Goal: Task Accomplishment & Management: Use online tool/utility

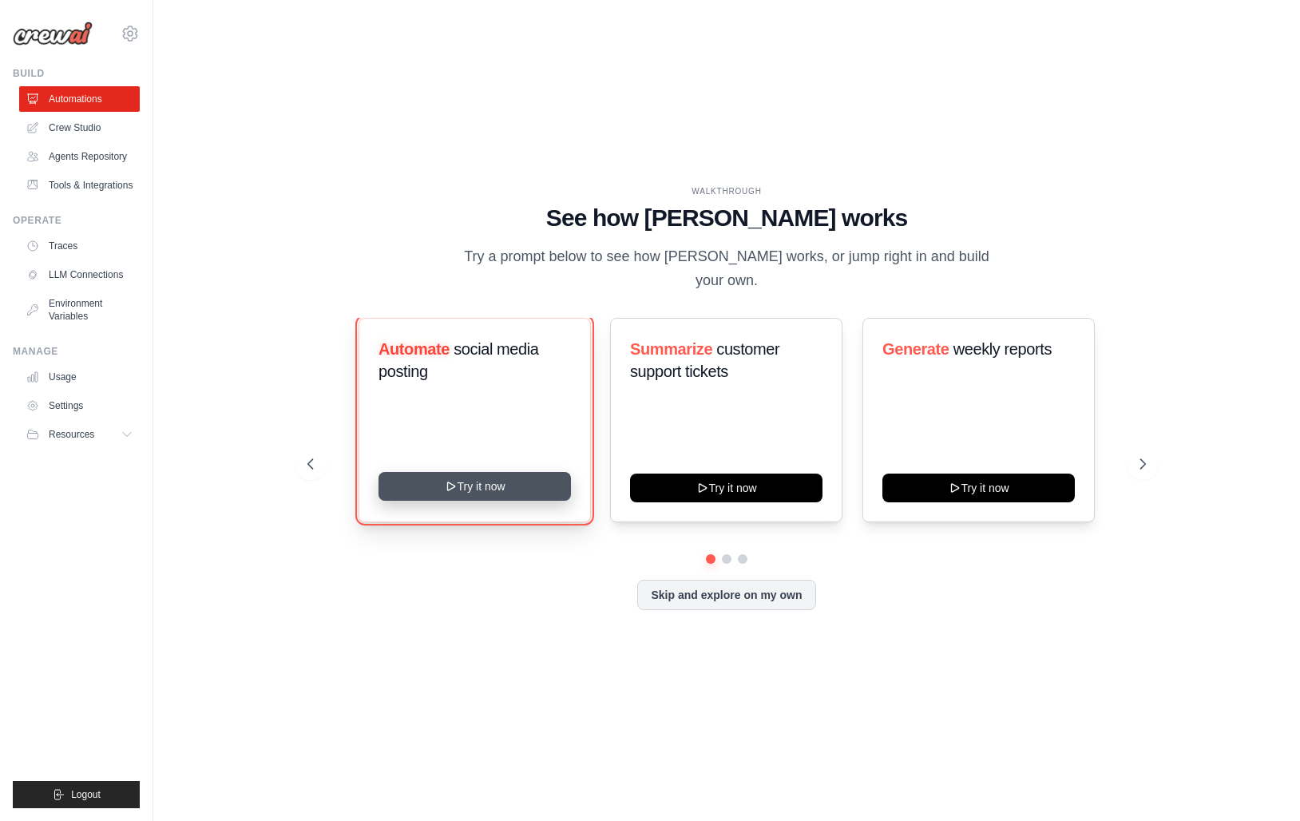
click at [482, 473] on button "Try it now" at bounding box center [474, 486] width 192 height 29
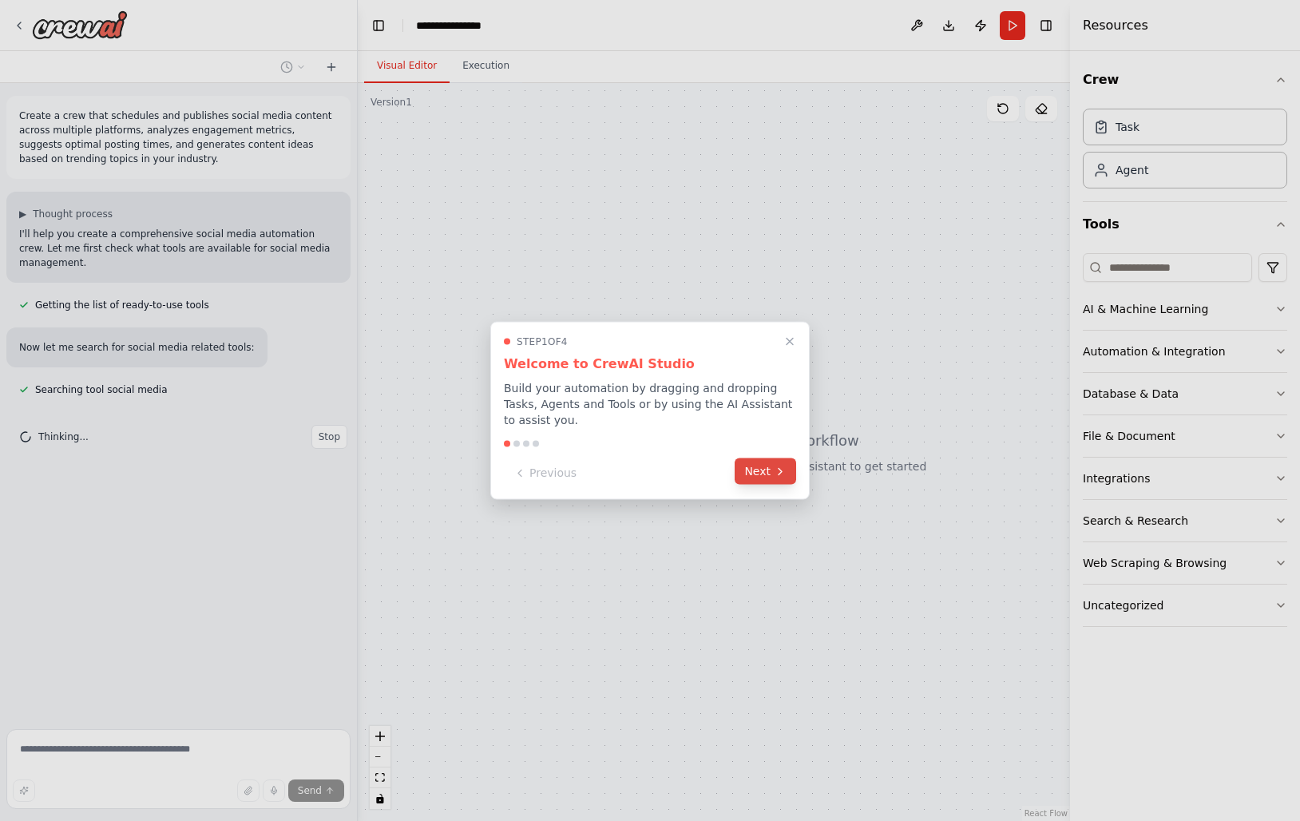
click at [777, 468] on icon at bounding box center [780, 471] width 13 height 13
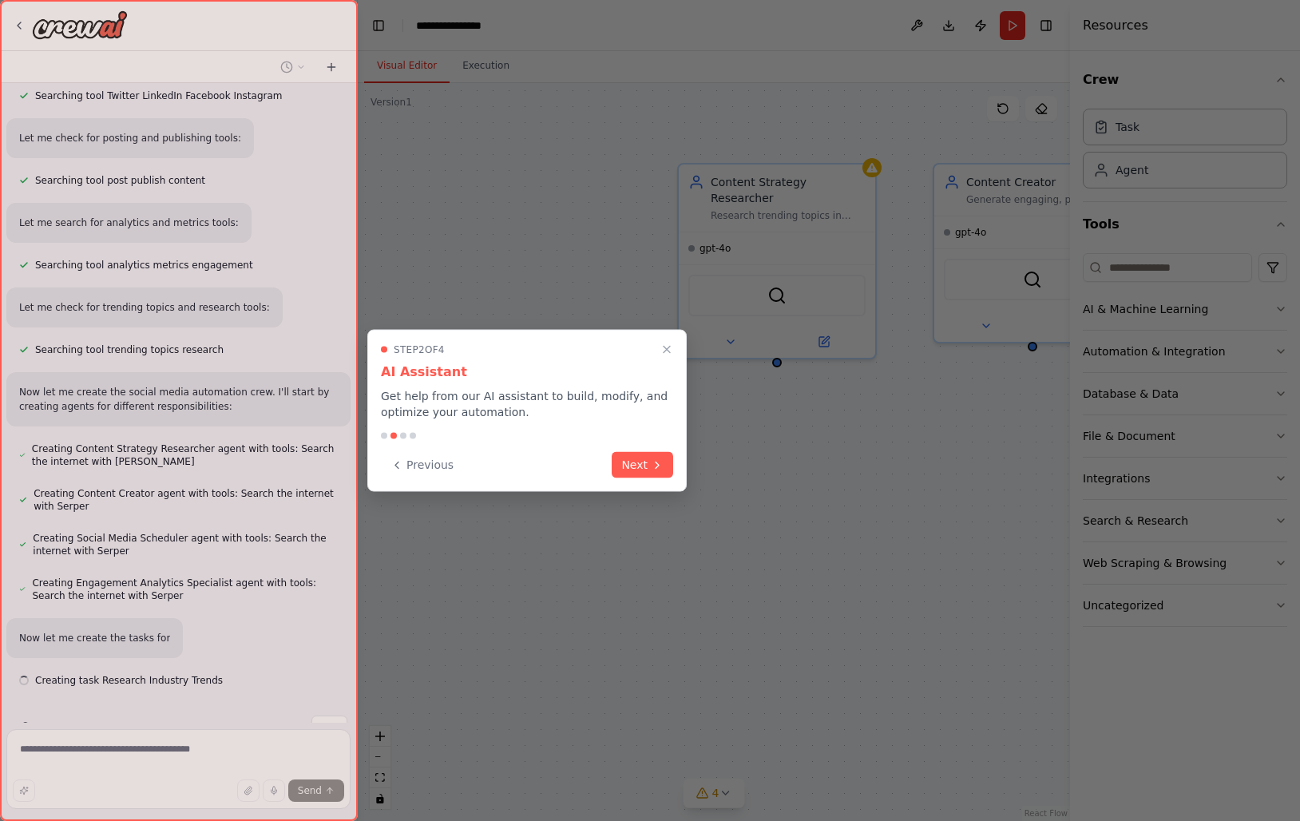
scroll to position [406, 0]
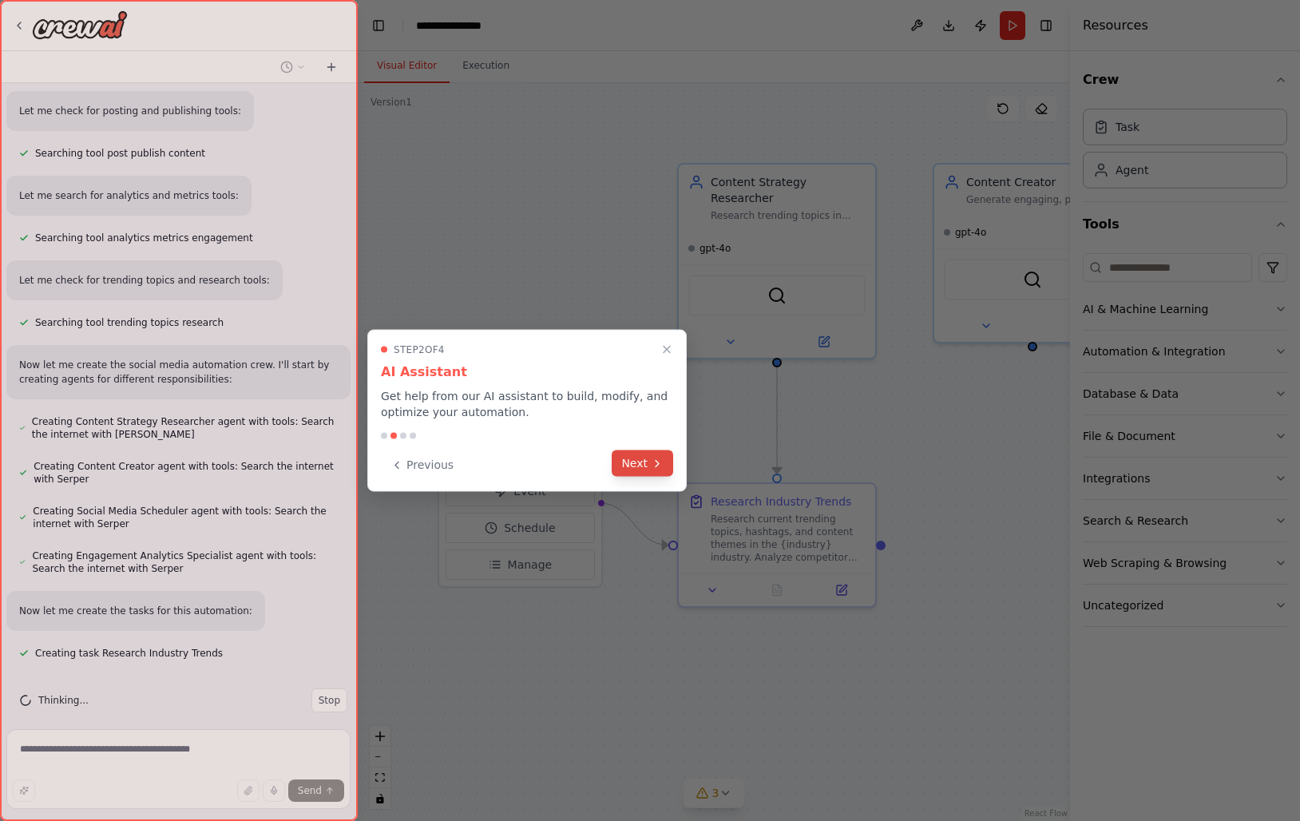
click at [651, 469] on icon at bounding box center [657, 463] width 13 height 13
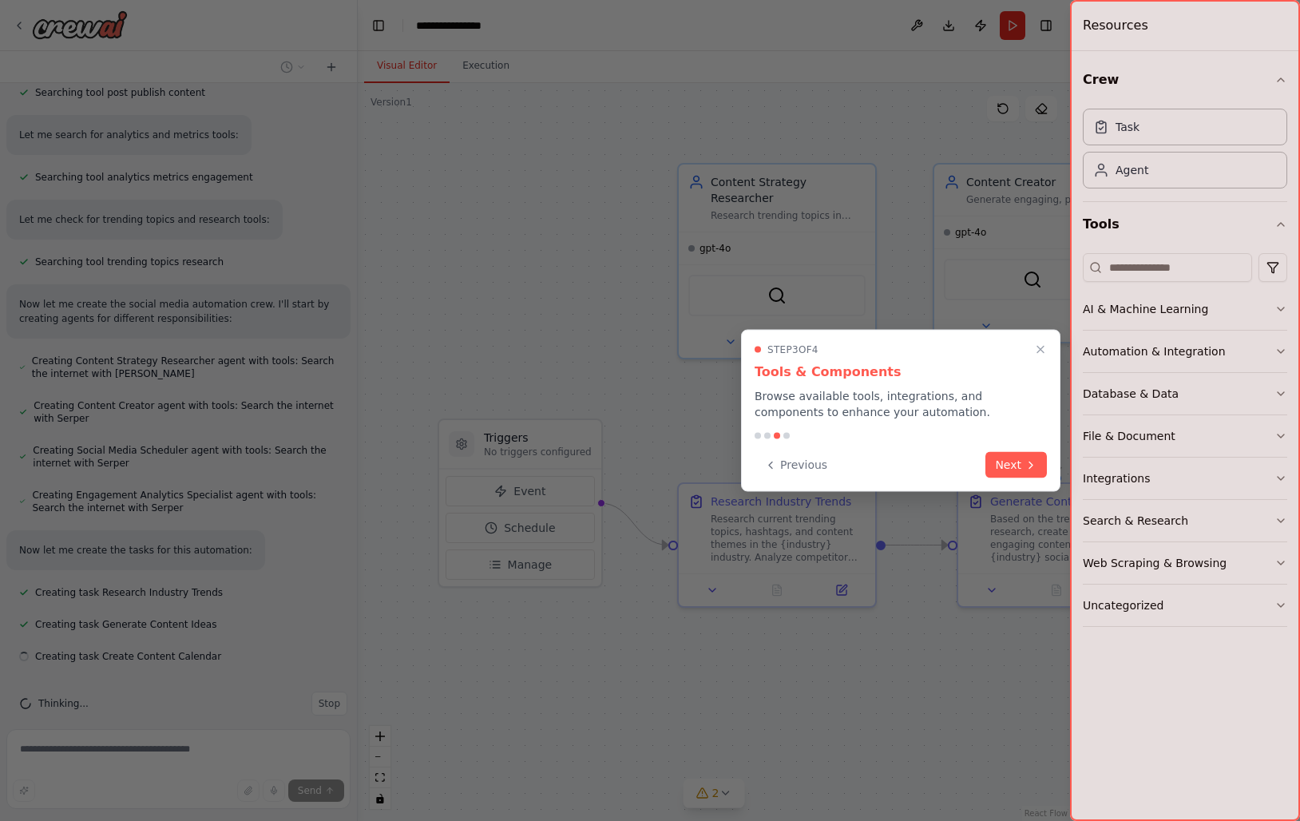
scroll to position [469, 0]
click at [1003, 462] on button "Next" at bounding box center [1015, 463] width 61 height 26
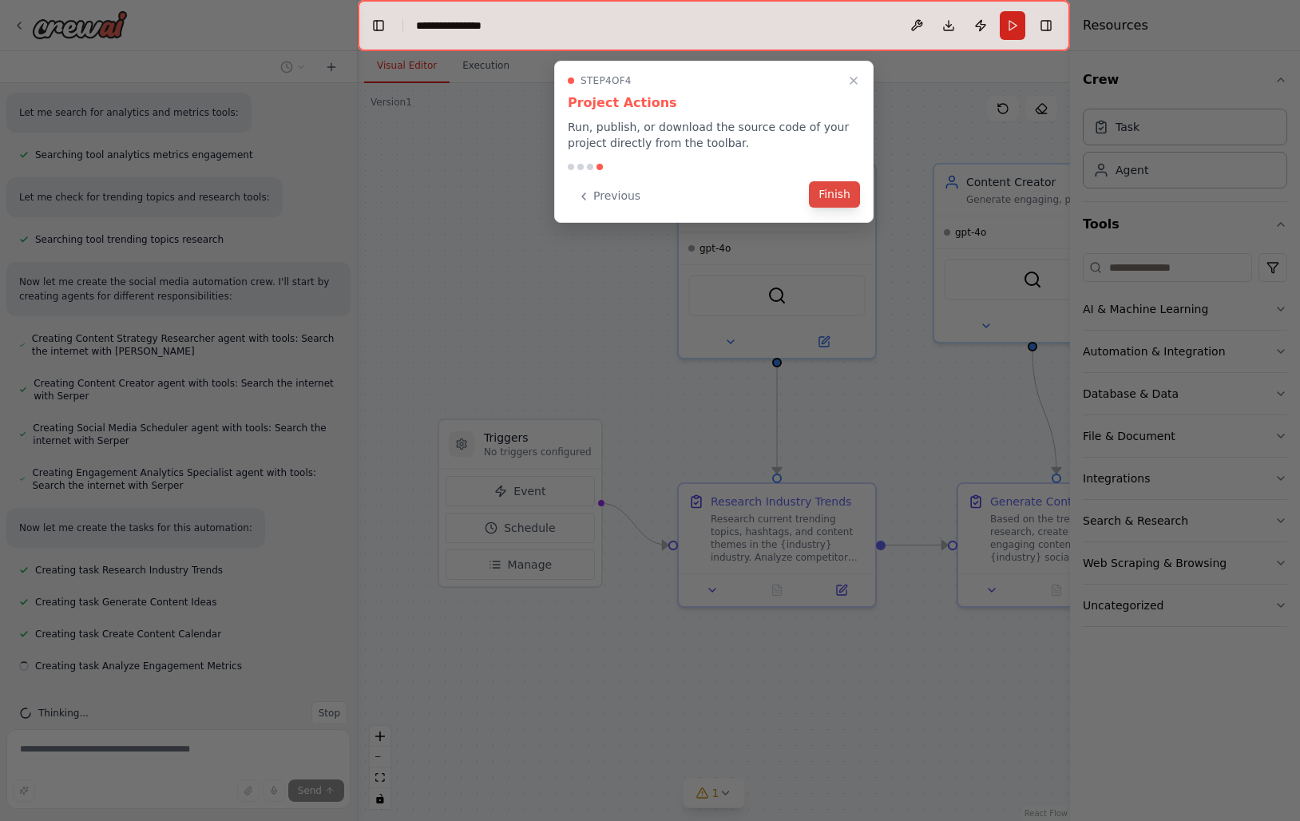
scroll to position [501, 0]
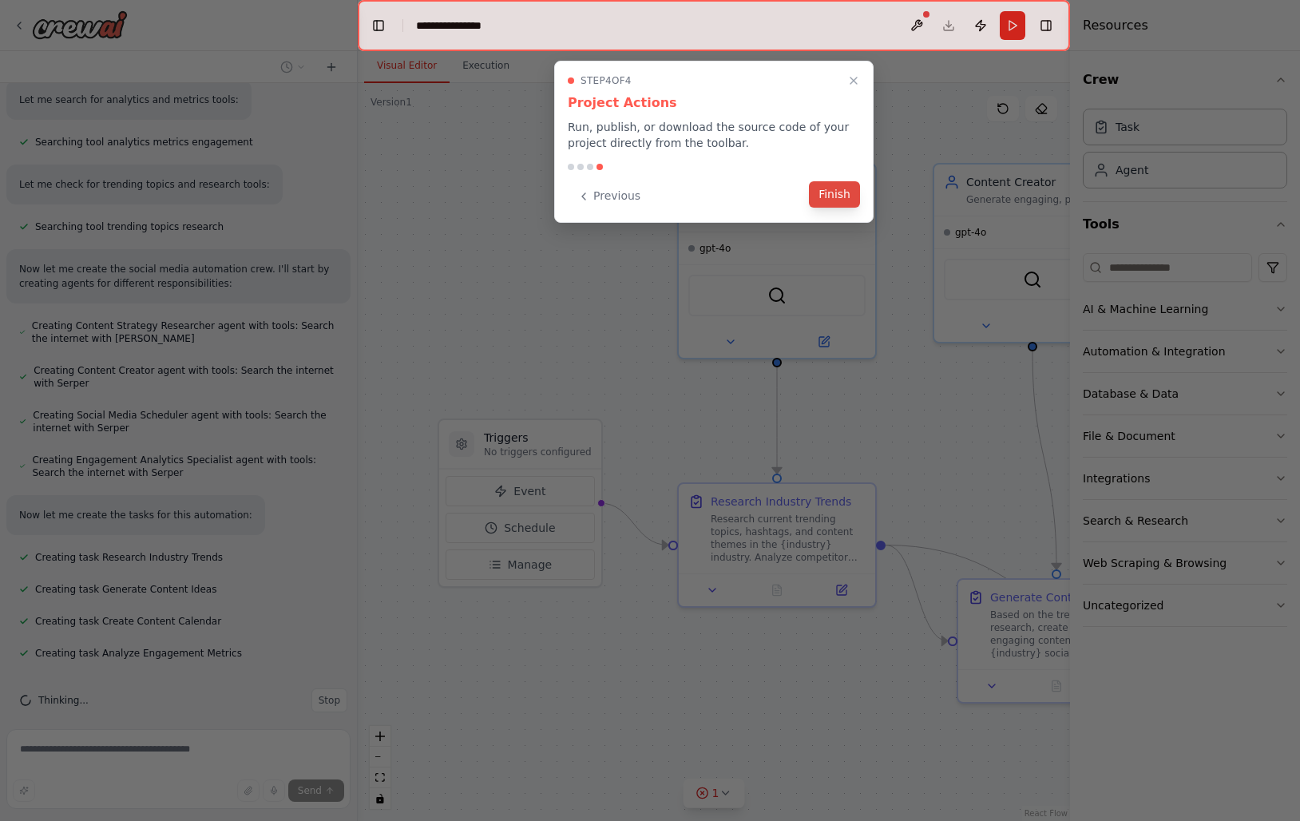
click at [830, 201] on button "Finish" at bounding box center [834, 194] width 51 height 26
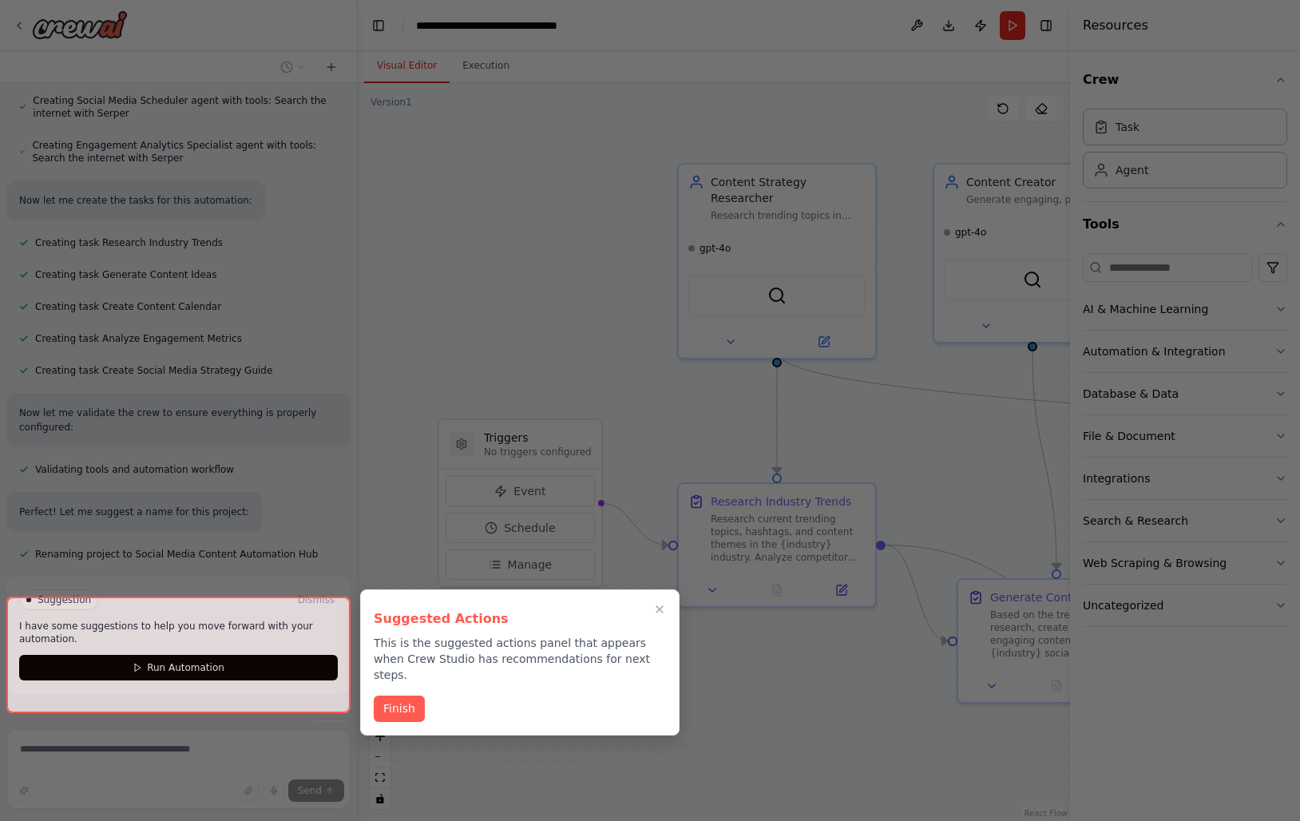
scroll to position [846, 0]
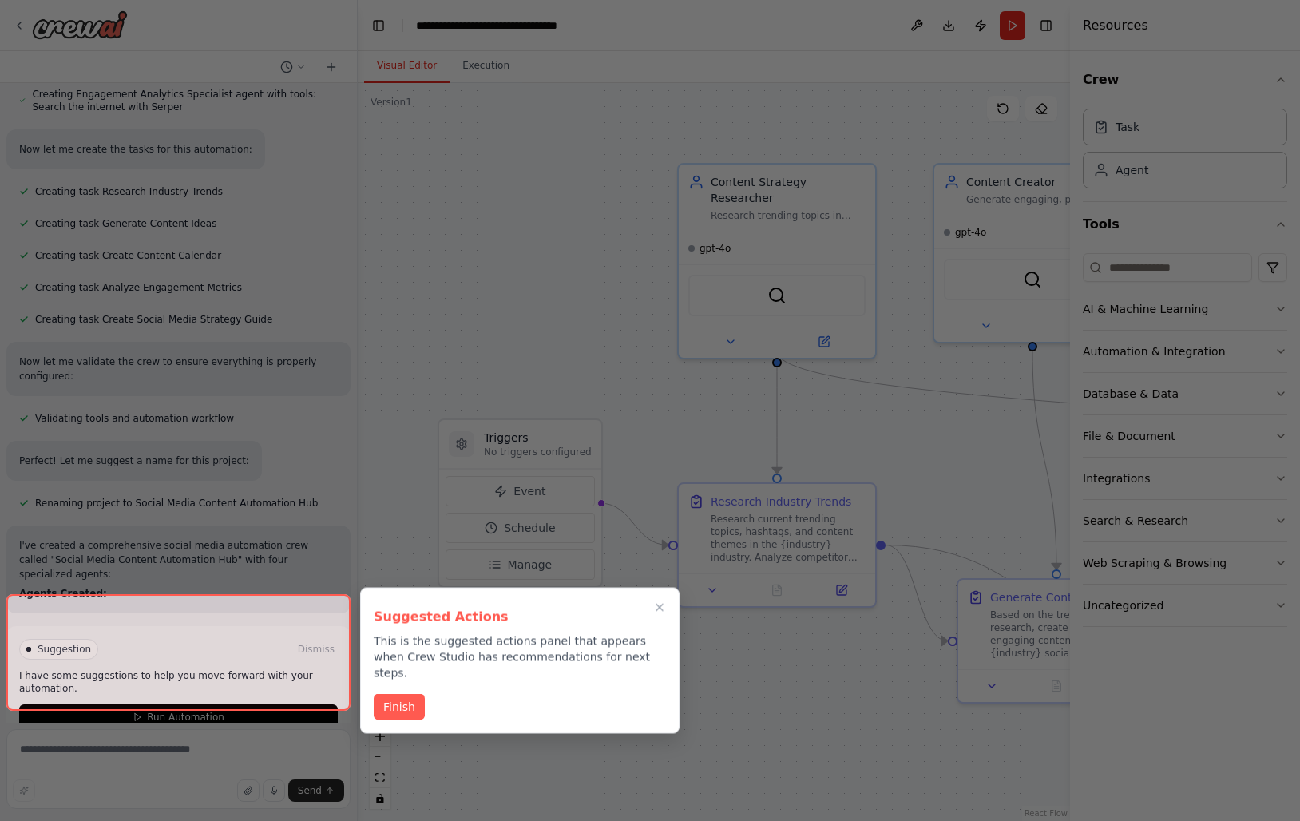
click at [396, 688] on div "Suggested Actions This is the suggested actions panel that appears when Crew St…" at bounding box center [519, 661] width 319 height 146
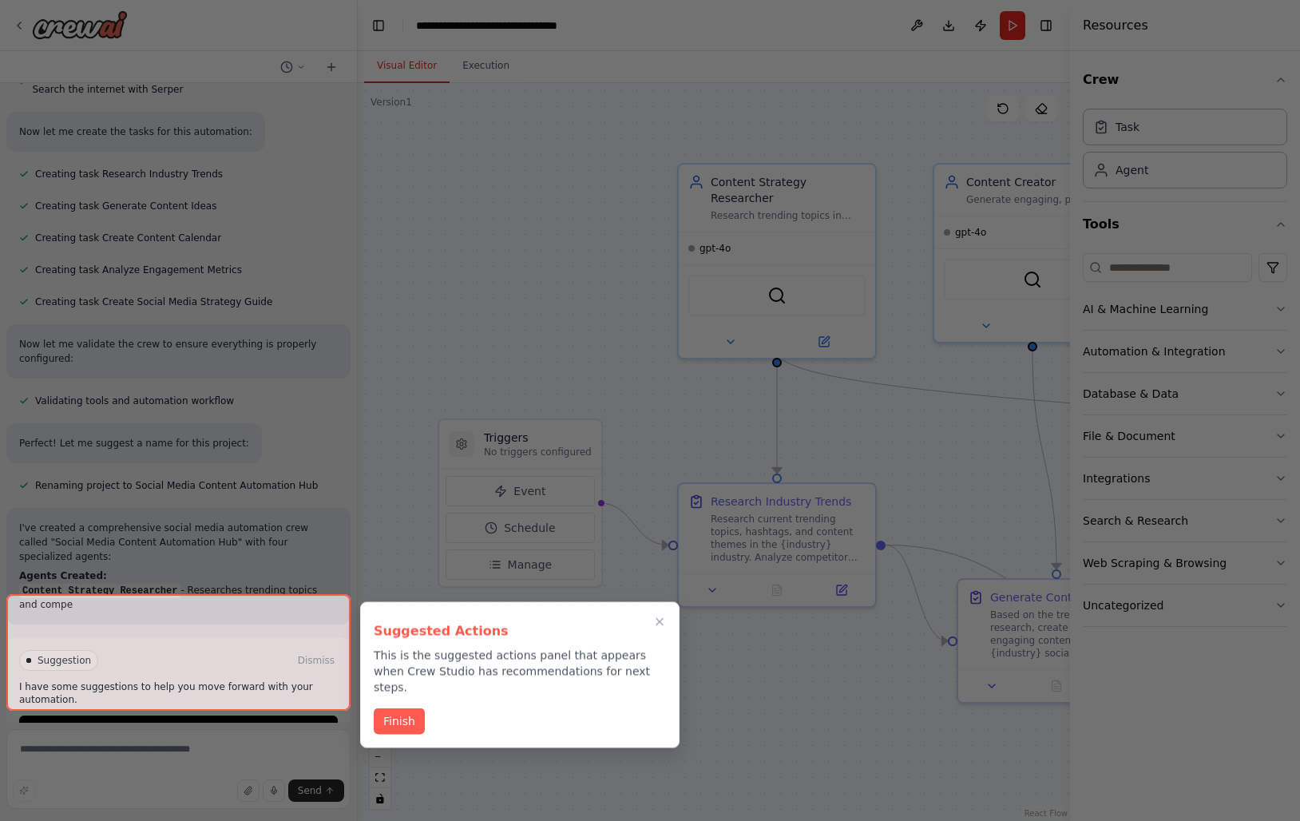
click at [396, 688] on div "Suggested Actions This is the suggested actions panel that appears when Crew St…" at bounding box center [519, 675] width 319 height 146
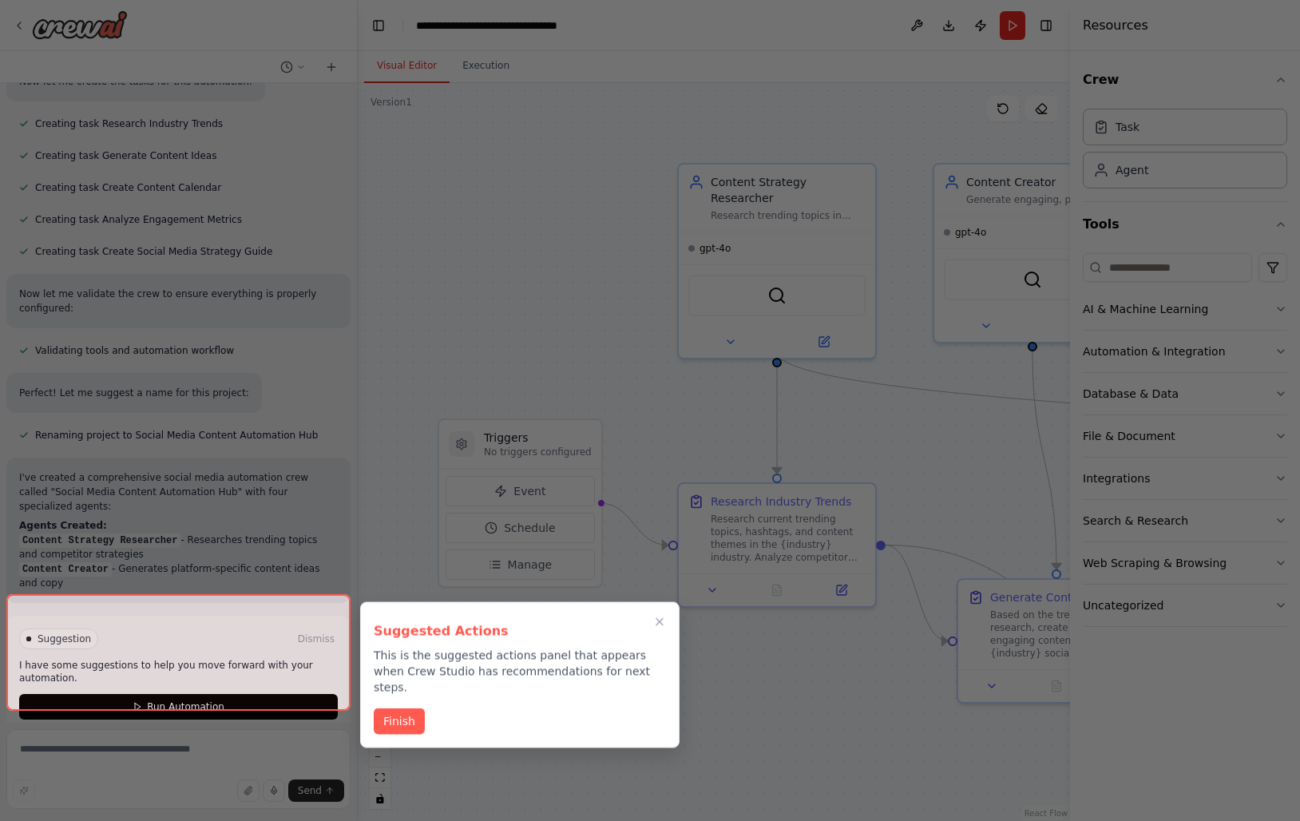
click at [396, 688] on div "Suggested Actions This is the suggested actions panel that appears when Crew St…" at bounding box center [519, 675] width 319 height 146
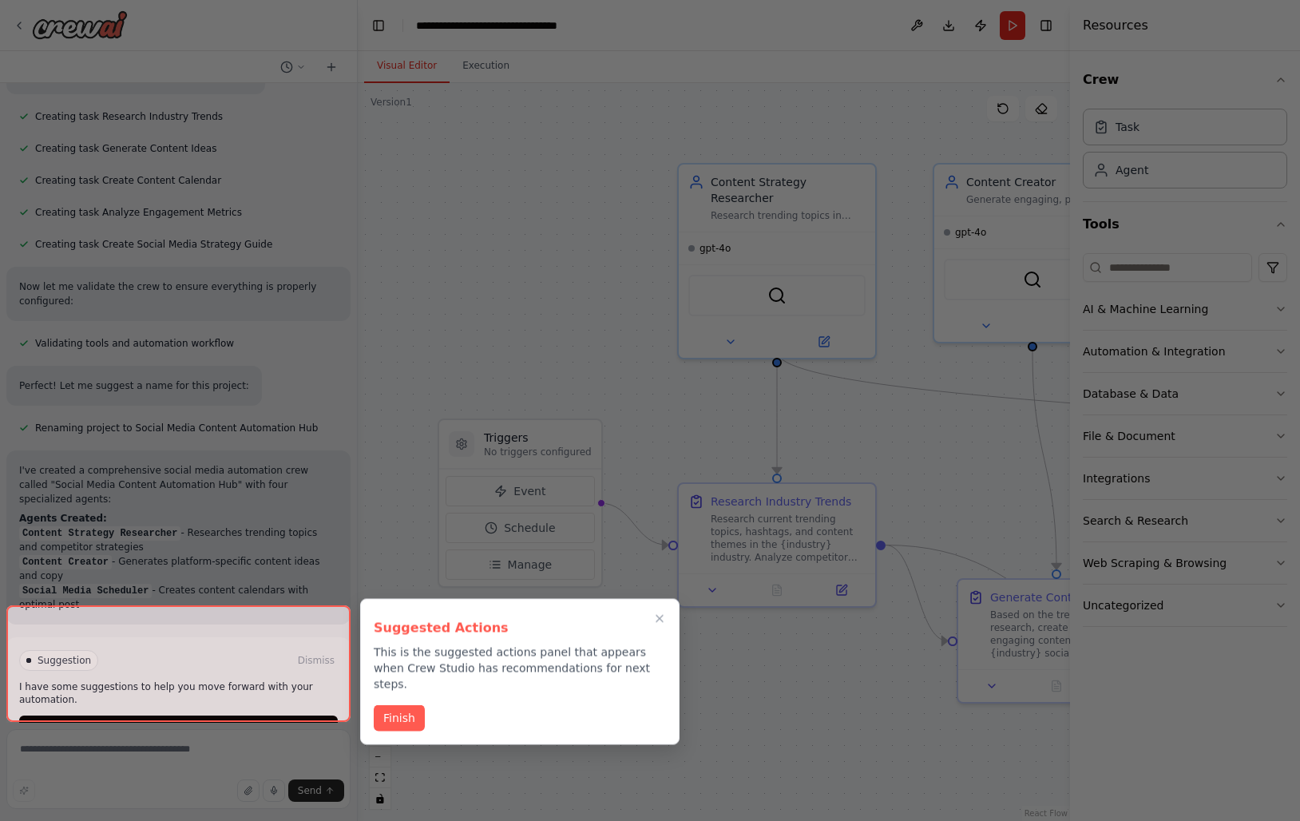
click at [396, 688] on div "Suggested Actions This is the suggested actions panel that appears when Crew St…" at bounding box center [519, 672] width 319 height 146
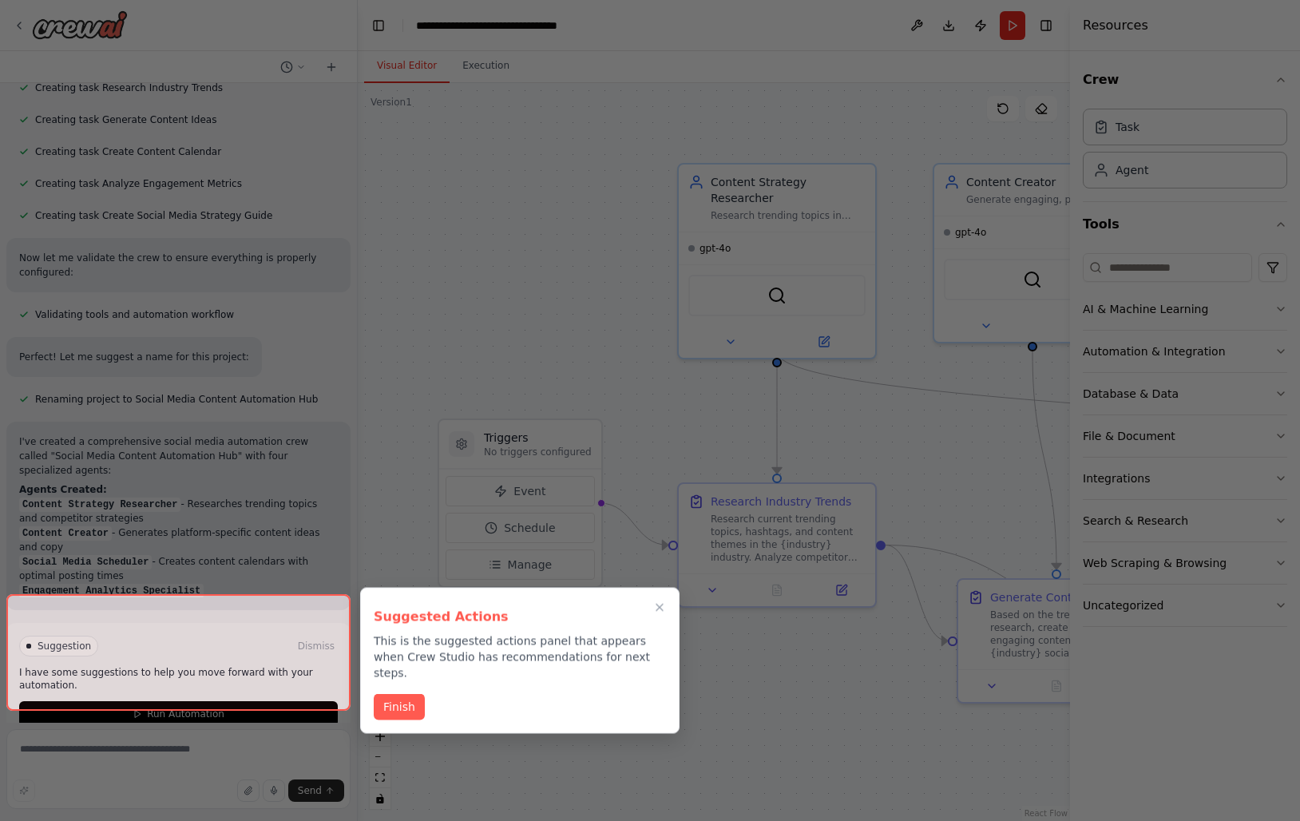
click at [396, 694] on button "Finish" at bounding box center [399, 707] width 51 height 26
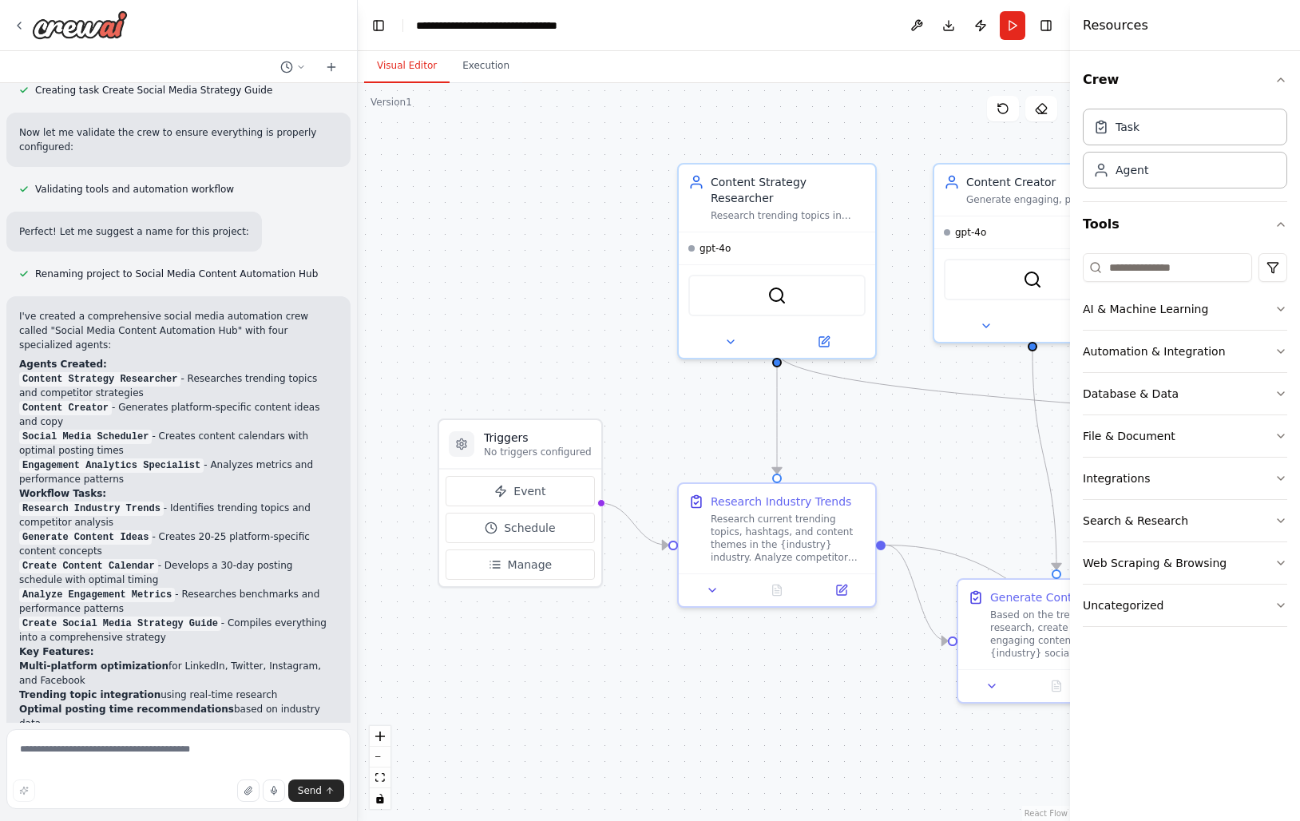
scroll to position [1402, 0]
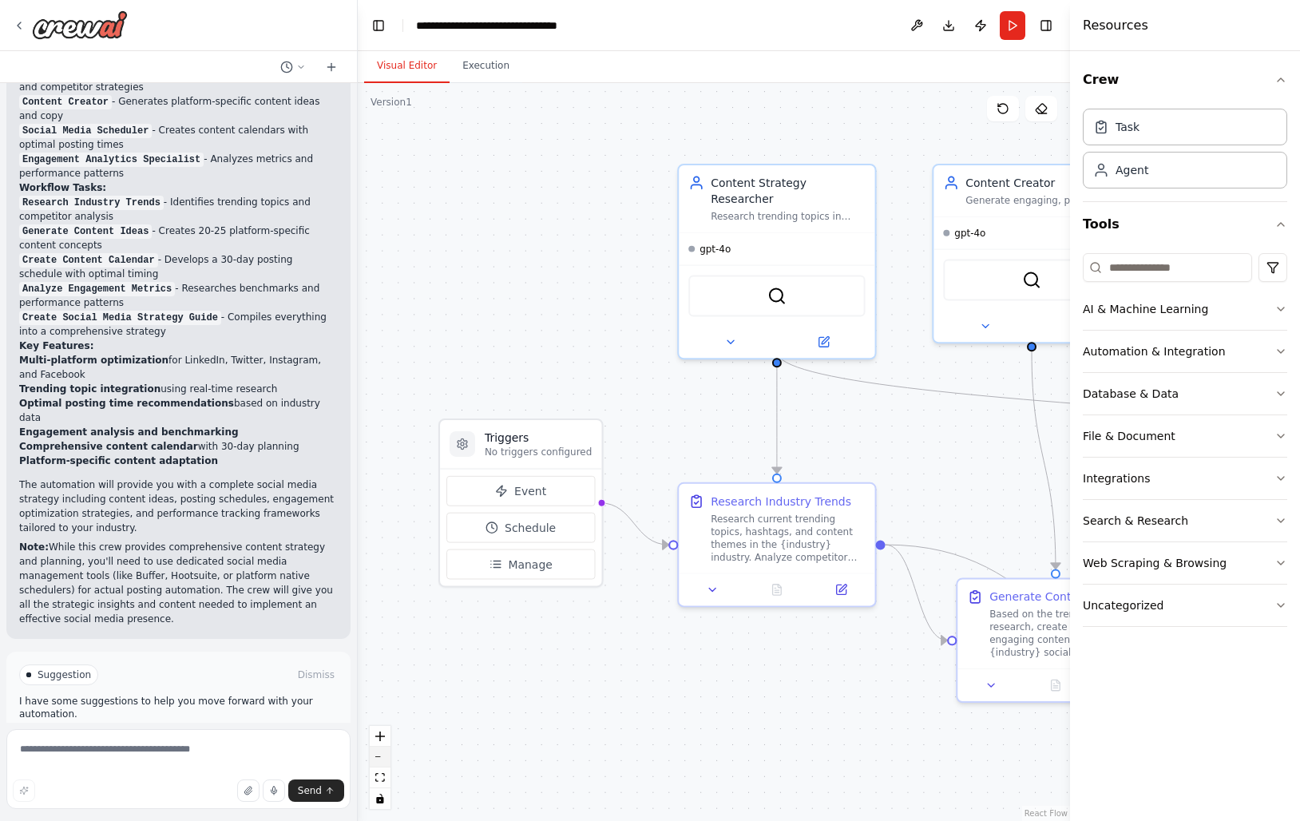
click at [379, 759] on button "zoom out" at bounding box center [380, 756] width 21 height 21
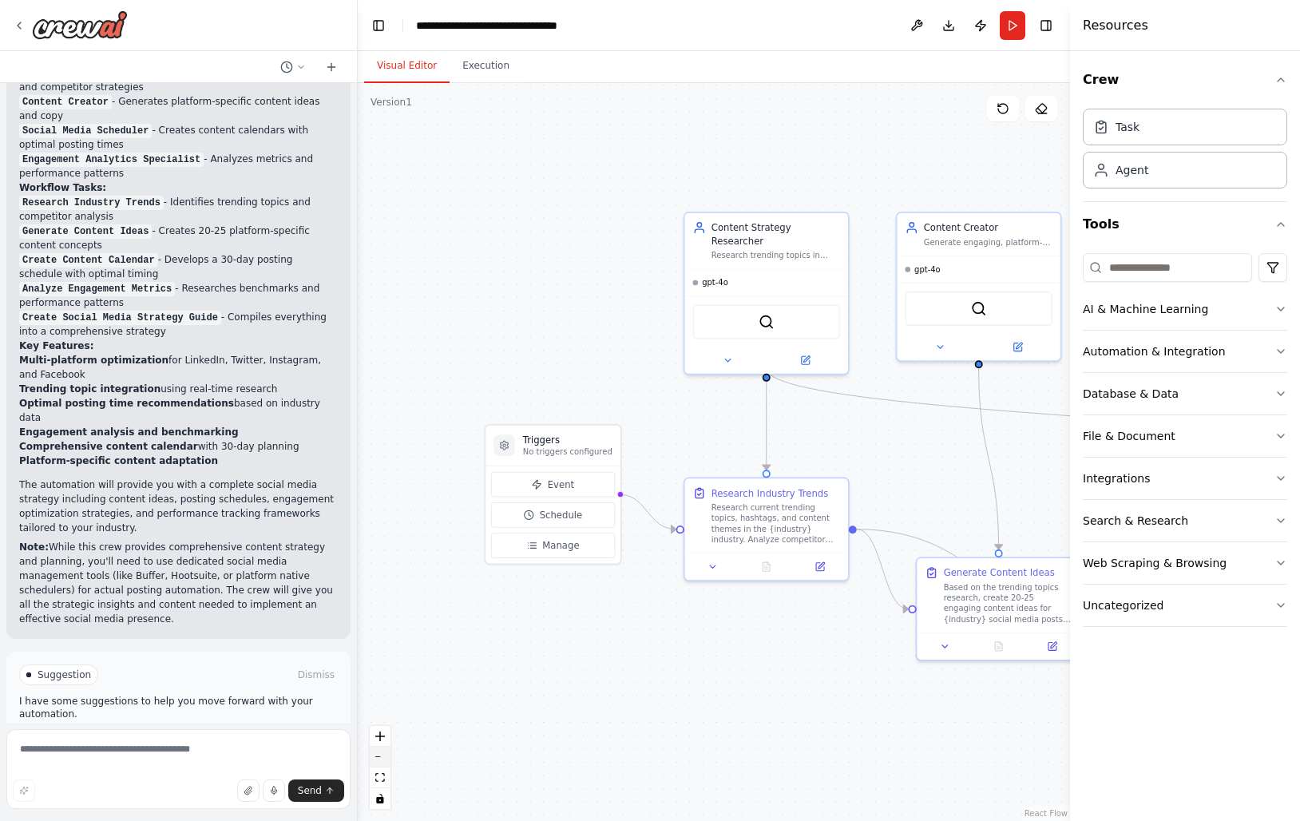
click at [379, 759] on button "zoom out" at bounding box center [380, 756] width 21 height 21
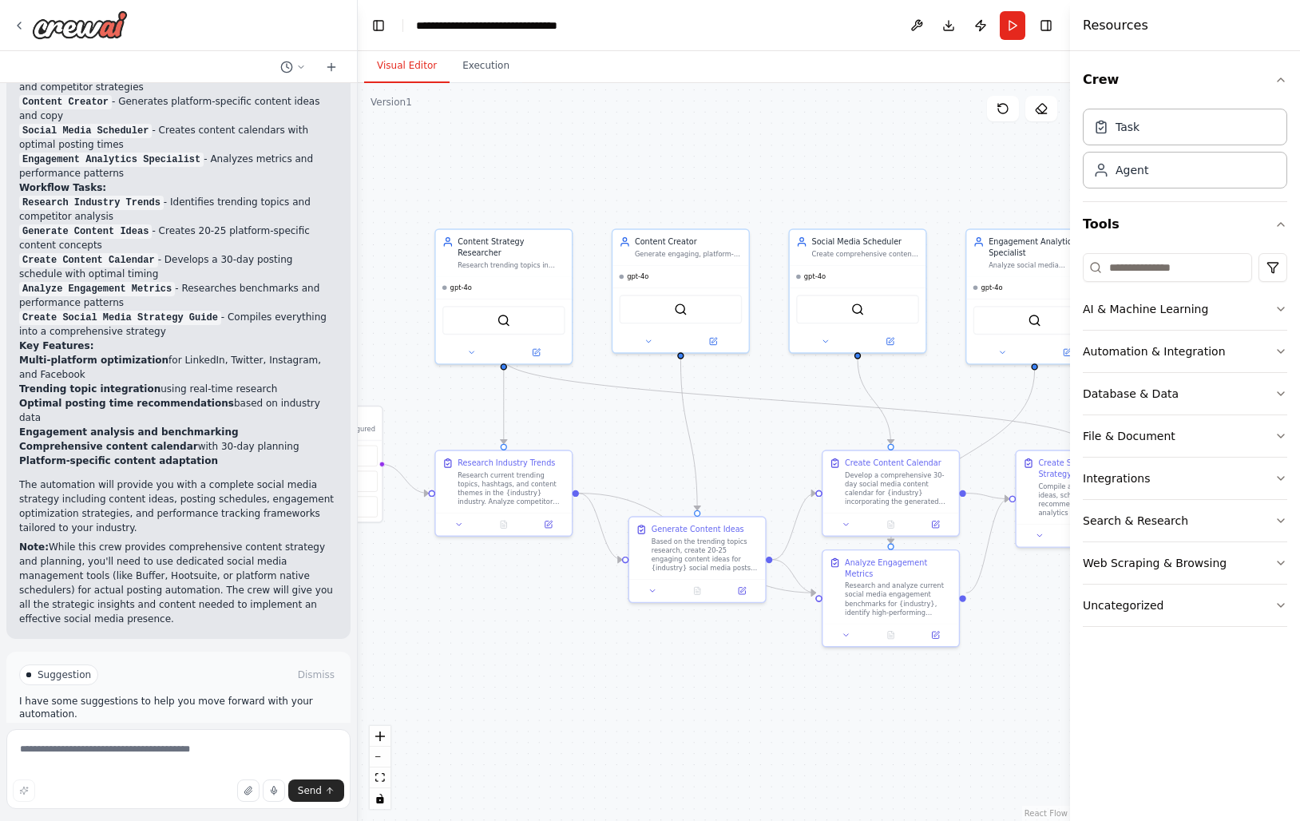
drag, startPoint x: 813, startPoint y: 711, endPoint x: 560, endPoint y: 687, distance: 254.2
click at [560, 688] on div ".deletable-edge-delete-btn { width: 20px; height: 20px; border: 0px solid #ffff…" at bounding box center [714, 452] width 712 height 738
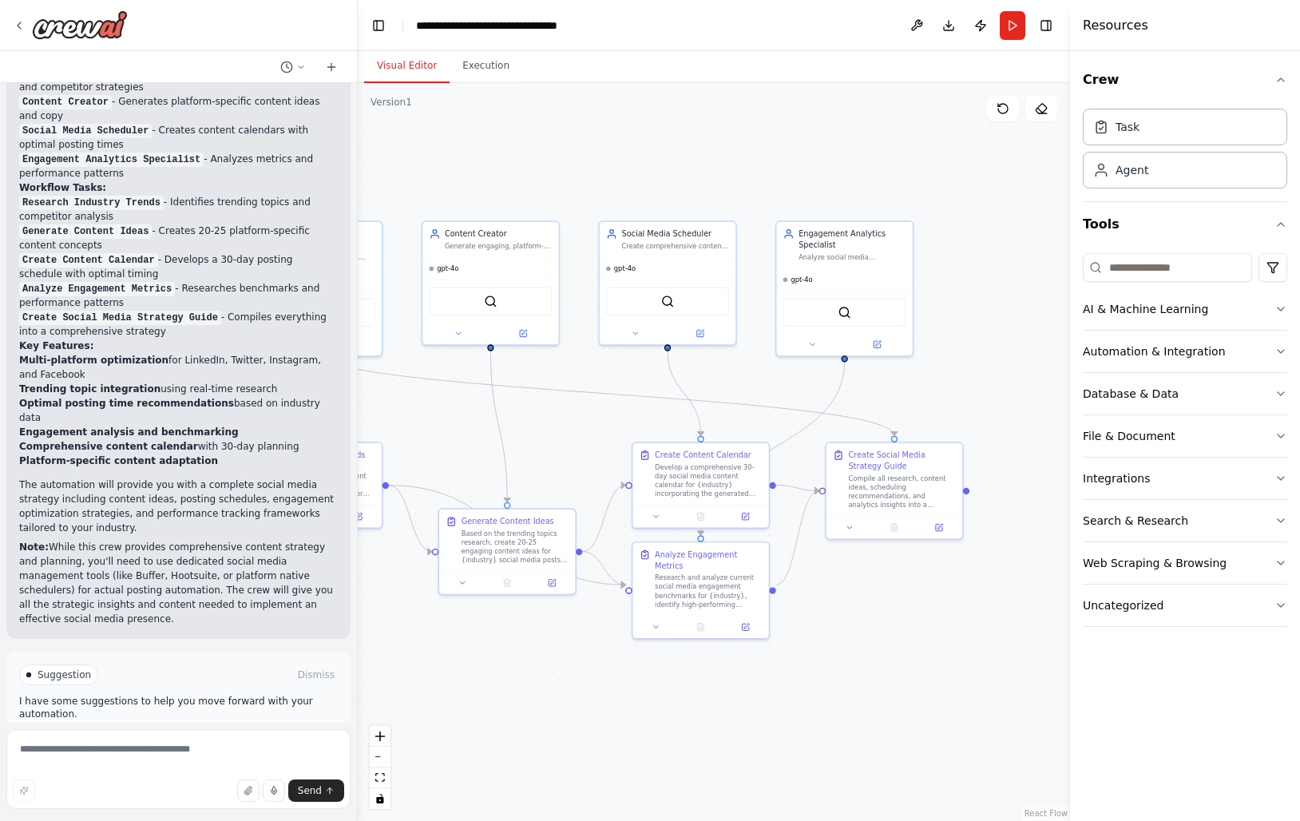
drag, startPoint x: 743, startPoint y: 684, endPoint x: 548, endPoint y: 676, distance: 195.8
click at [548, 676] on div ".deletable-edge-delete-btn { width: 20px; height: 20px; border: 0px solid #ffff…" at bounding box center [714, 452] width 712 height 738
click at [674, 240] on div "Create comprehensive content calendars and scheduling recommendations for {indu…" at bounding box center [670, 244] width 107 height 9
click at [175, 736] on span "Run Automation" at bounding box center [185, 742] width 77 height 13
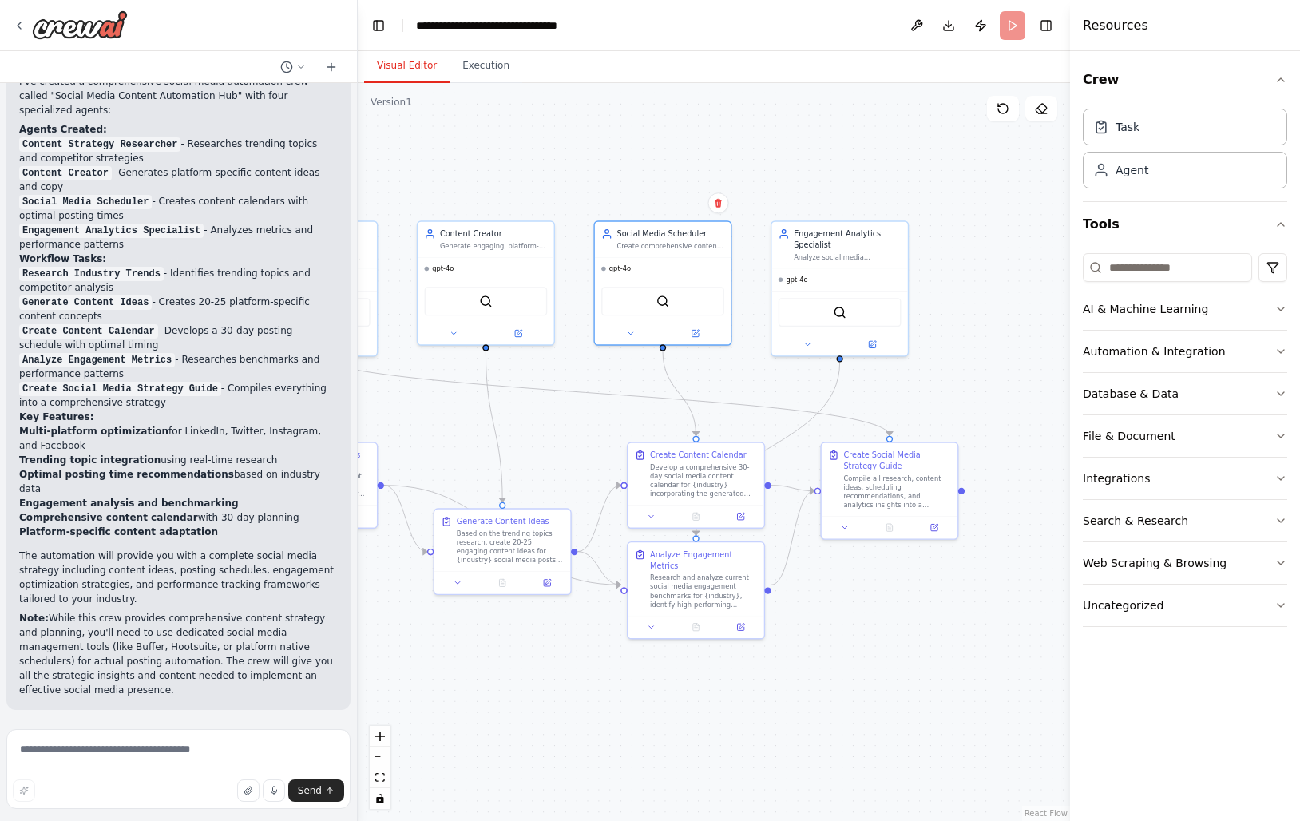
scroll to position [1273, 0]
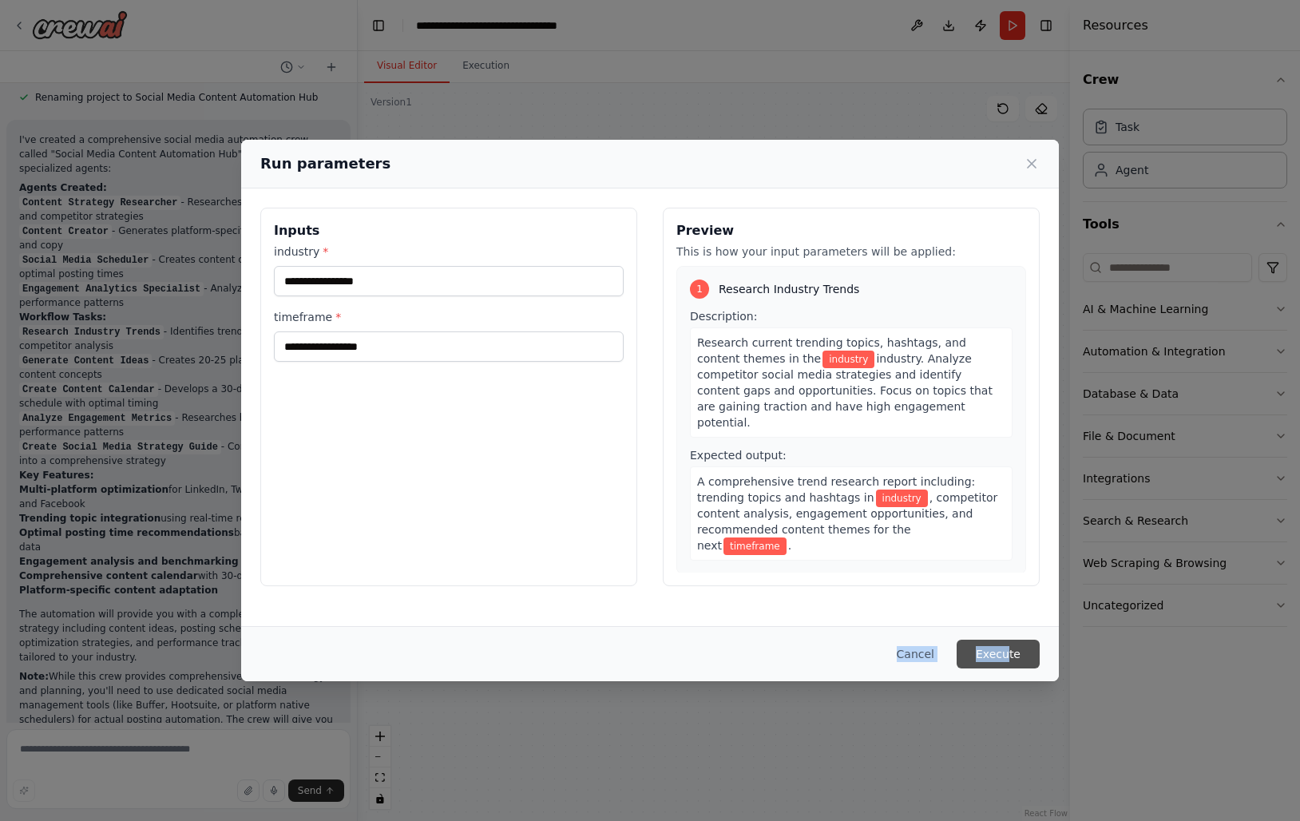
click at [1009, 657] on div "Cancel Execute" at bounding box center [649, 654] width 779 height 29
click at [449, 273] on input "industry *" at bounding box center [449, 281] width 350 height 30
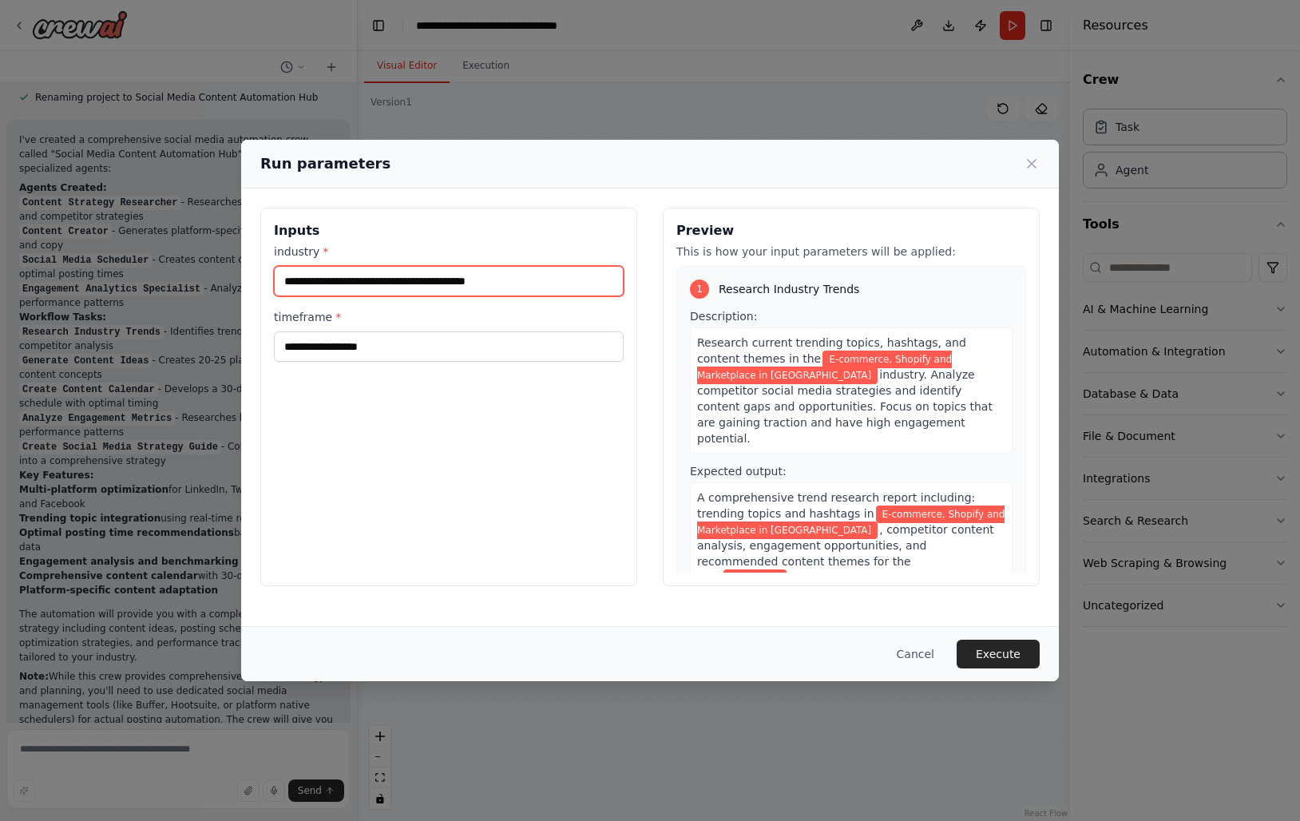
click at [483, 283] on input "**********" at bounding box center [449, 281] width 350 height 30
type input "**********"
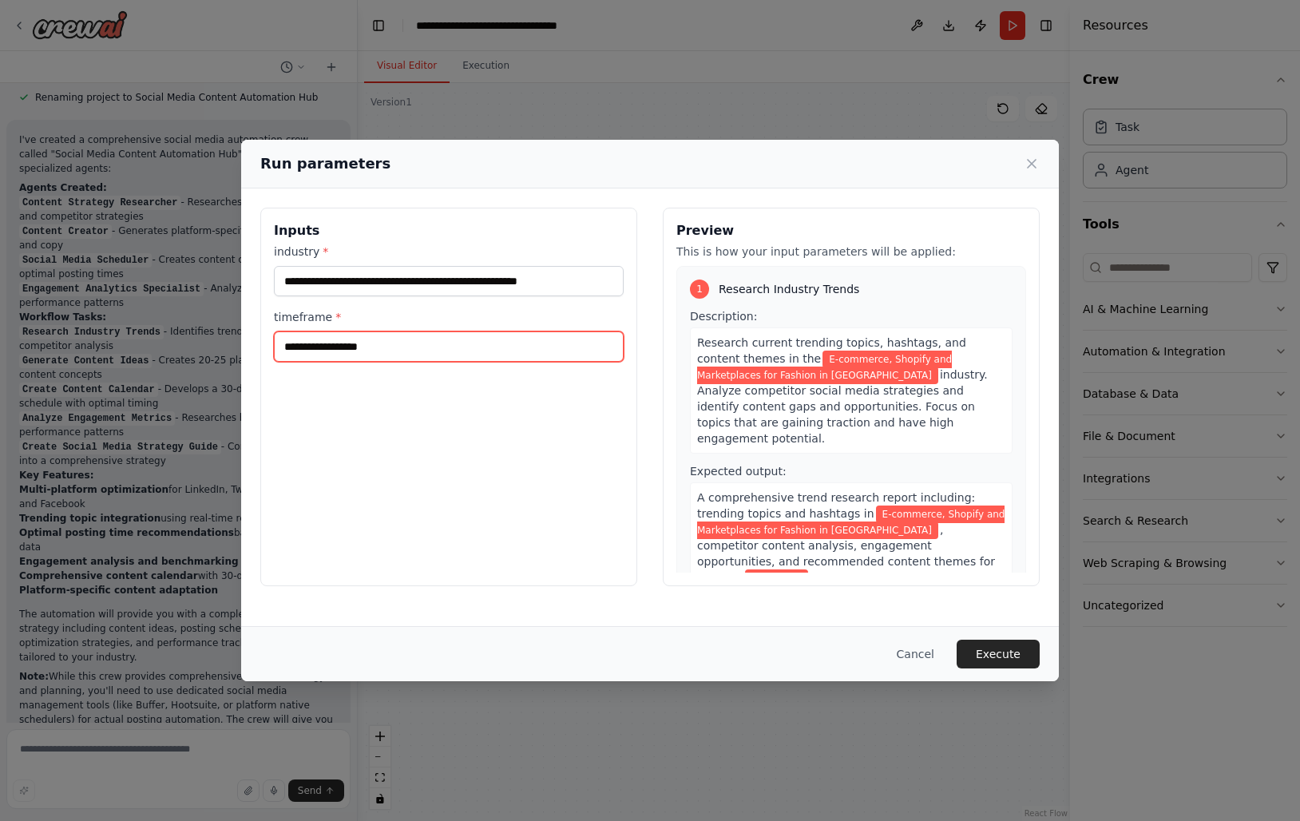
click at [357, 343] on input "timeframe *" at bounding box center [449, 346] width 350 height 30
type input "*****"
click at [1009, 640] on button "Execute" at bounding box center [997, 654] width 83 height 29
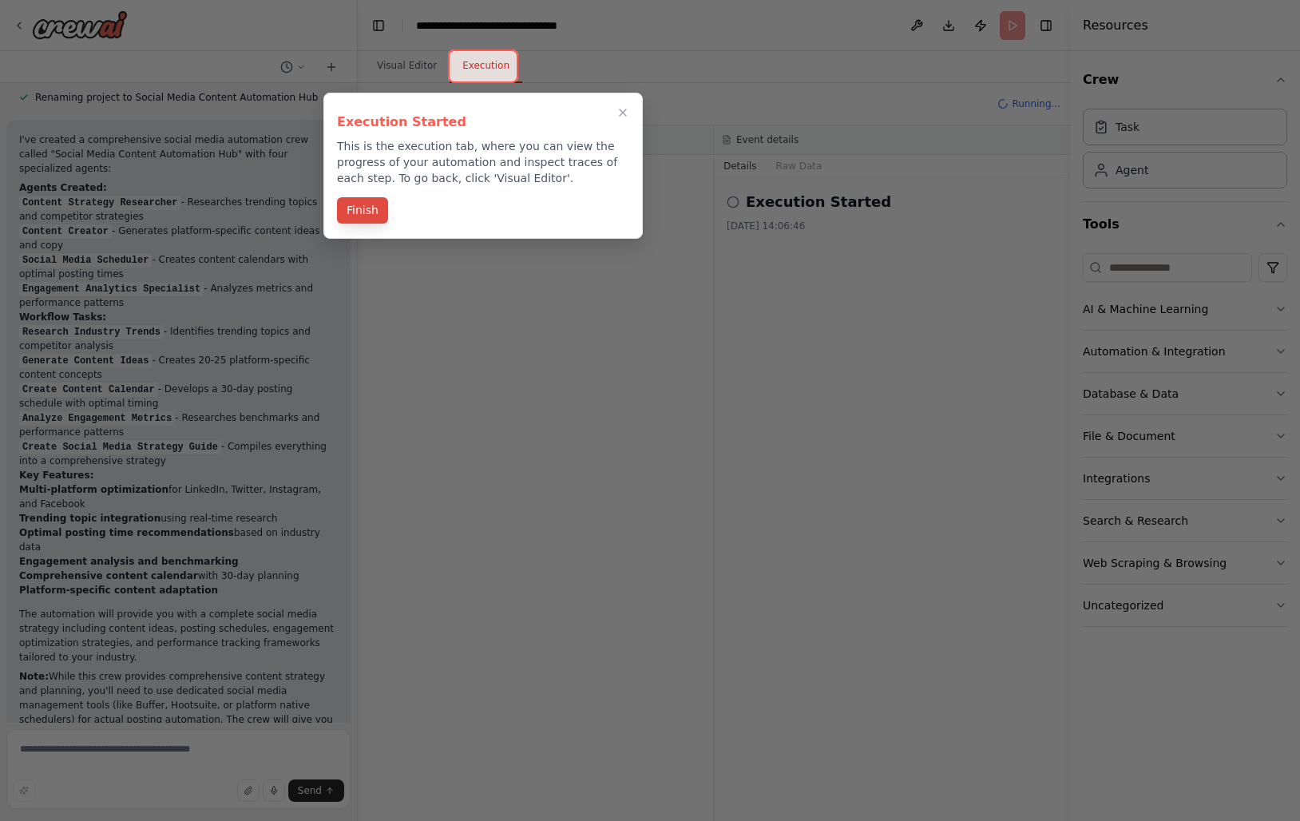
click at [358, 204] on button "Finish" at bounding box center [362, 210] width 51 height 26
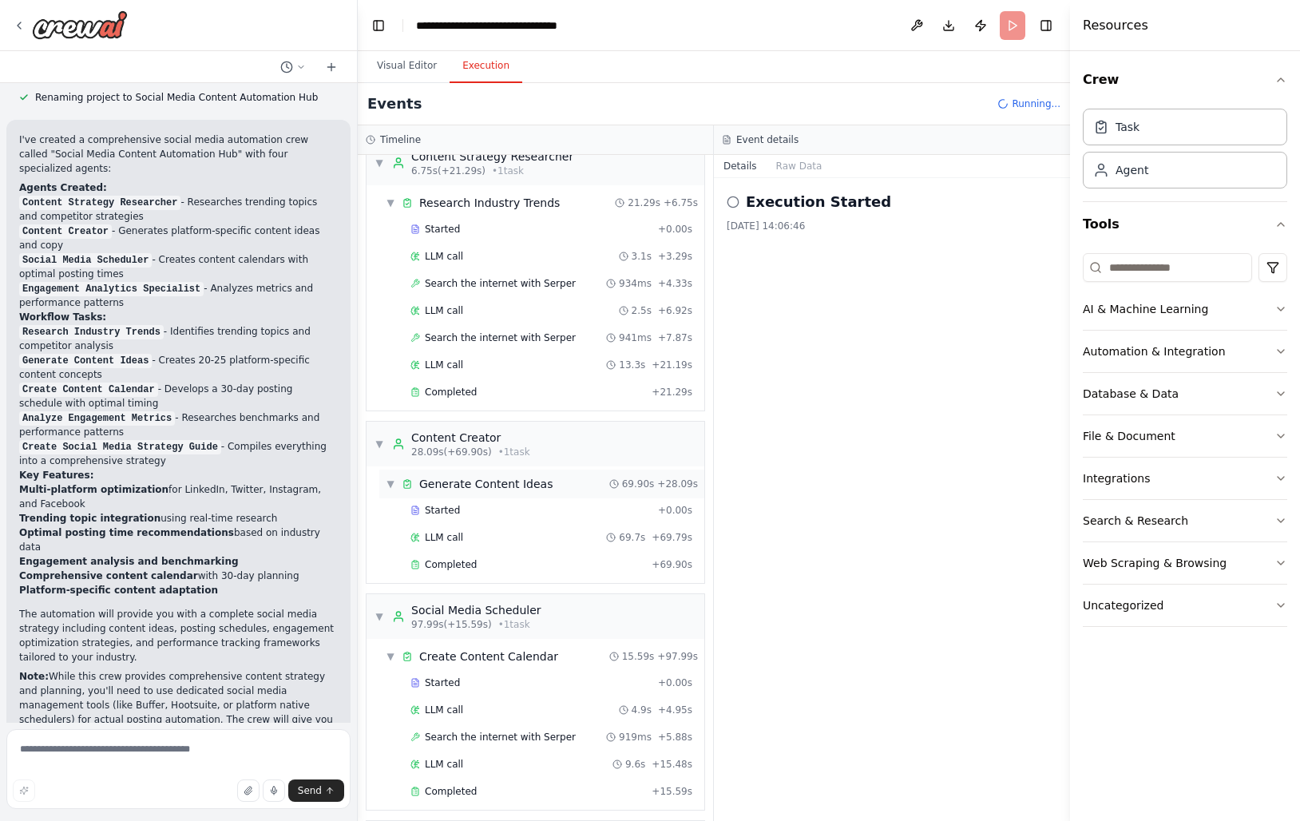
scroll to position [0, 0]
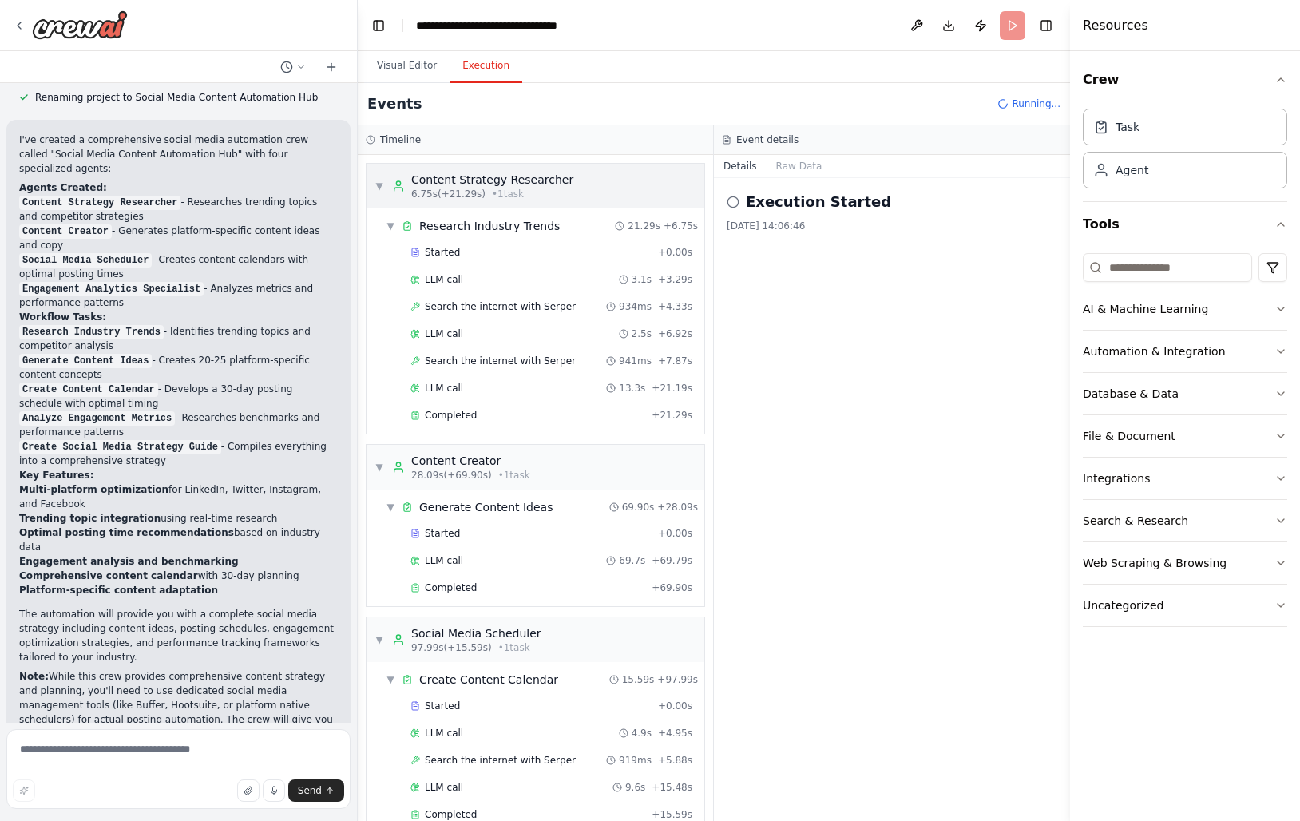
click at [521, 181] on div "Content Strategy Researcher" at bounding box center [492, 180] width 162 height 16
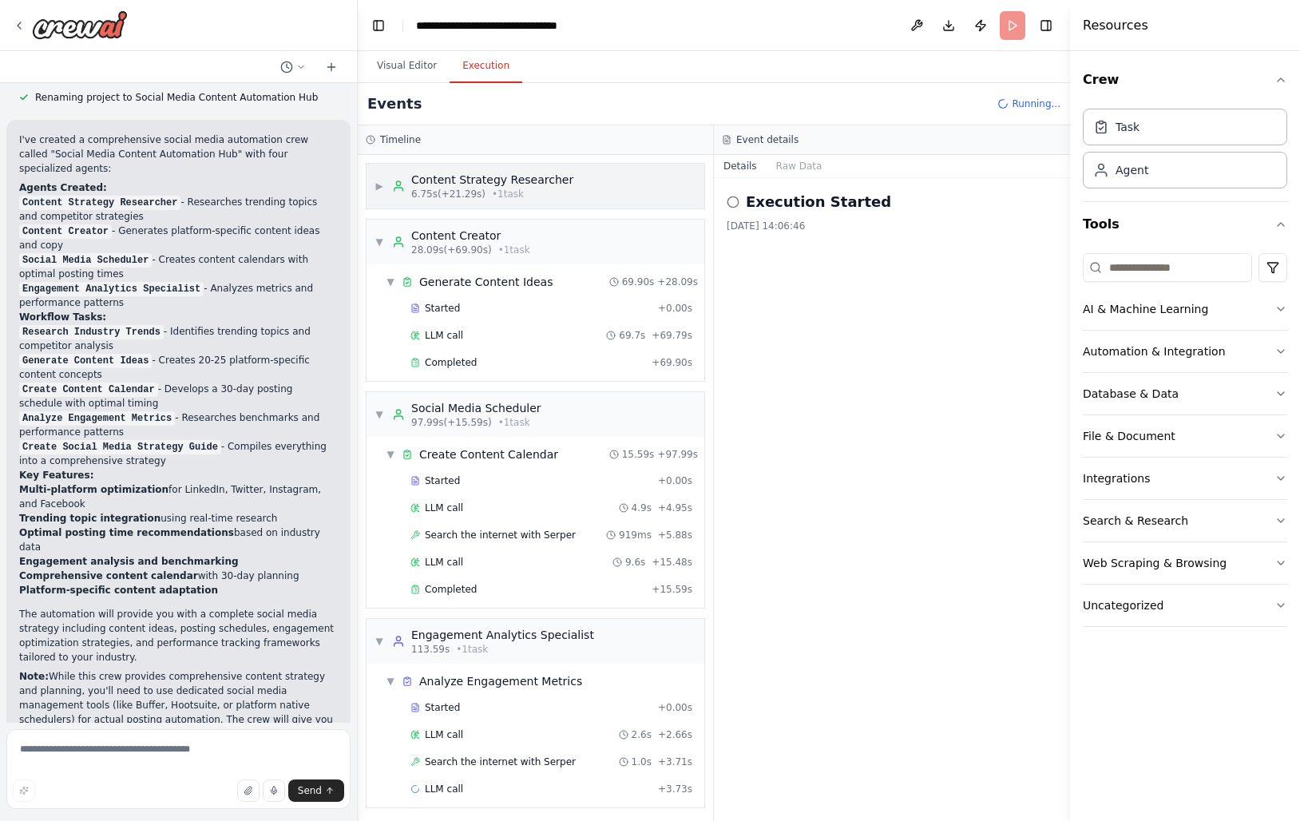
click at [521, 181] on div "Content Strategy Researcher" at bounding box center [492, 180] width 162 height 16
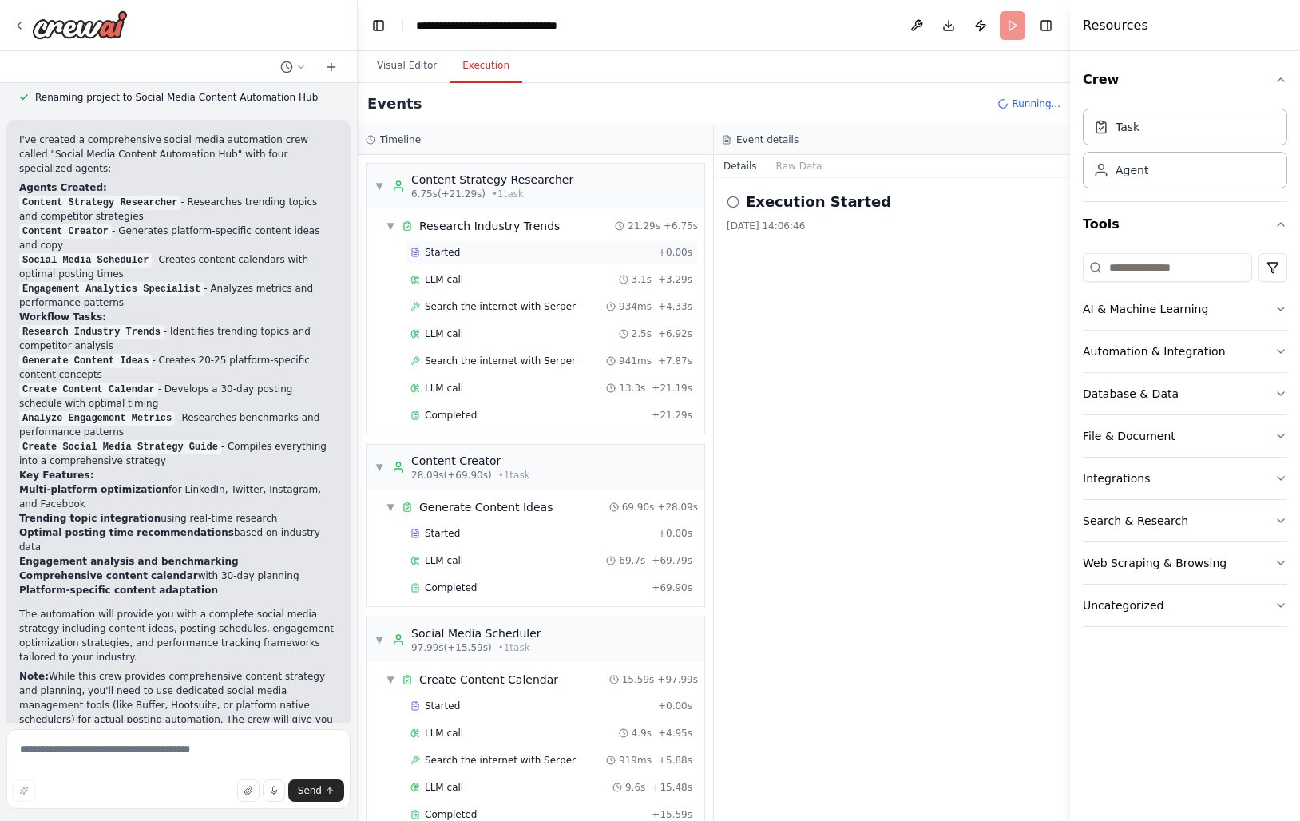
click at [439, 258] on span "Started" at bounding box center [442, 252] width 35 height 13
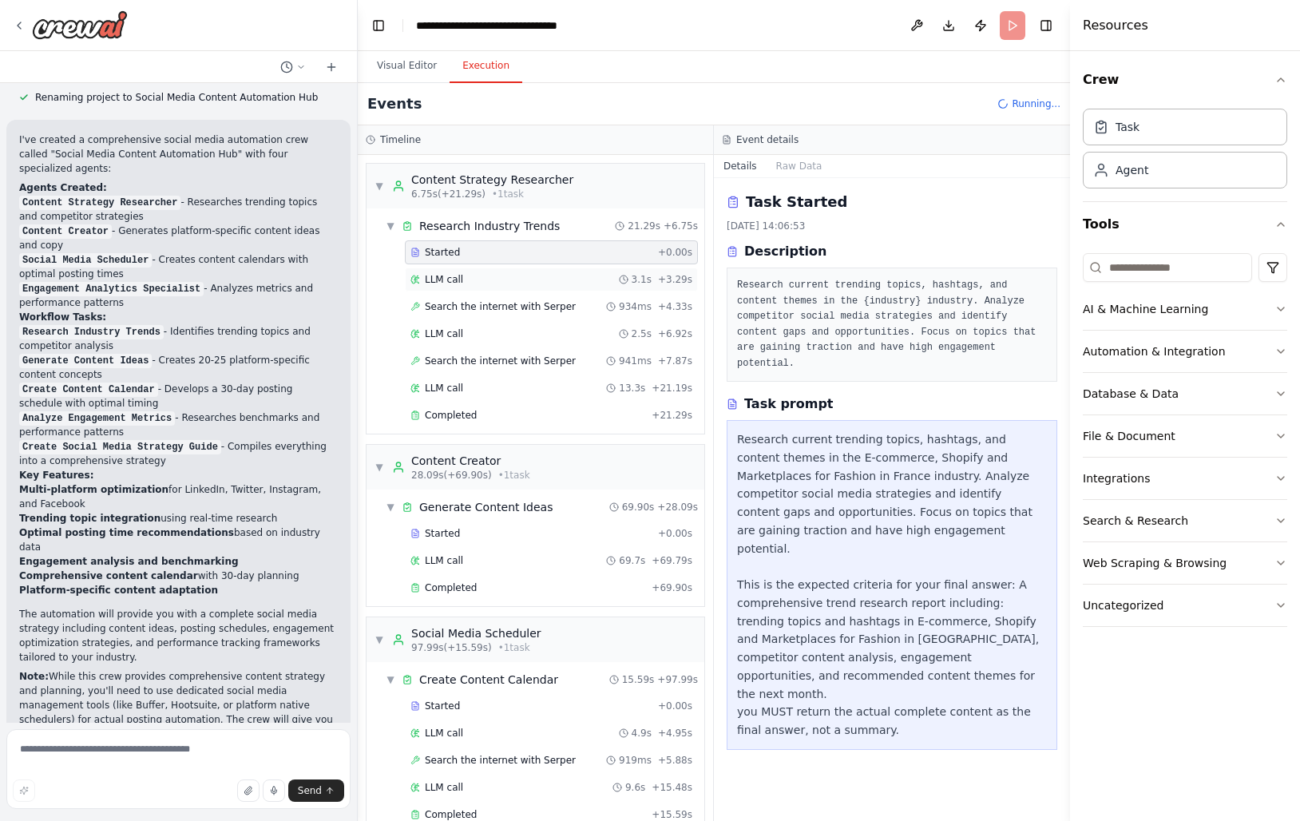
click at [447, 282] on span "LLM call" at bounding box center [444, 279] width 38 height 13
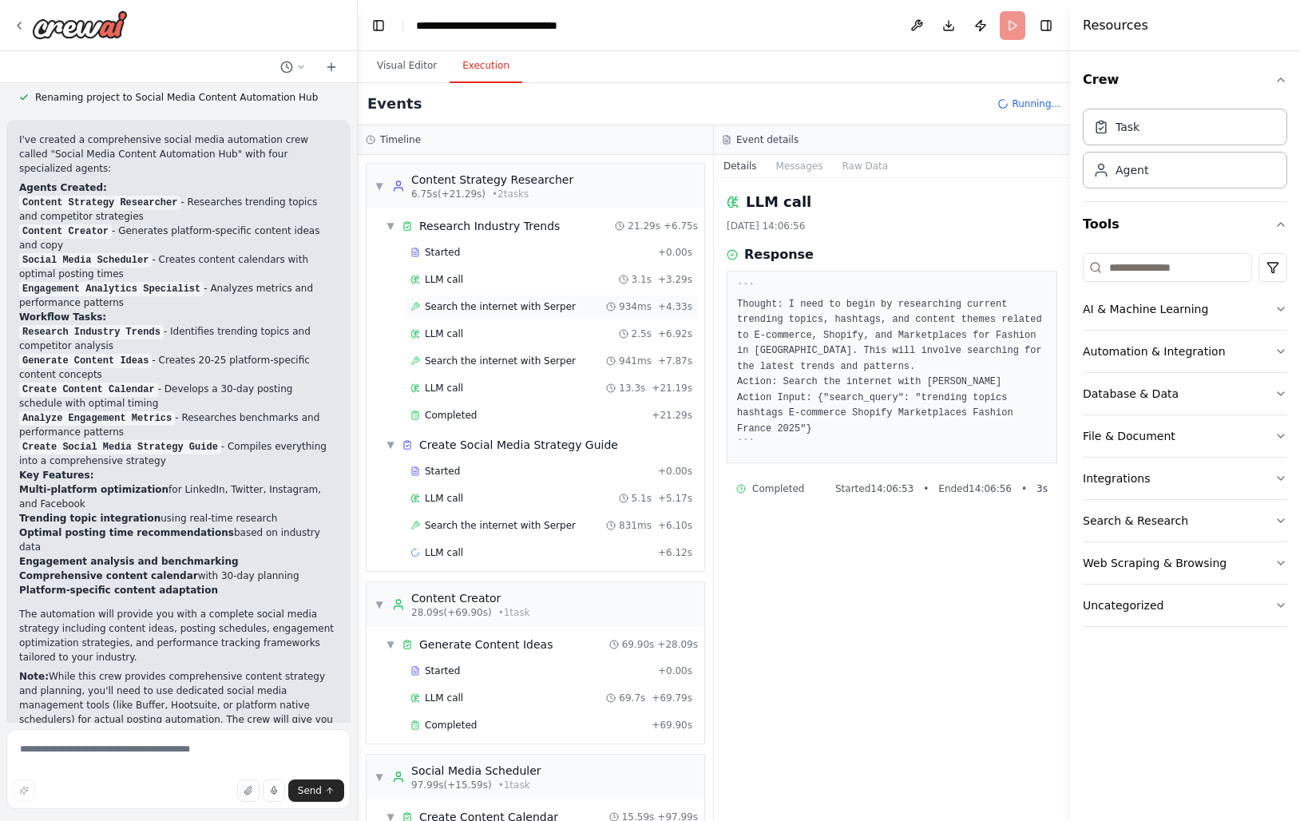
click at [449, 305] on span "Search the internet with Serper" at bounding box center [500, 306] width 151 height 13
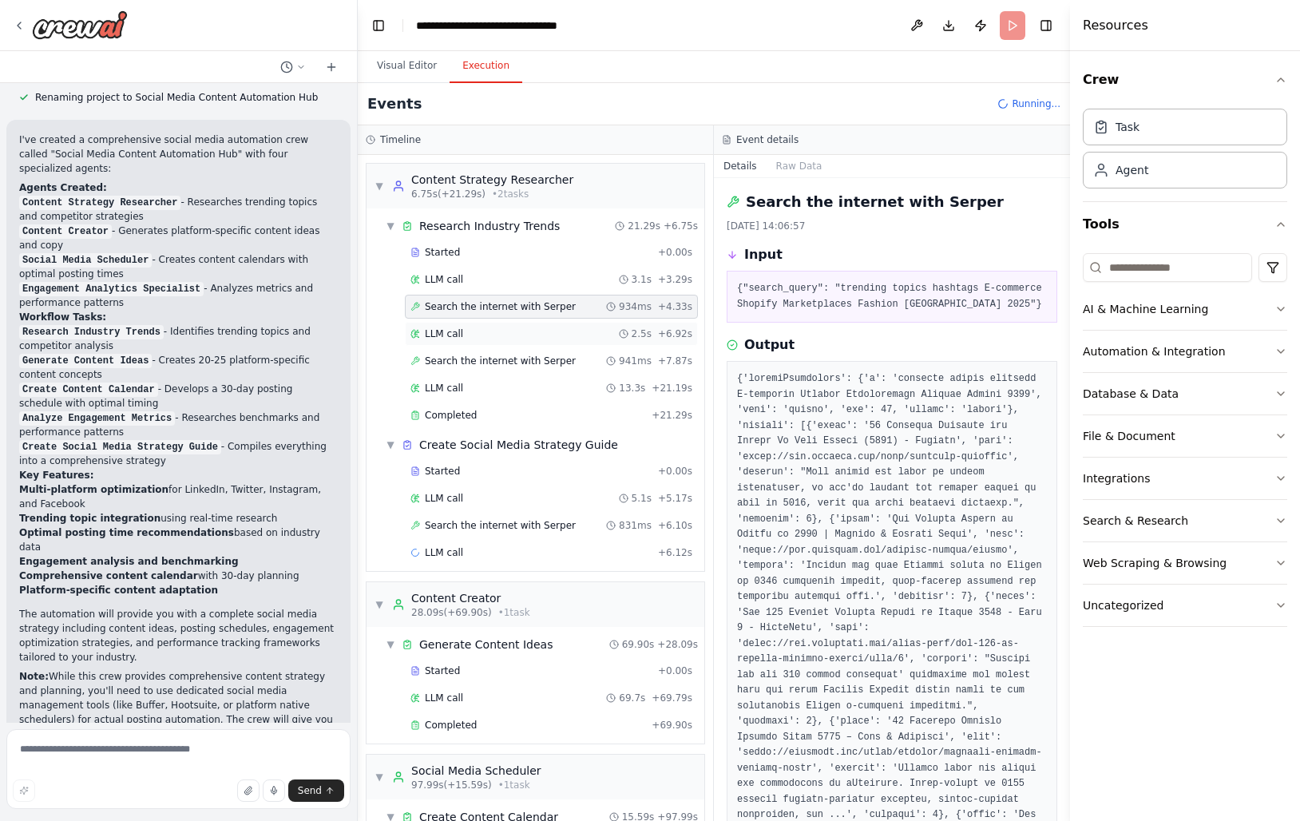
click at [450, 335] on span "LLM call" at bounding box center [444, 333] width 38 height 13
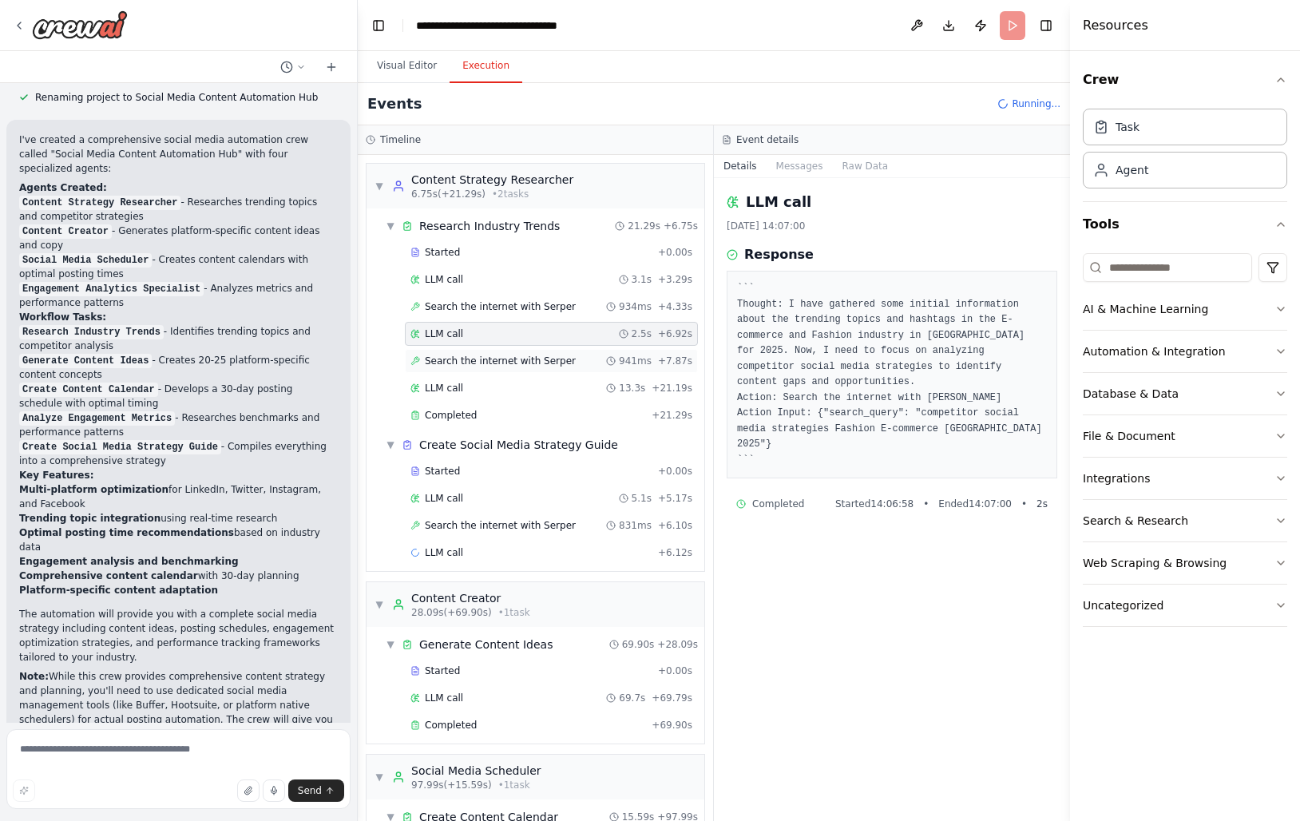
click at [450, 364] on span "Search the internet with Serper" at bounding box center [500, 360] width 151 height 13
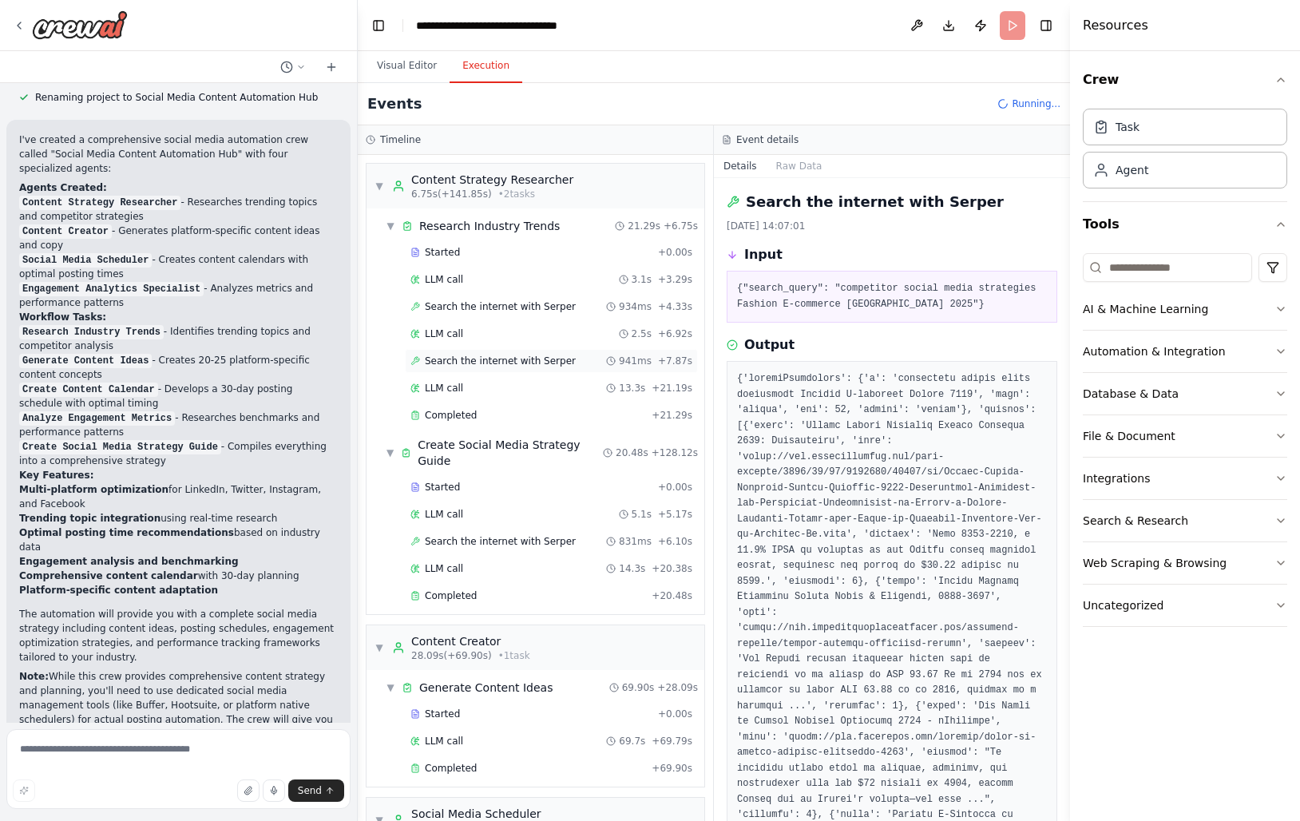
scroll to position [1402, 0]
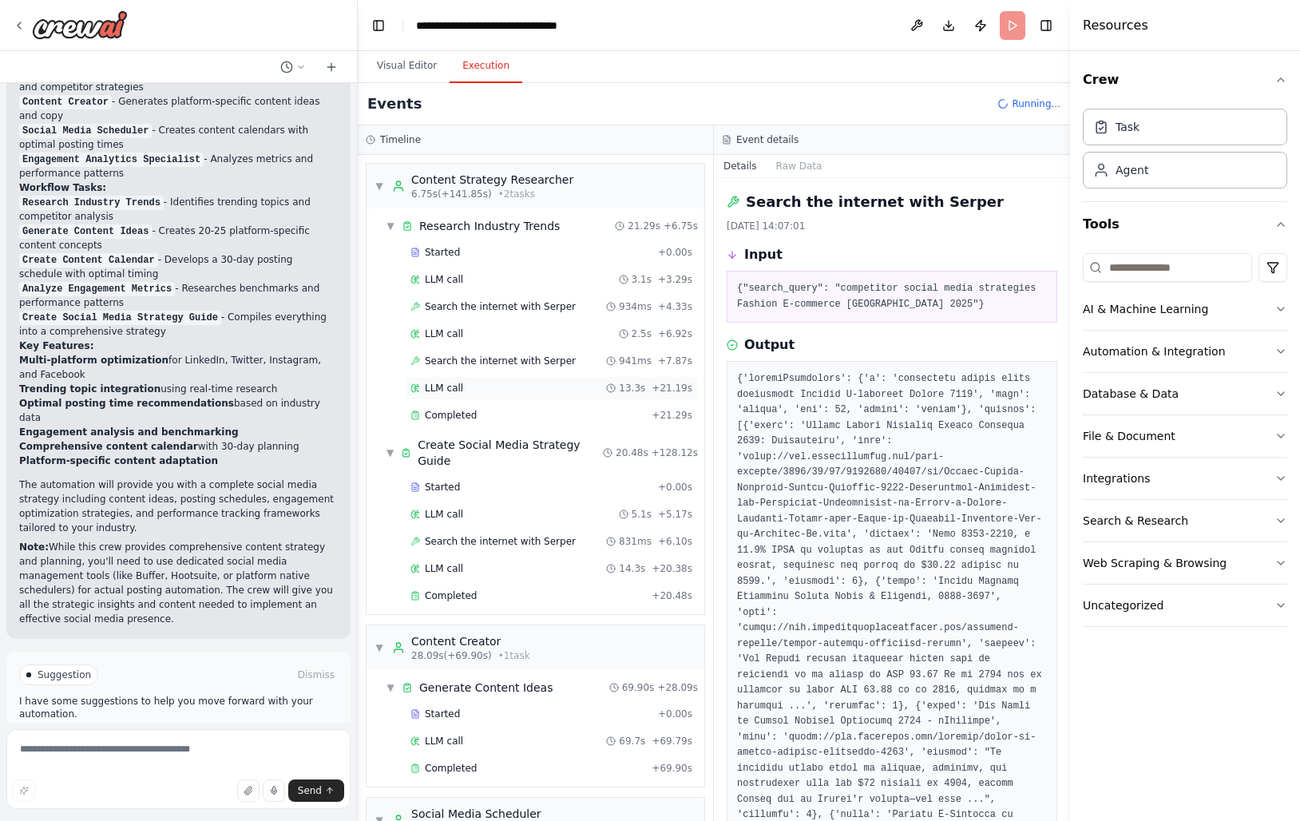
click at [450, 388] on span "LLM call" at bounding box center [444, 388] width 38 height 13
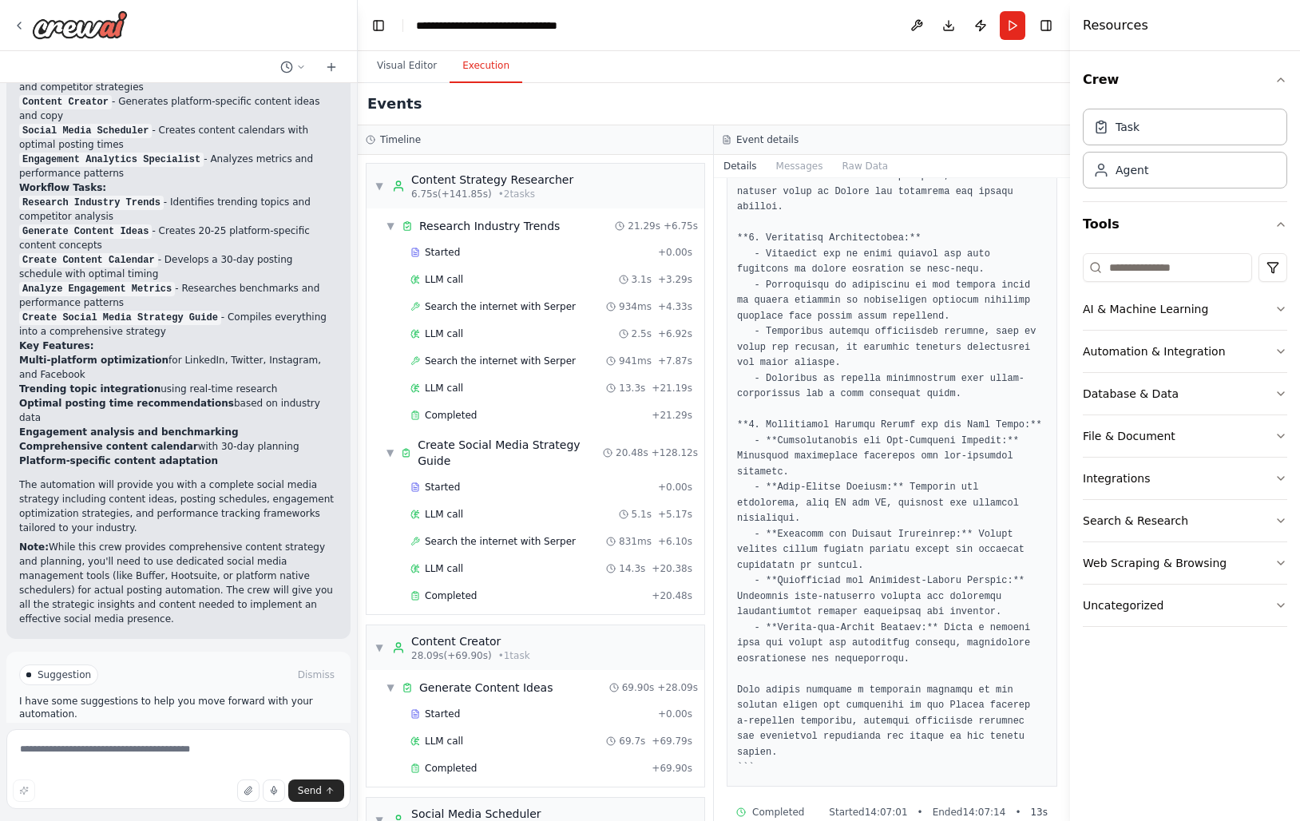
scroll to position [730, 0]
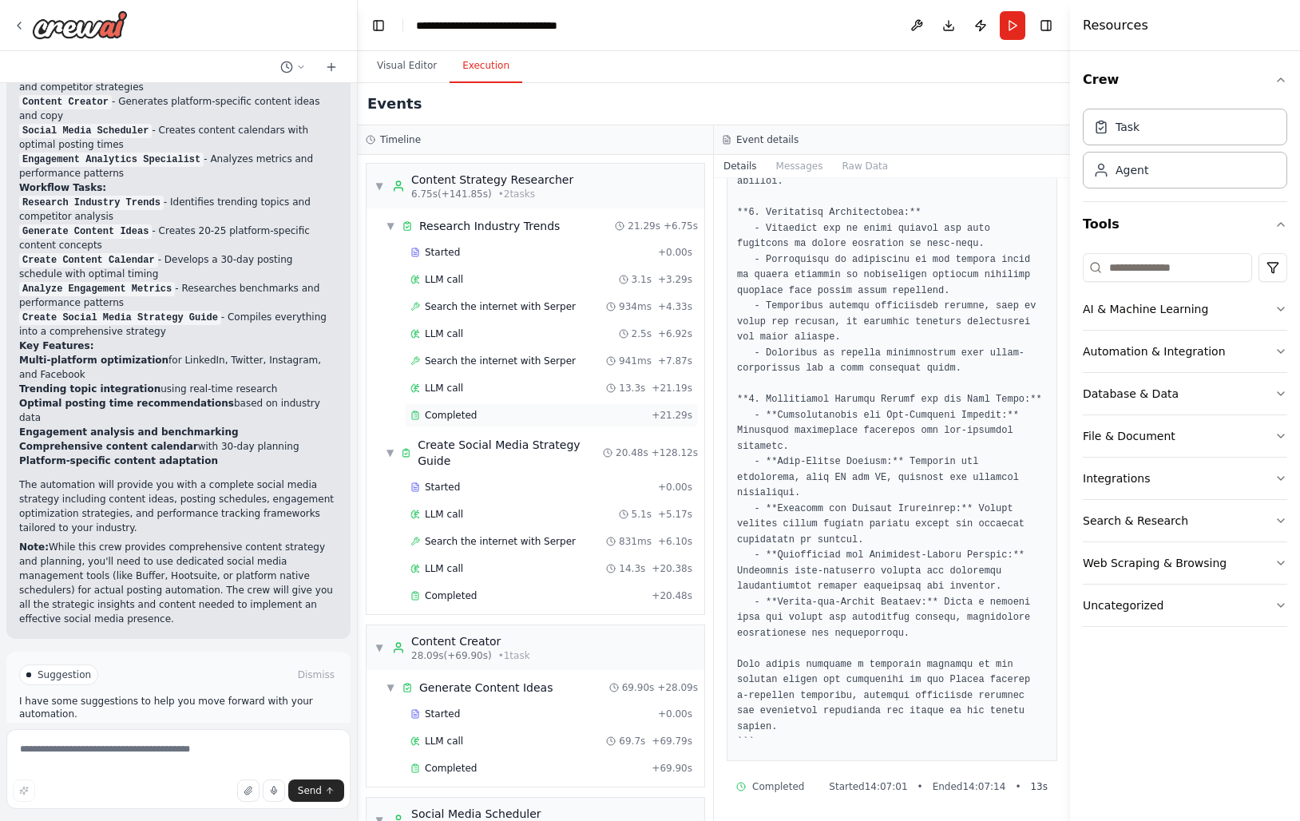
click at [480, 412] on div "Completed" at bounding box center [527, 415] width 235 height 13
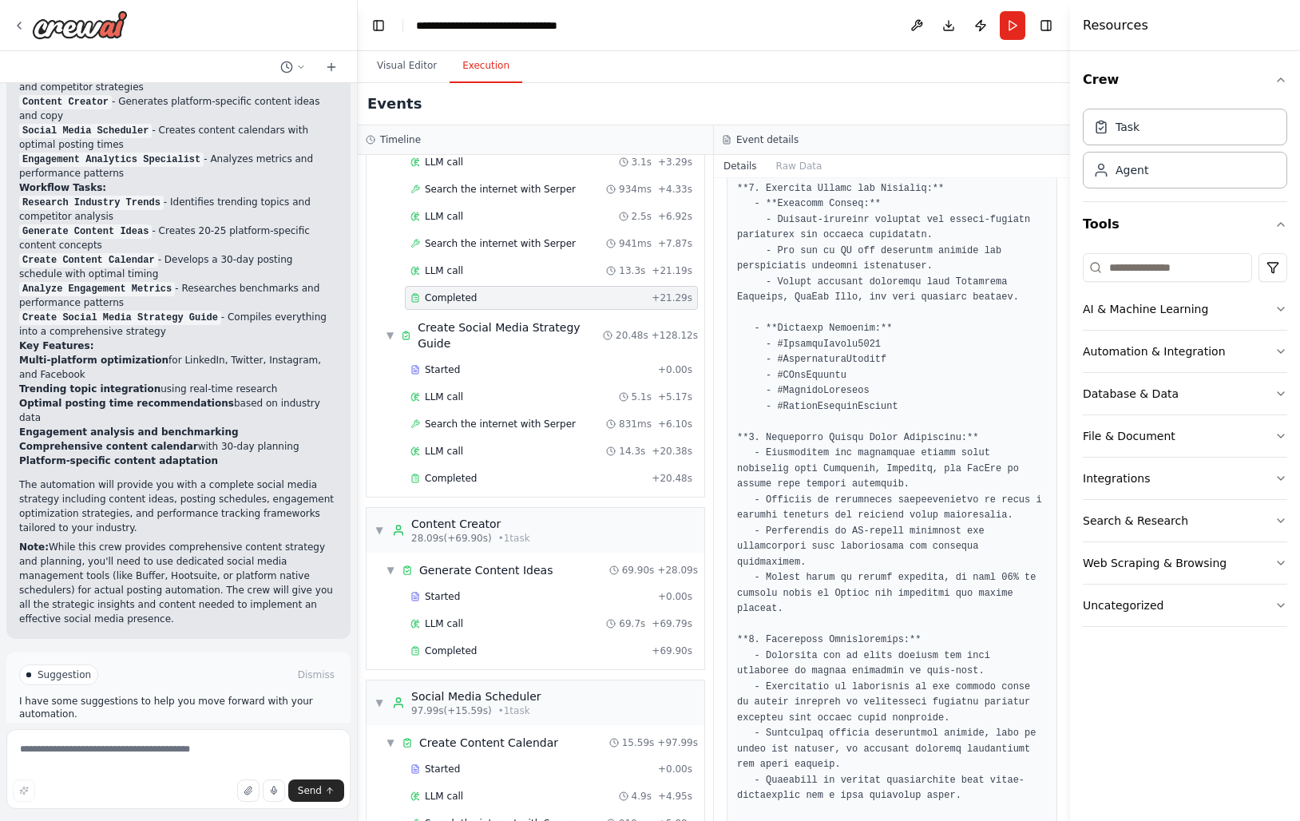
scroll to position [152, 0]
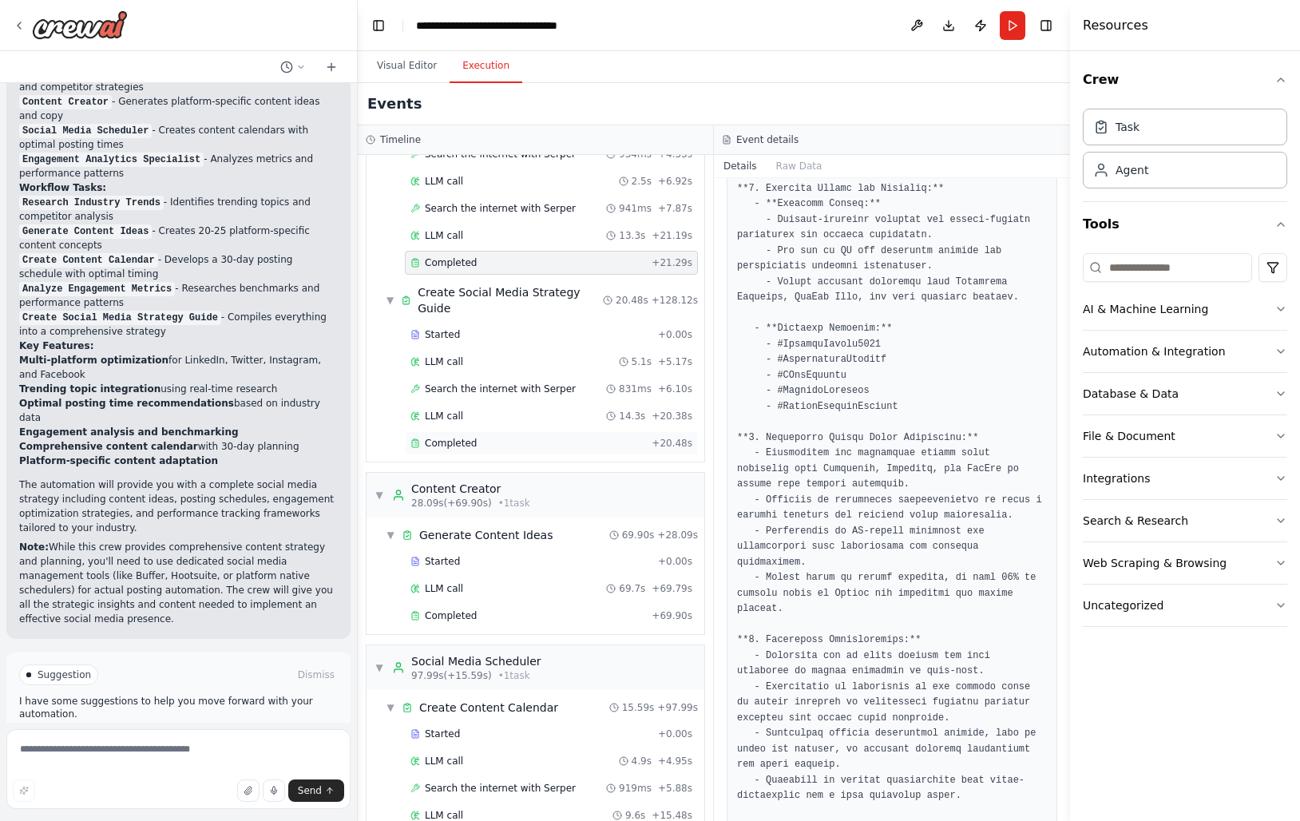
click at [461, 437] on span "Completed" at bounding box center [451, 443] width 52 height 13
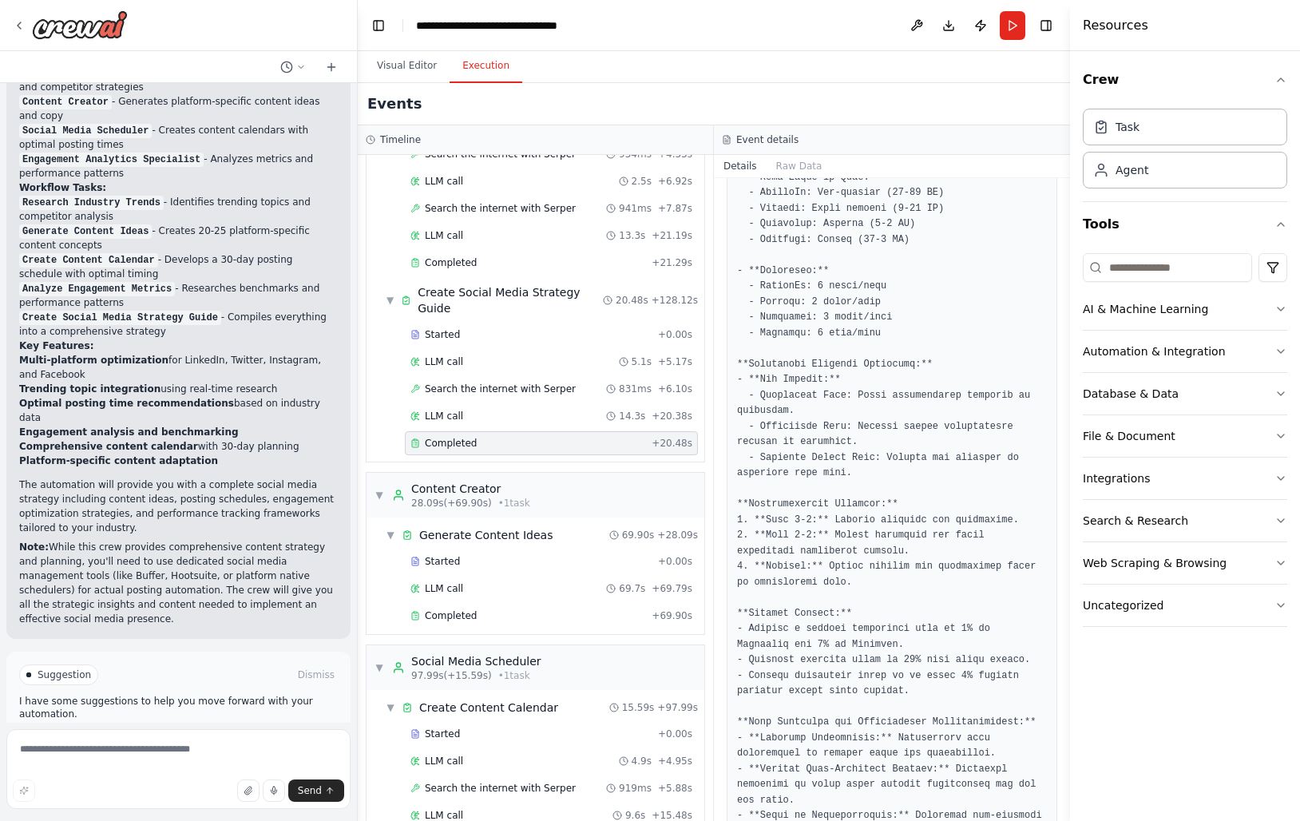
scroll to position [870, 0]
click at [451, 609] on span "Completed" at bounding box center [451, 615] width 52 height 13
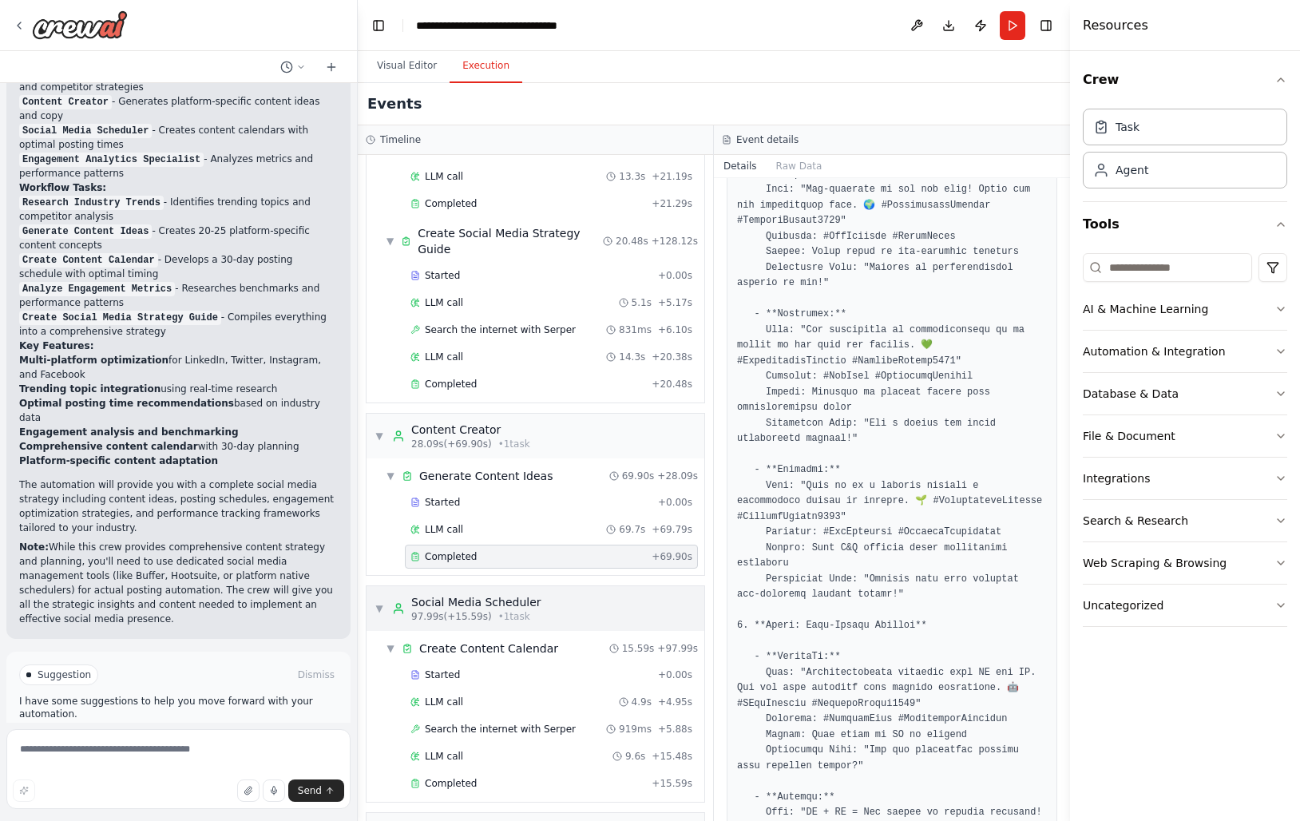
scroll to position [217, 0]
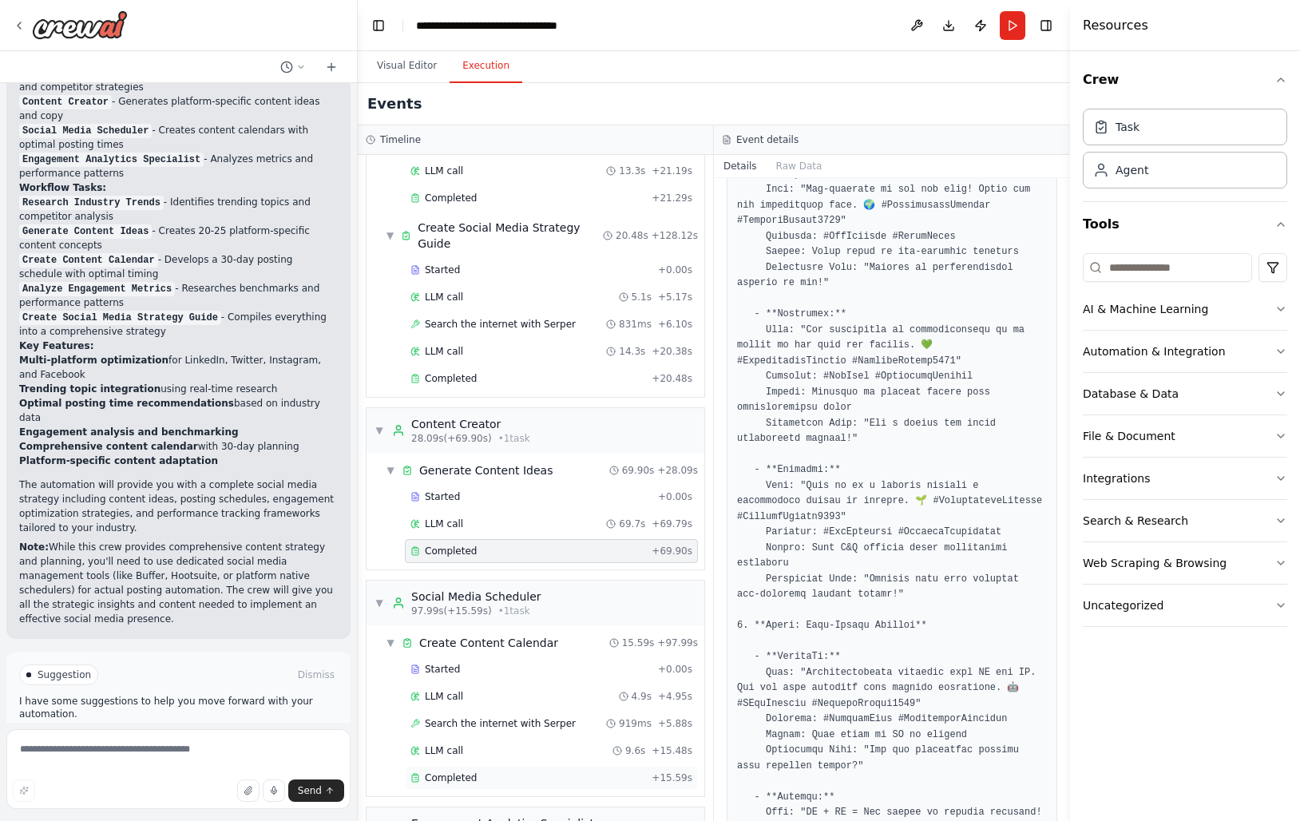
click at [459, 771] on div "Completed + 15.59s" at bounding box center [551, 778] width 293 height 24
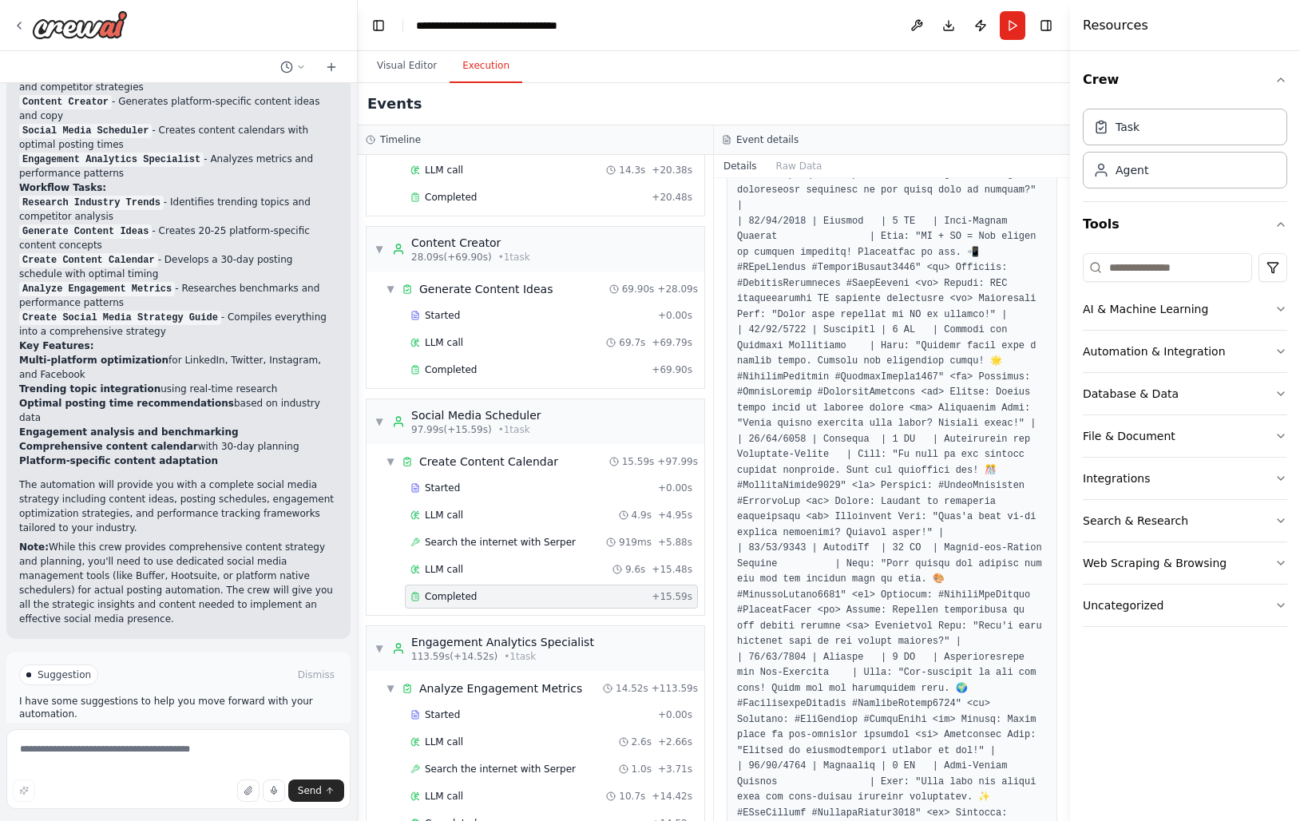
scroll to position [422, 0]
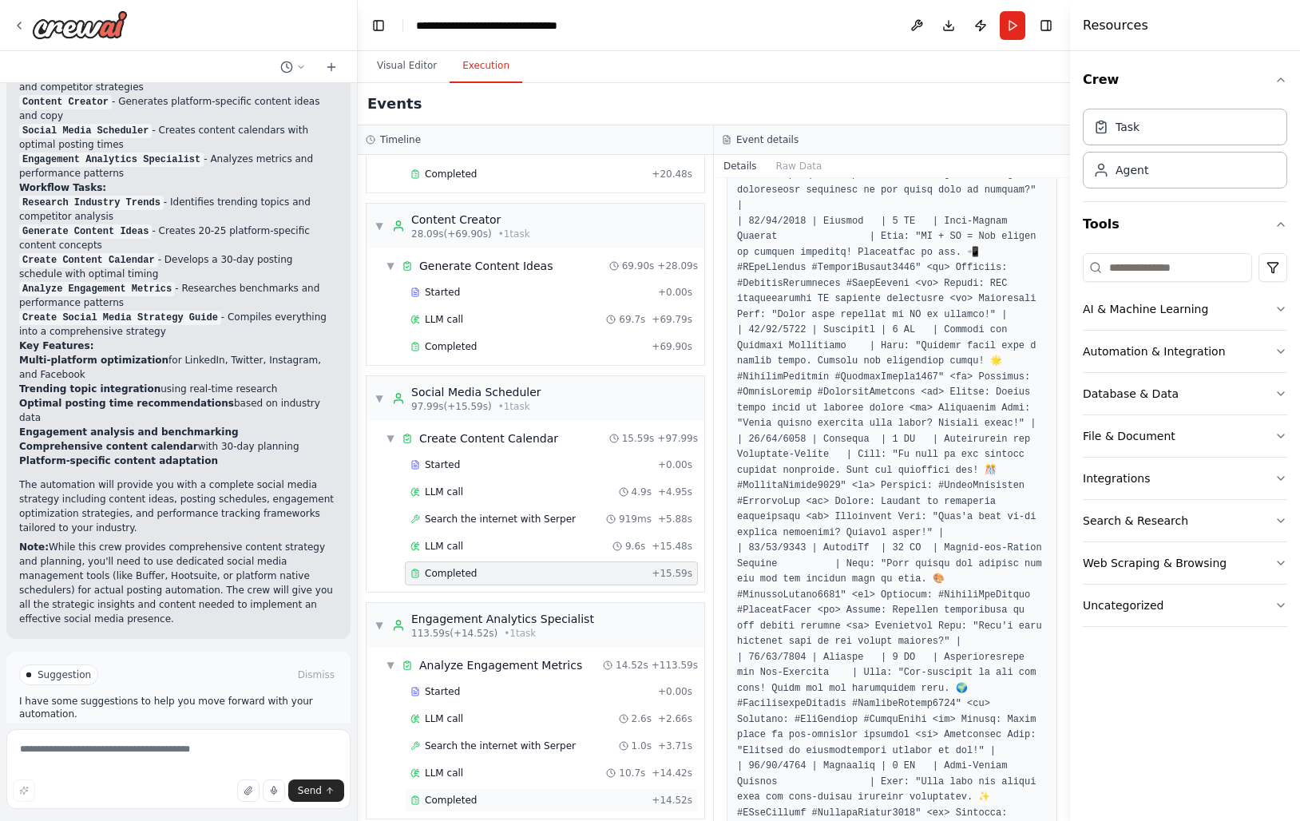
click at [462, 794] on span "Completed" at bounding box center [451, 800] width 52 height 13
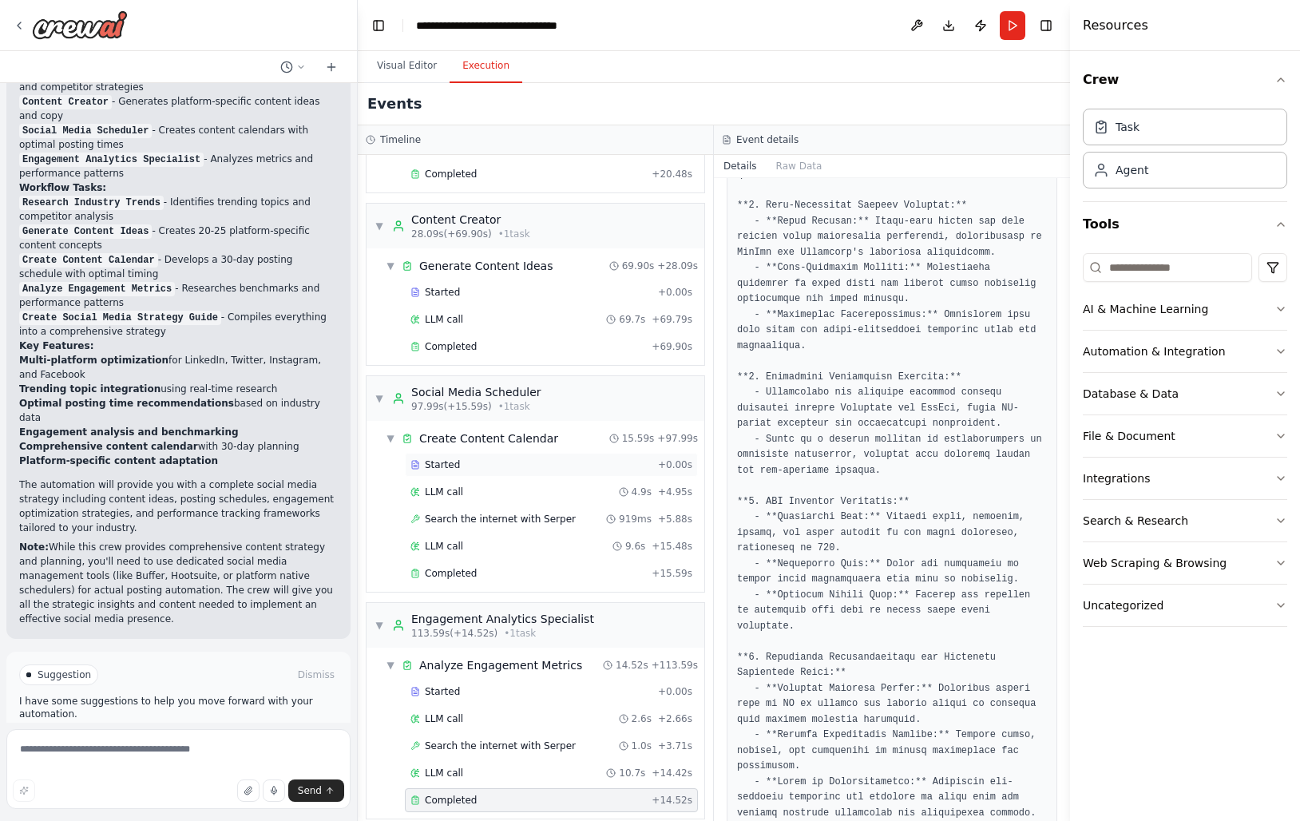
click at [445, 458] on span "Started" at bounding box center [442, 464] width 35 height 13
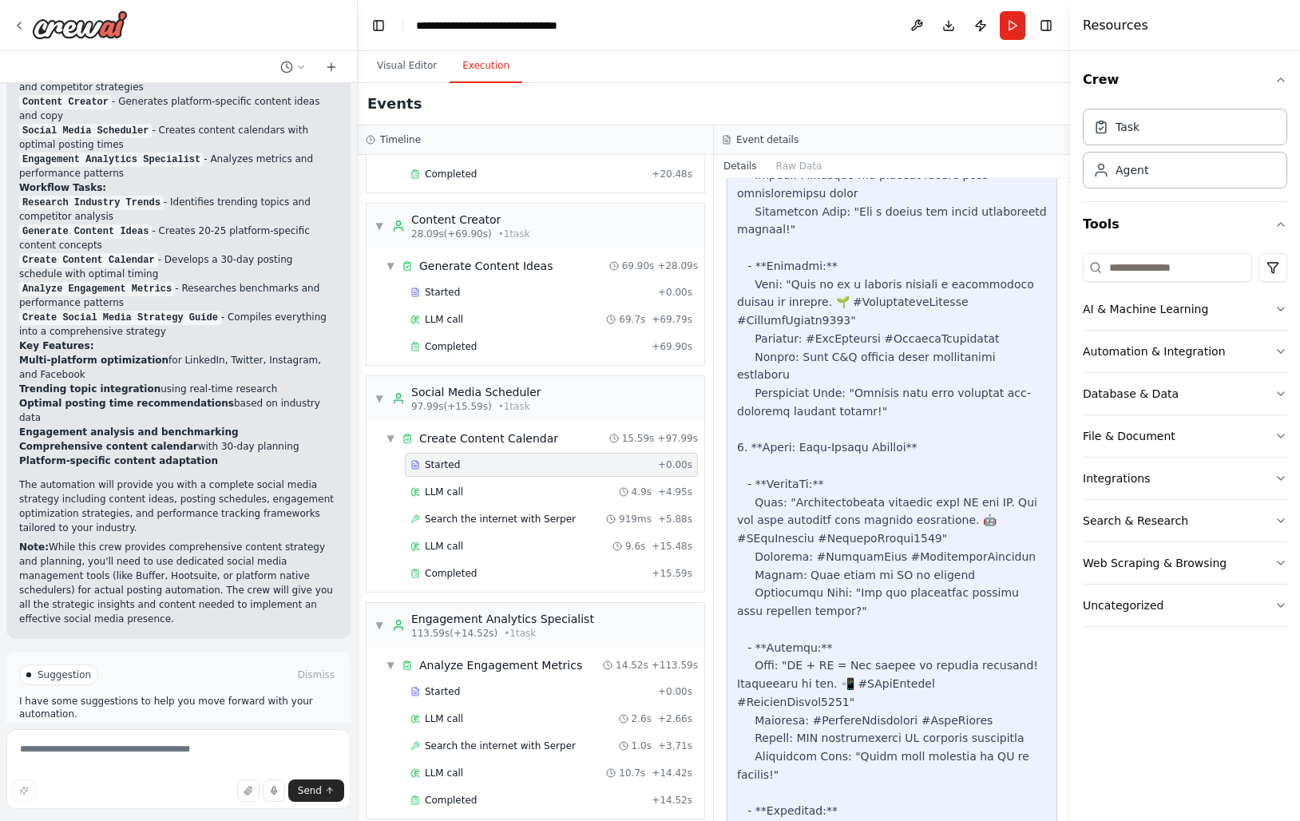
scroll to position [1400, 0]
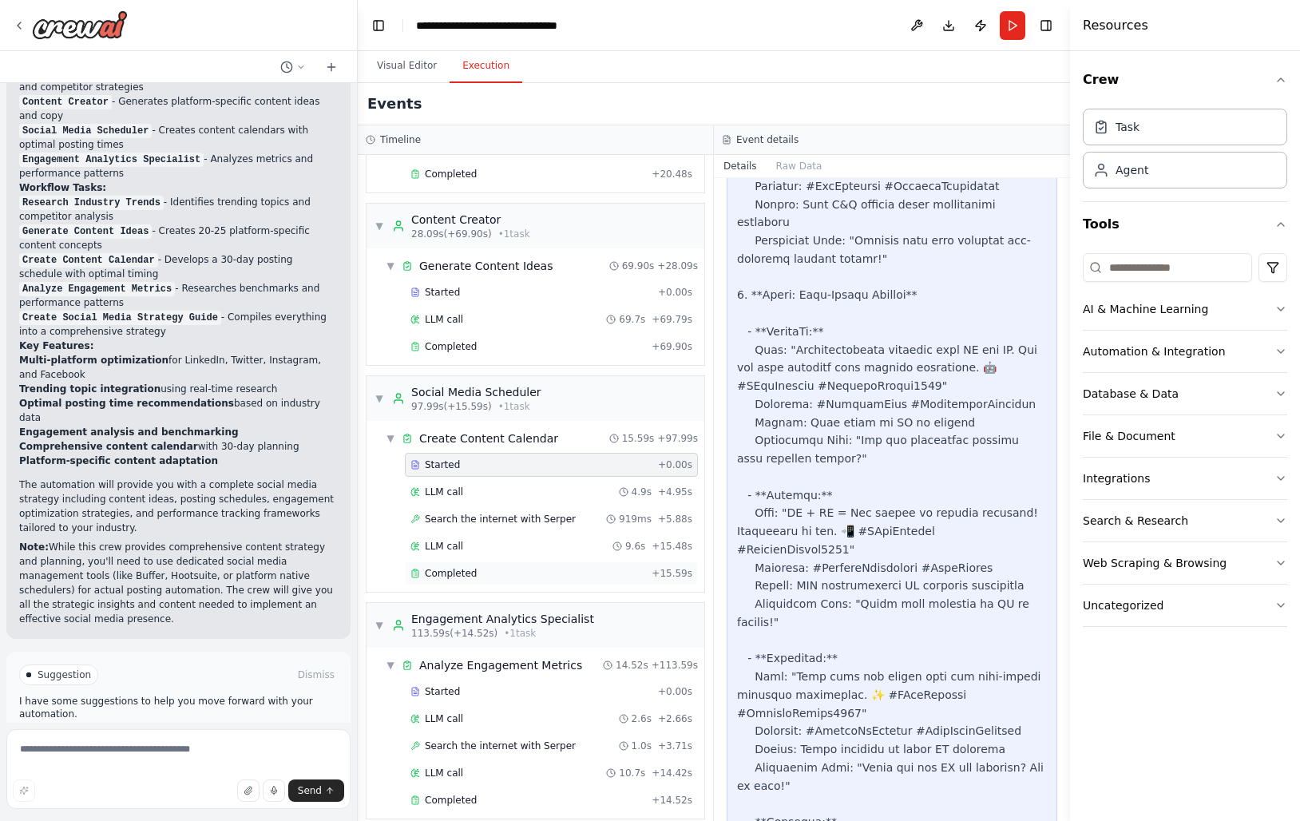
click at [500, 567] on div "Completed" at bounding box center [527, 573] width 235 height 13
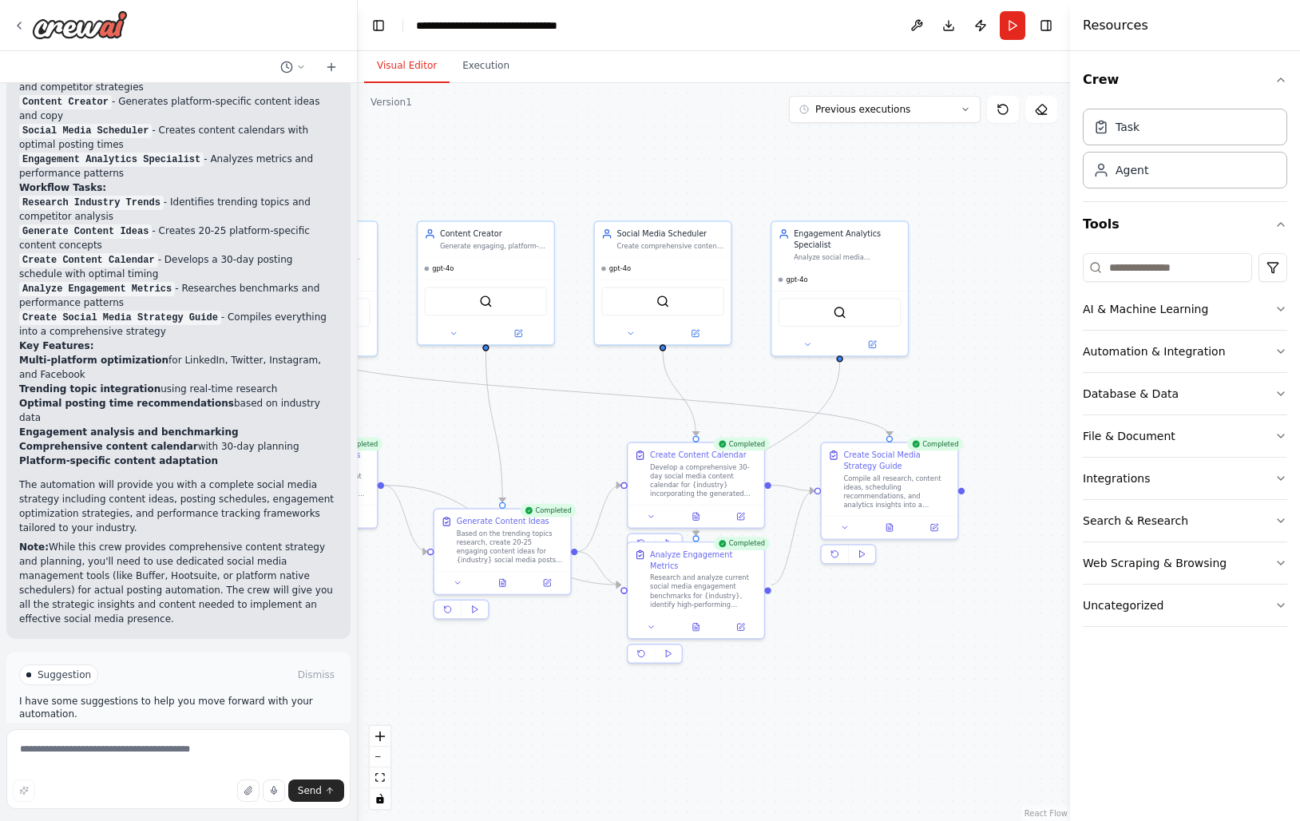
click at [402, 50] on button "Visual Editor" at bounding box center [406, 66] width 85 height 34
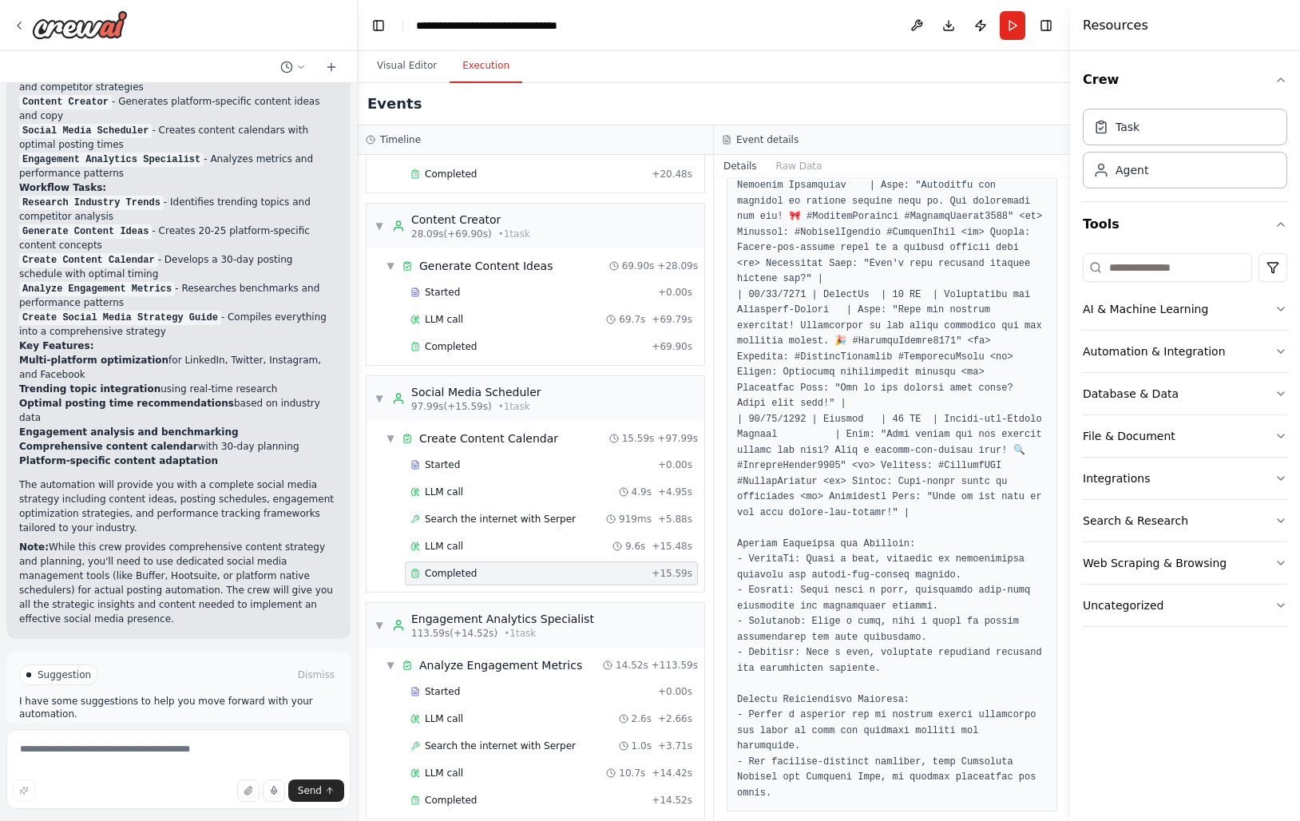
click at [476, 73] on button "Execution" at bounding box center [485, 66] width 73 height 34
click at [180, 736] on span "Improve automation" at bounding box center [185, 742] width 97 height 13
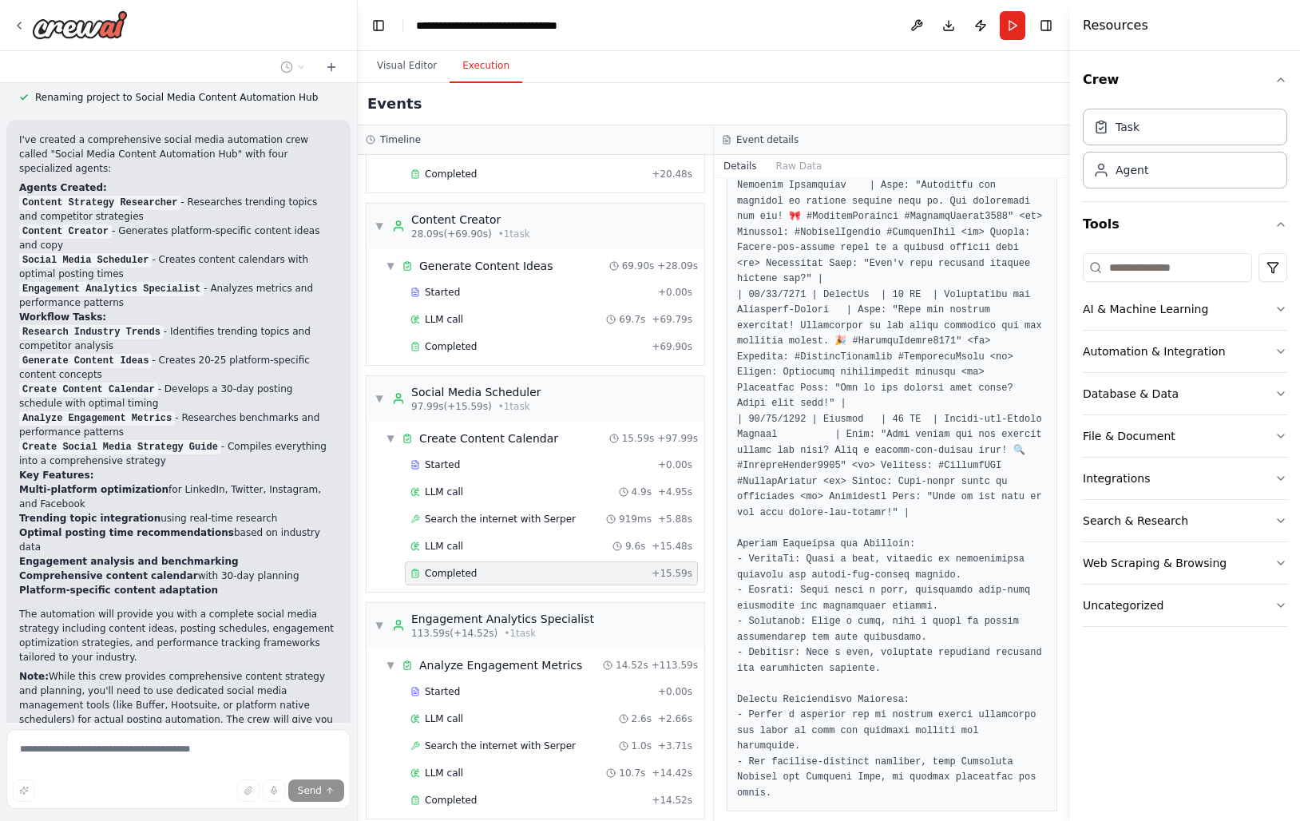
scroll to position [1335, 0]
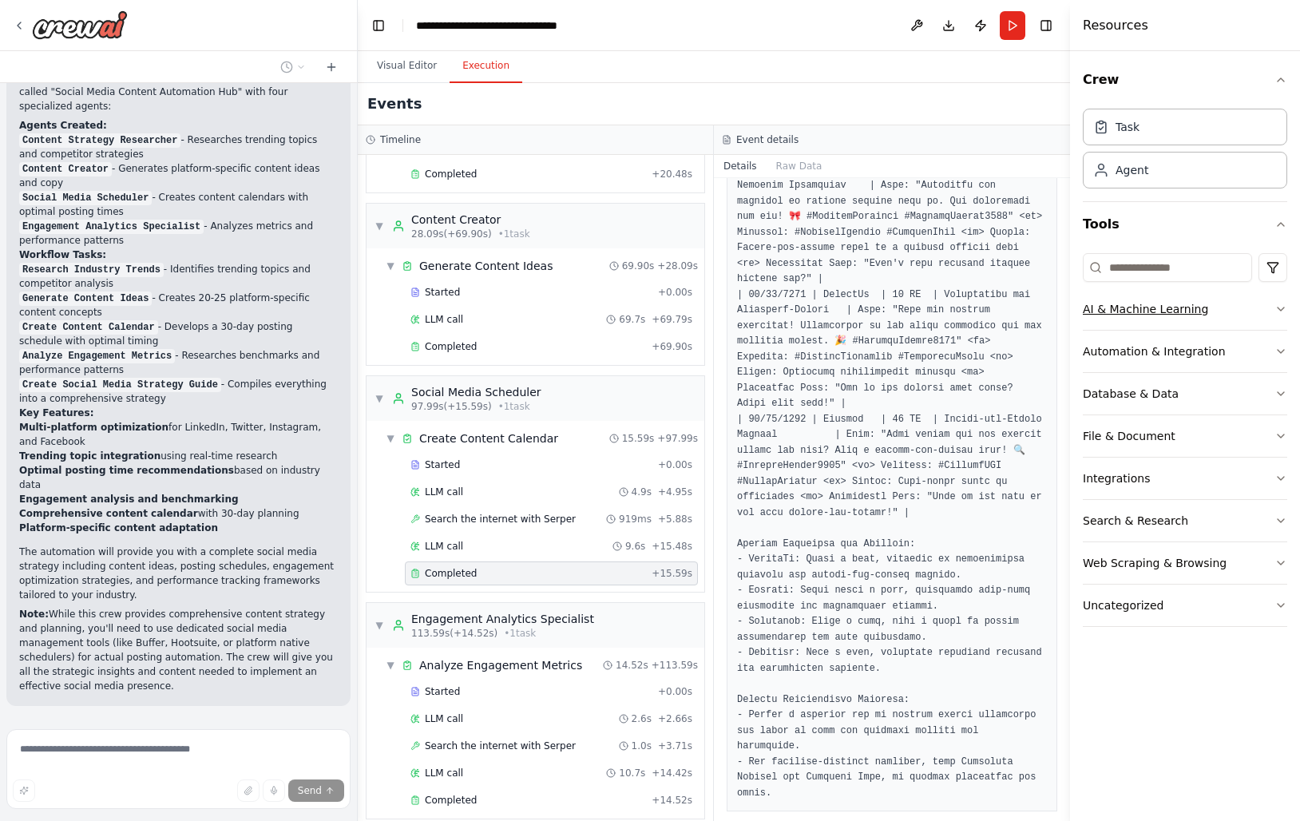
click at [1171, 307] on div "AI & Machine Learning" at bounding box center [1145, 309] width 125 height 16
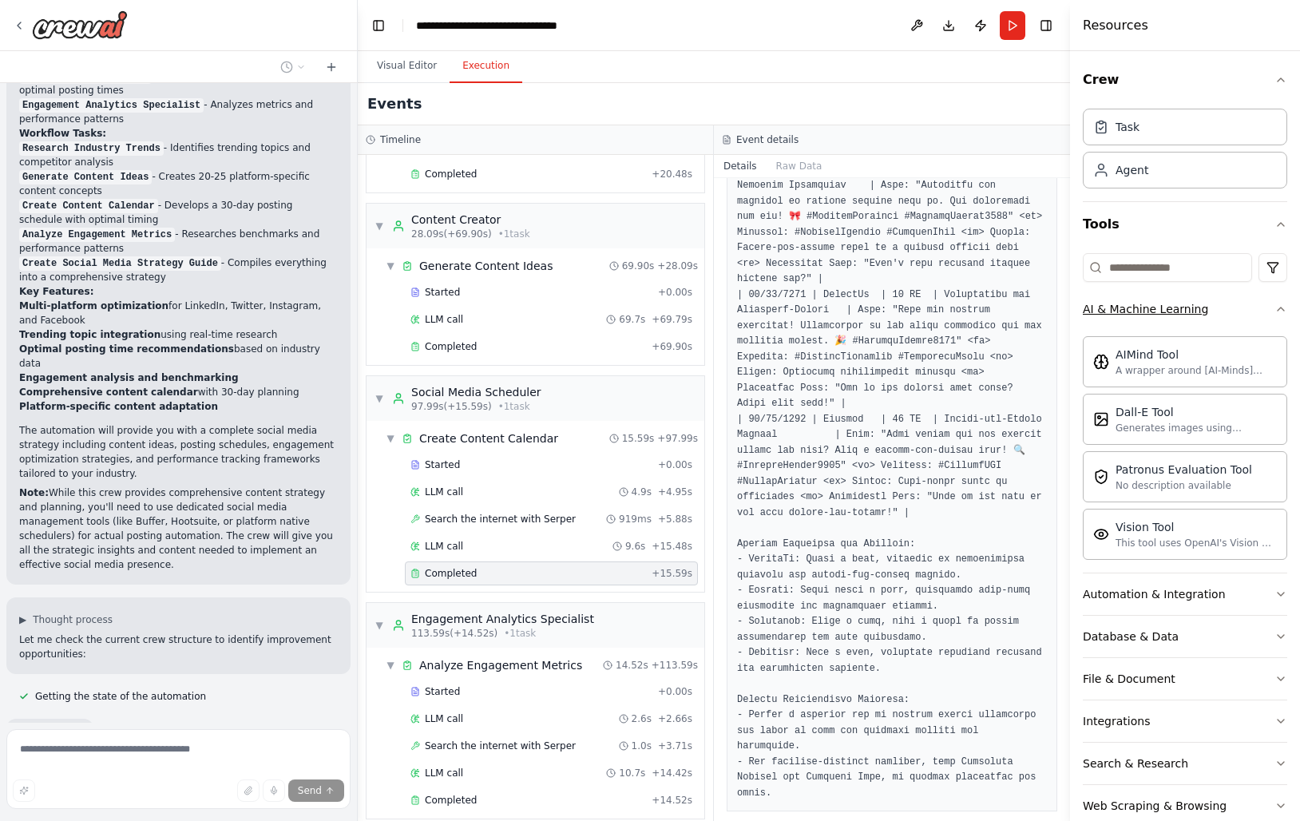
scroll to position [1495, 0]
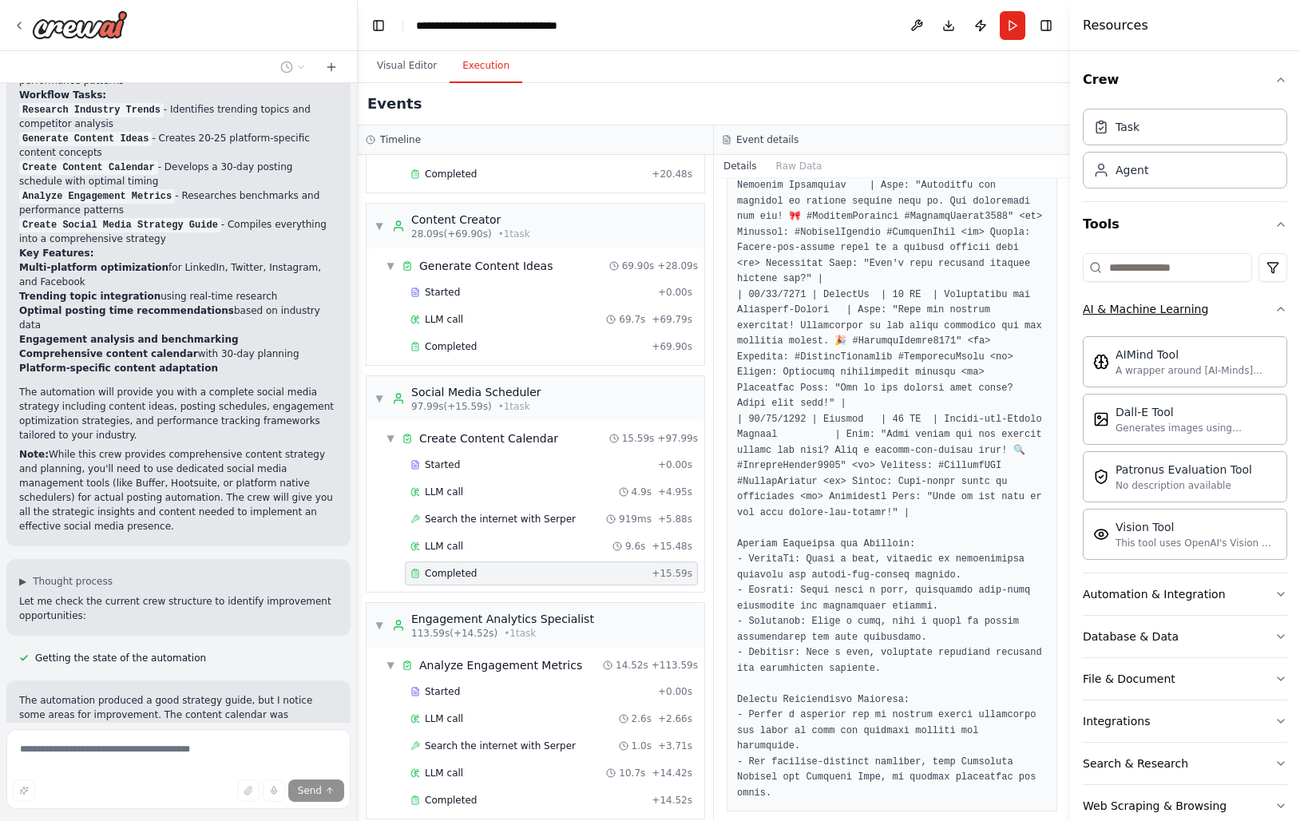
click at [1171, 307] on div "AI & Machine Learning" at bounding box center [1145, 309] width 125 height 16
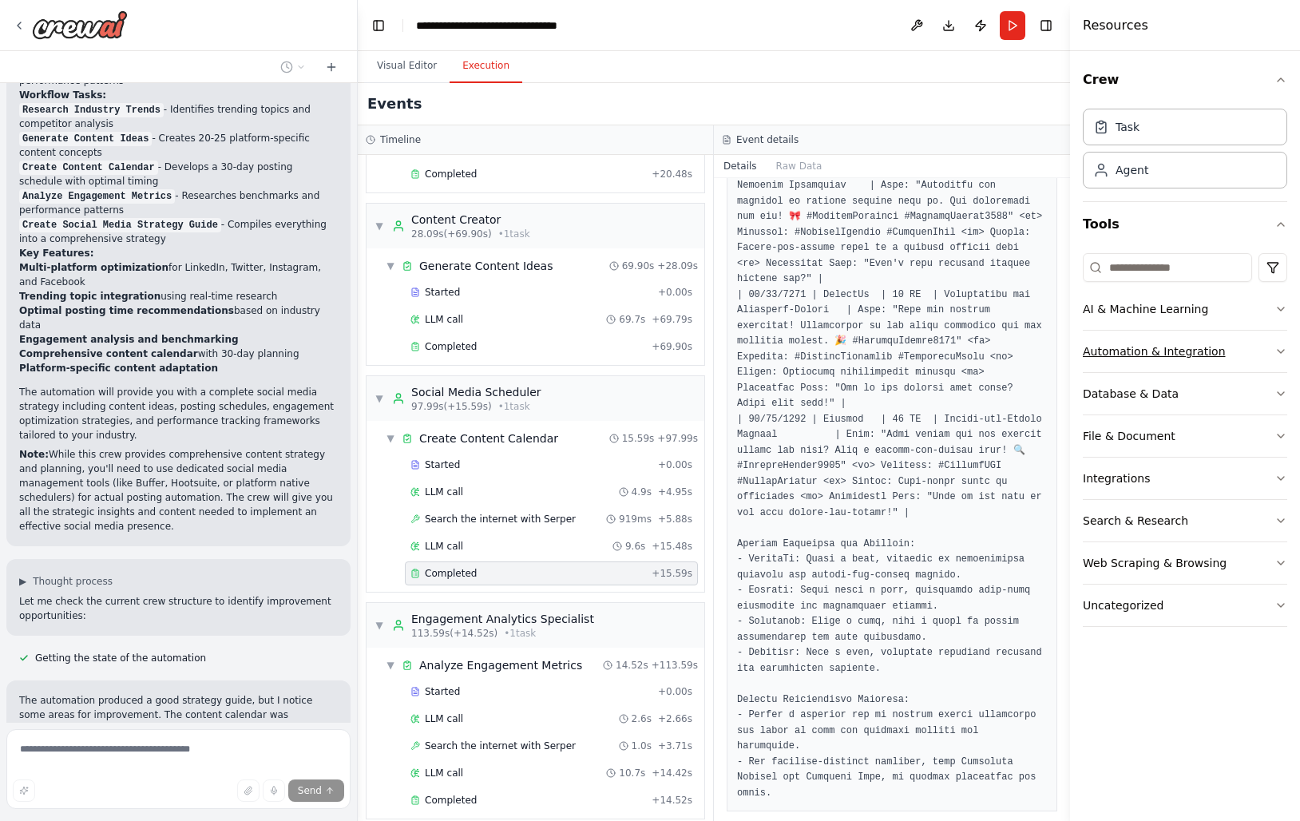
click at [1152, 345] on div "Automation & Integration" at bounding box center [1154, 351] width 143 height 16
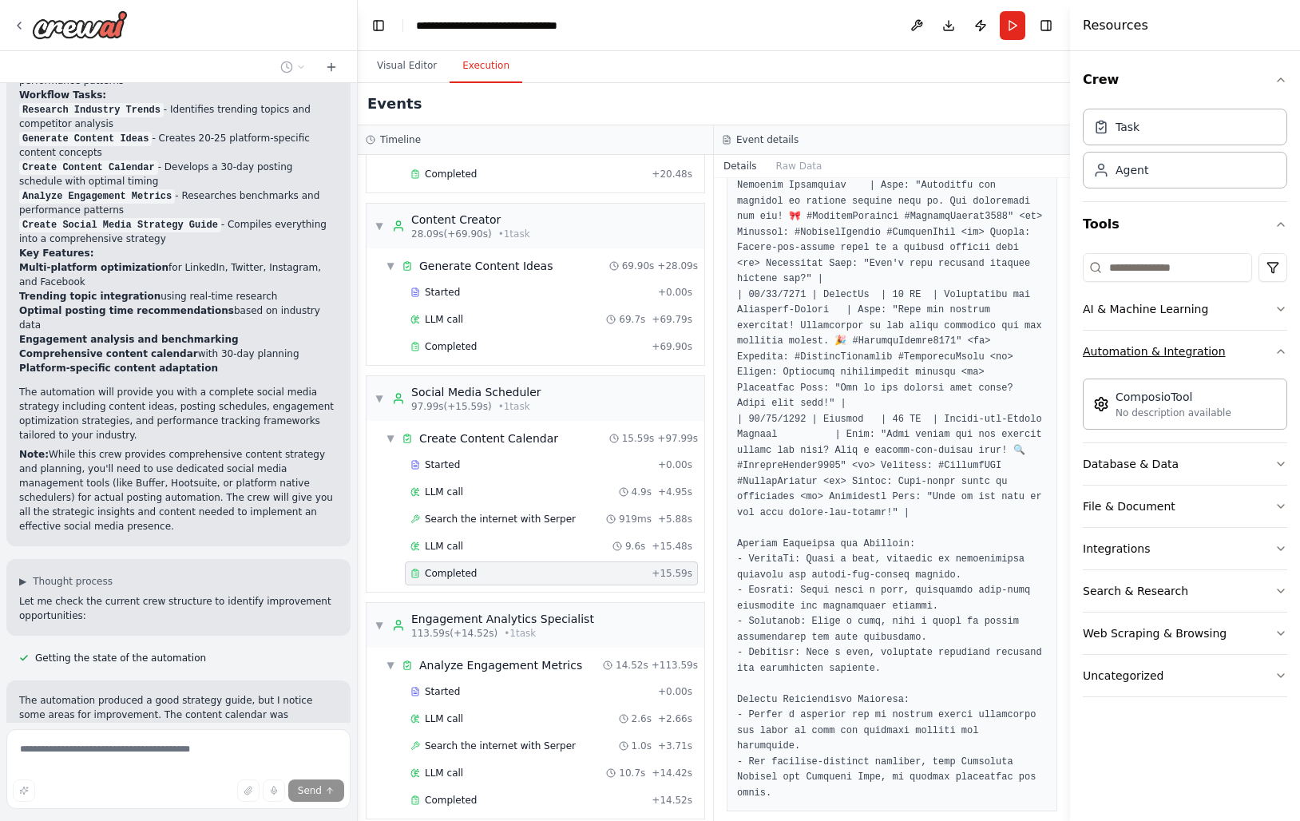
click at [1152, 345] on div "Automation & Integration" at bounding box center [1154, 351] width 143 height 16
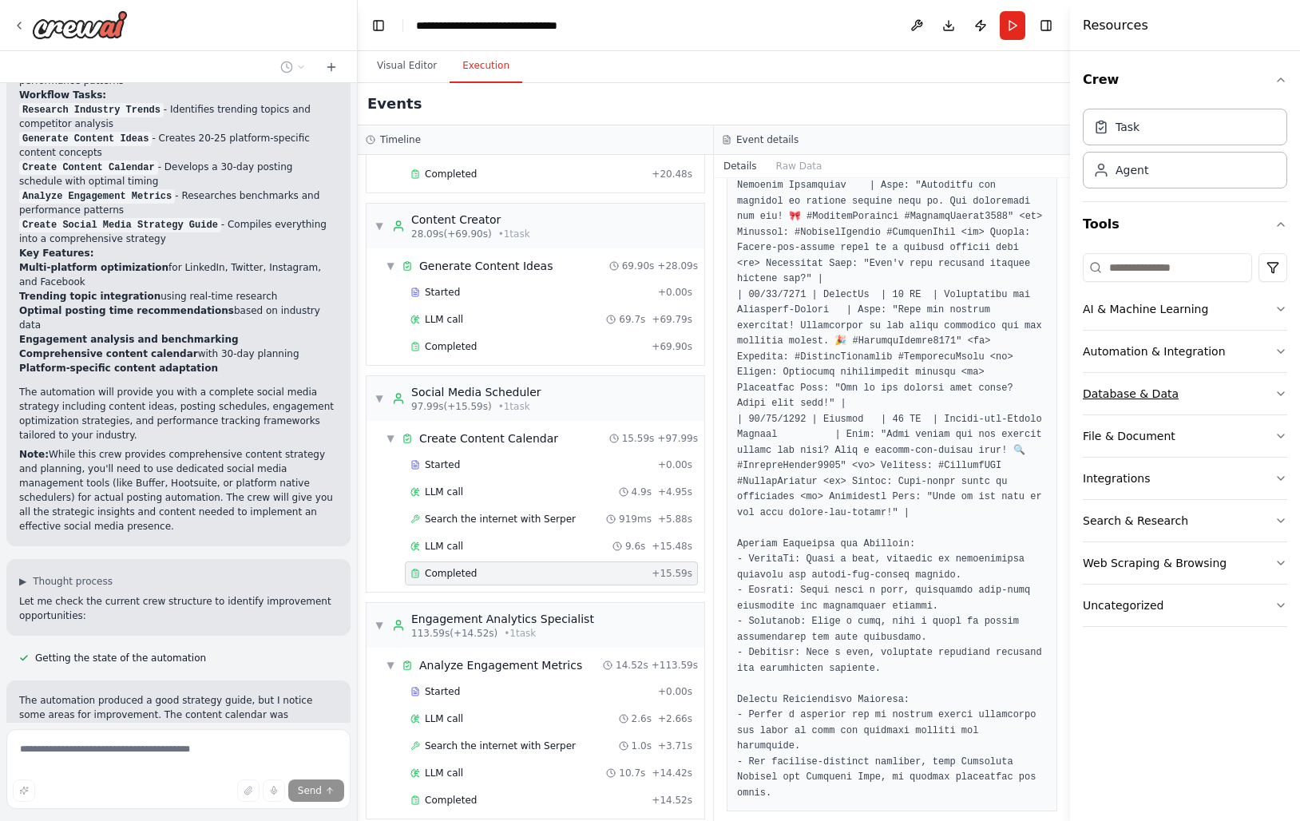
click at [1131, 389] on div "Database & Data" at bounding box center [1131, 394] width 96 height 16
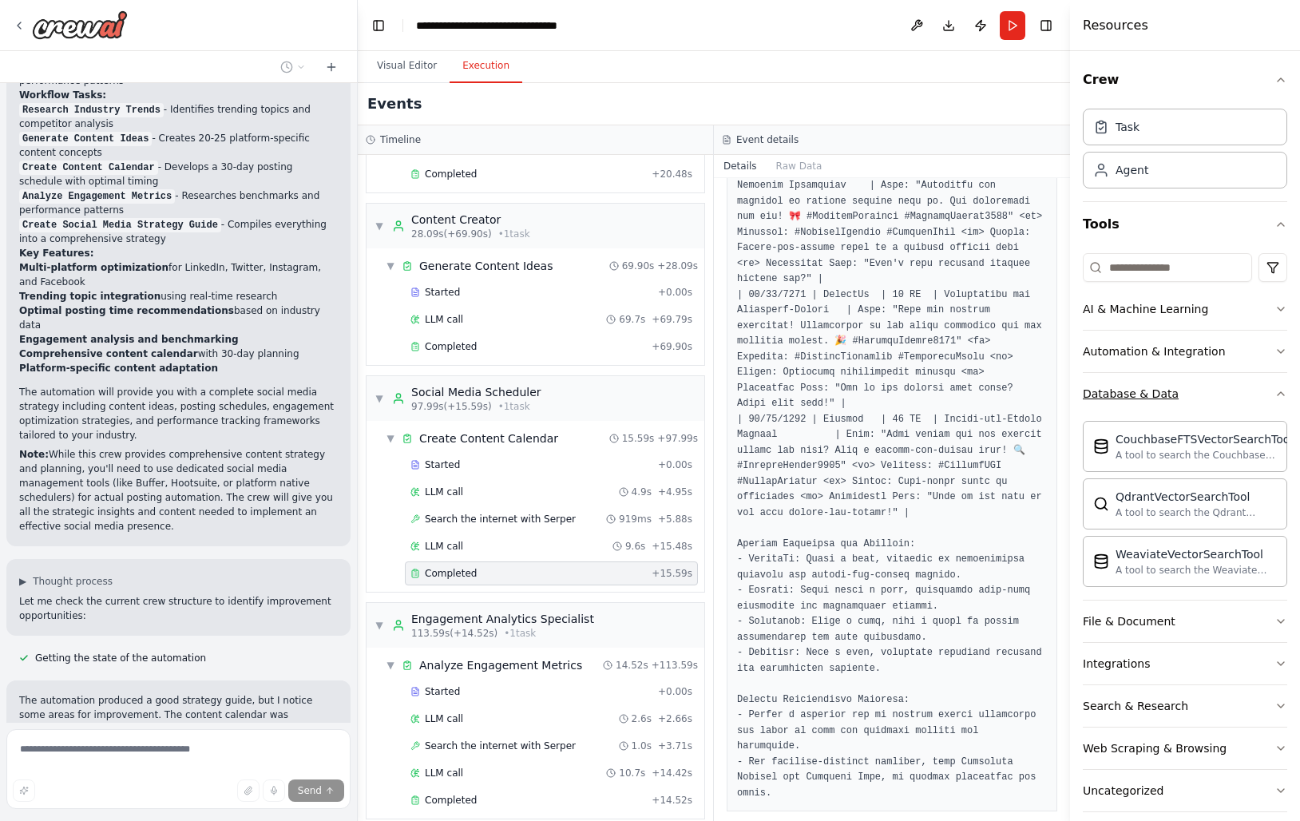
click at [1131, 389] on div "Database & Data" at bounding box center [1131, 394] width 96 height 16
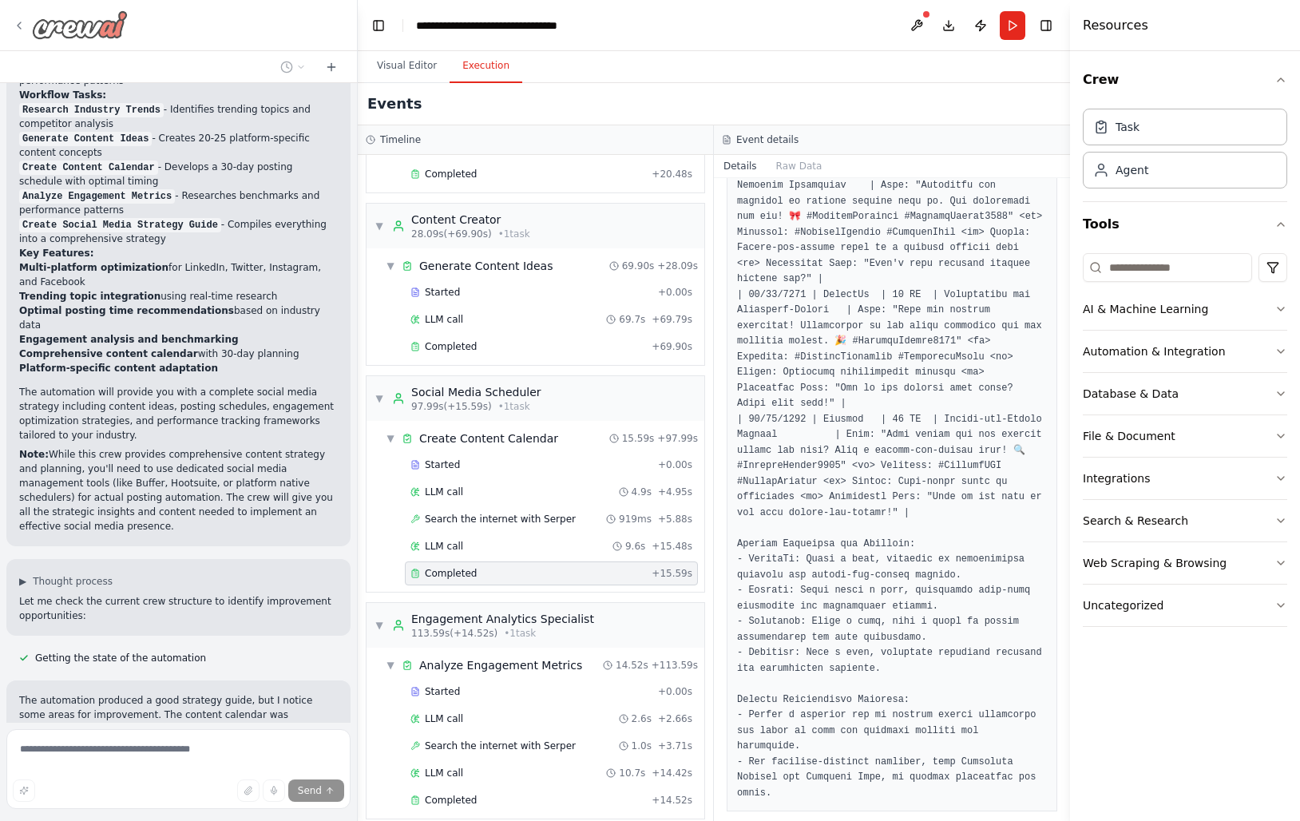
click at [22, 28] on icon at bounding box center [19, 25] width 13 height 13
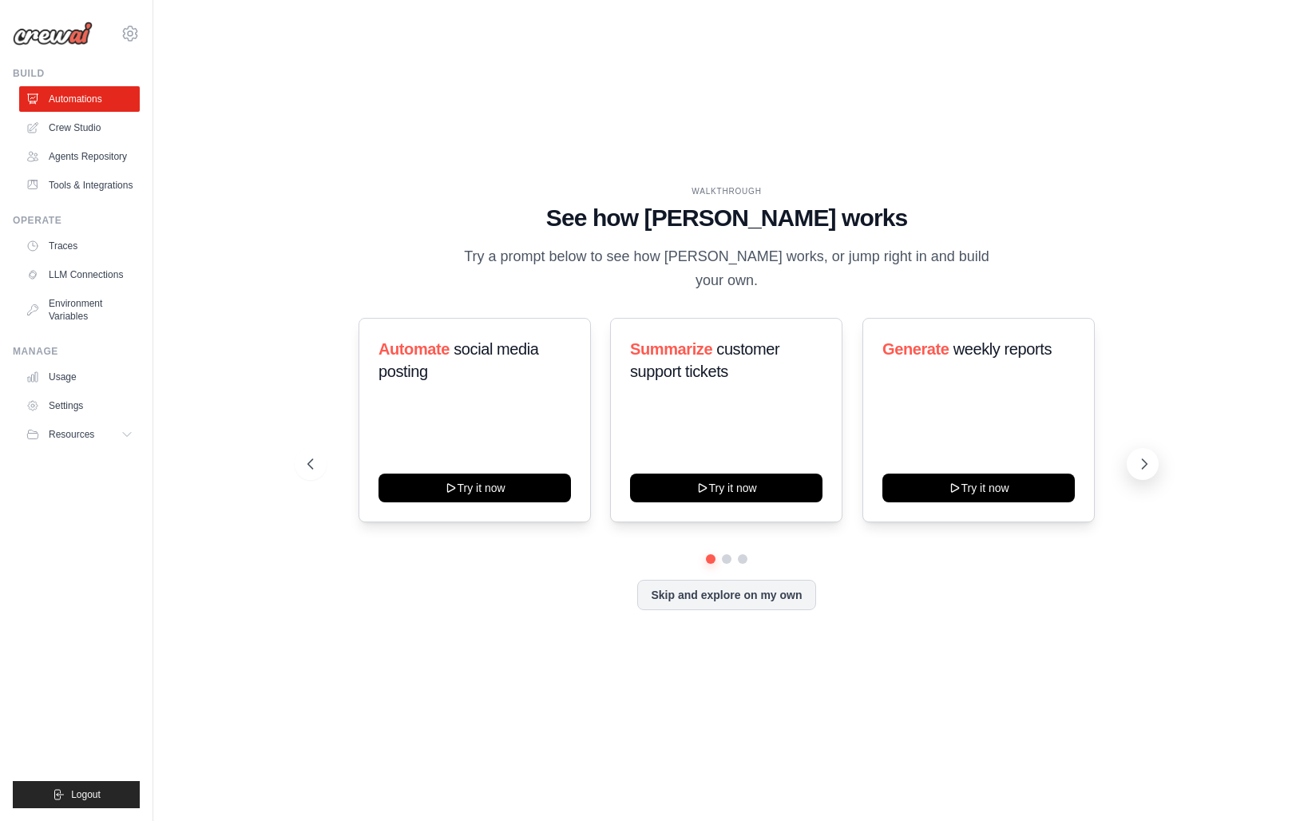
click at [1150, 457] on icon at bounding box center [1144, 464] width 16 height 16
click at [310, 456] on icon at bounding box center [309, 464] width 16 height 16
click at [720, 397] on div "Process invoices automatically Try it now" at bounding box center [726, 420] width 232 height 204
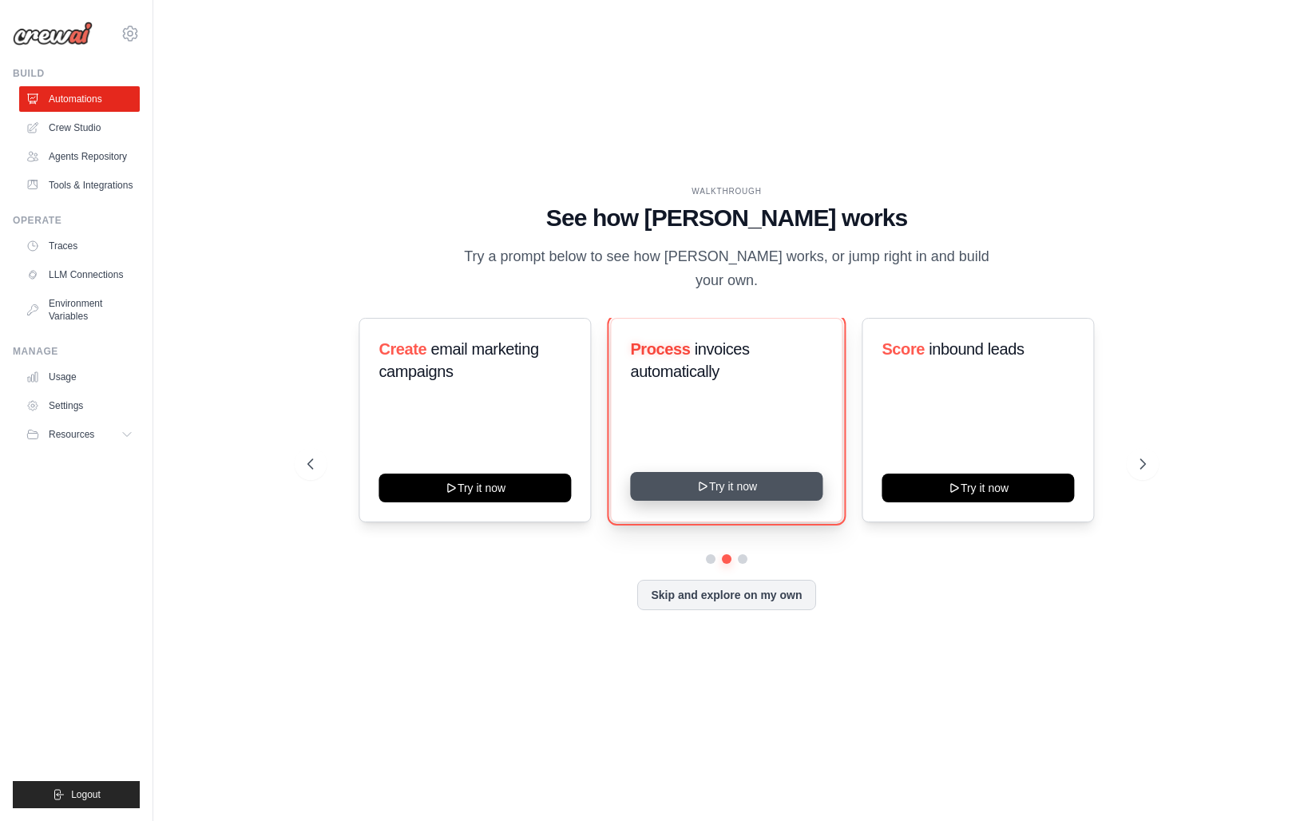
click at [726, 472] on button "Try it now" at bounding box center [726, 486] width 192 height 29
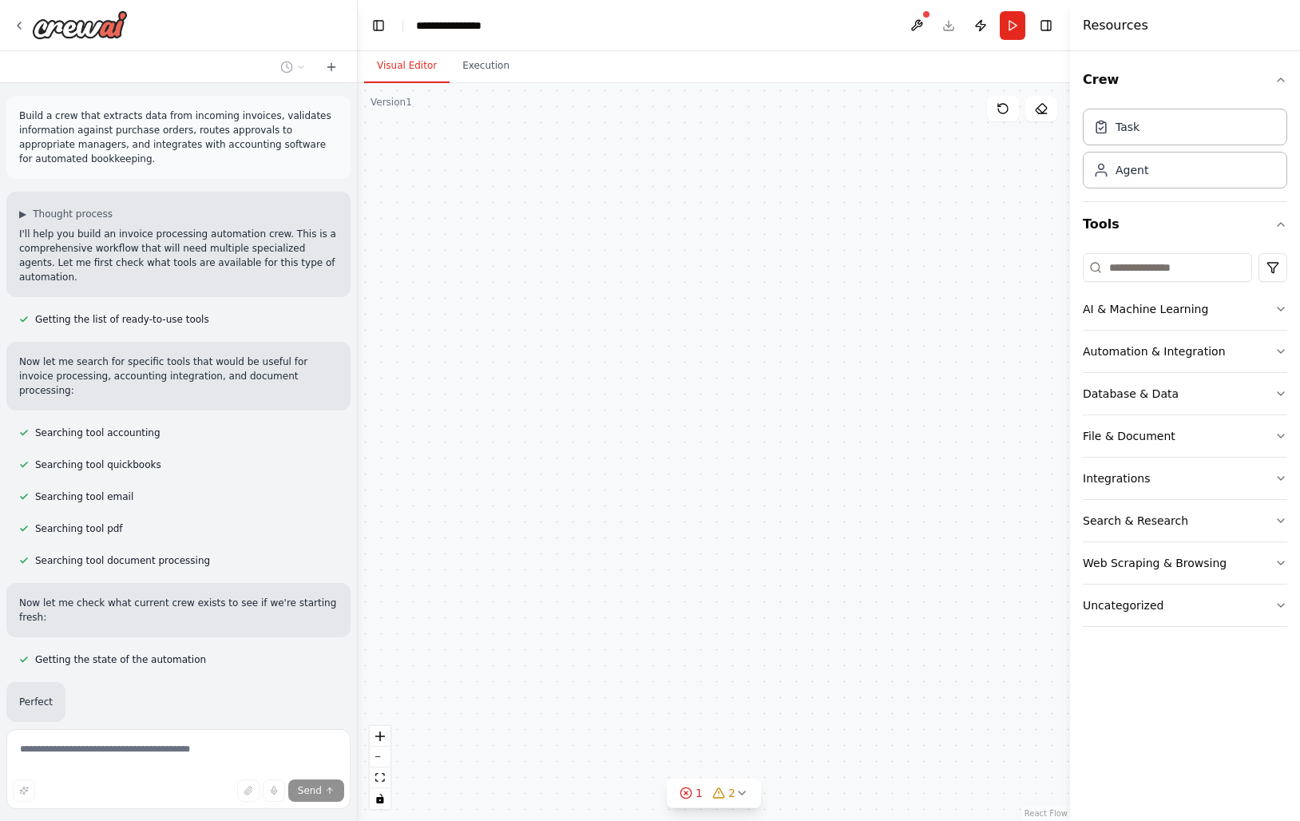
scroll to position [30, 0]
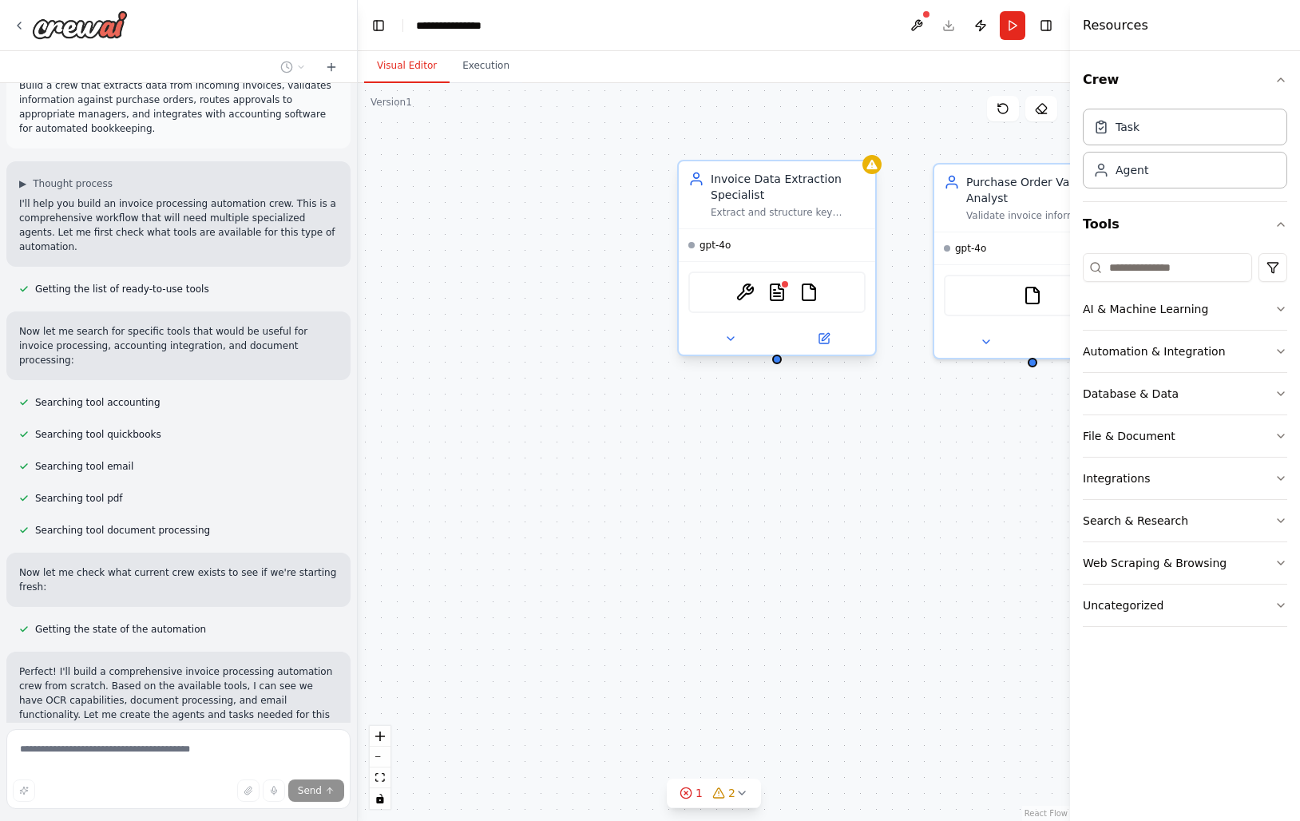
click at [777, 202] on div "Invoice Data Extraction Specialist" at bounding box center [788, 187] width 155 height 32
click at [477, 74] on button "Execution" at bounding box center [485, 66] width 73 height 34
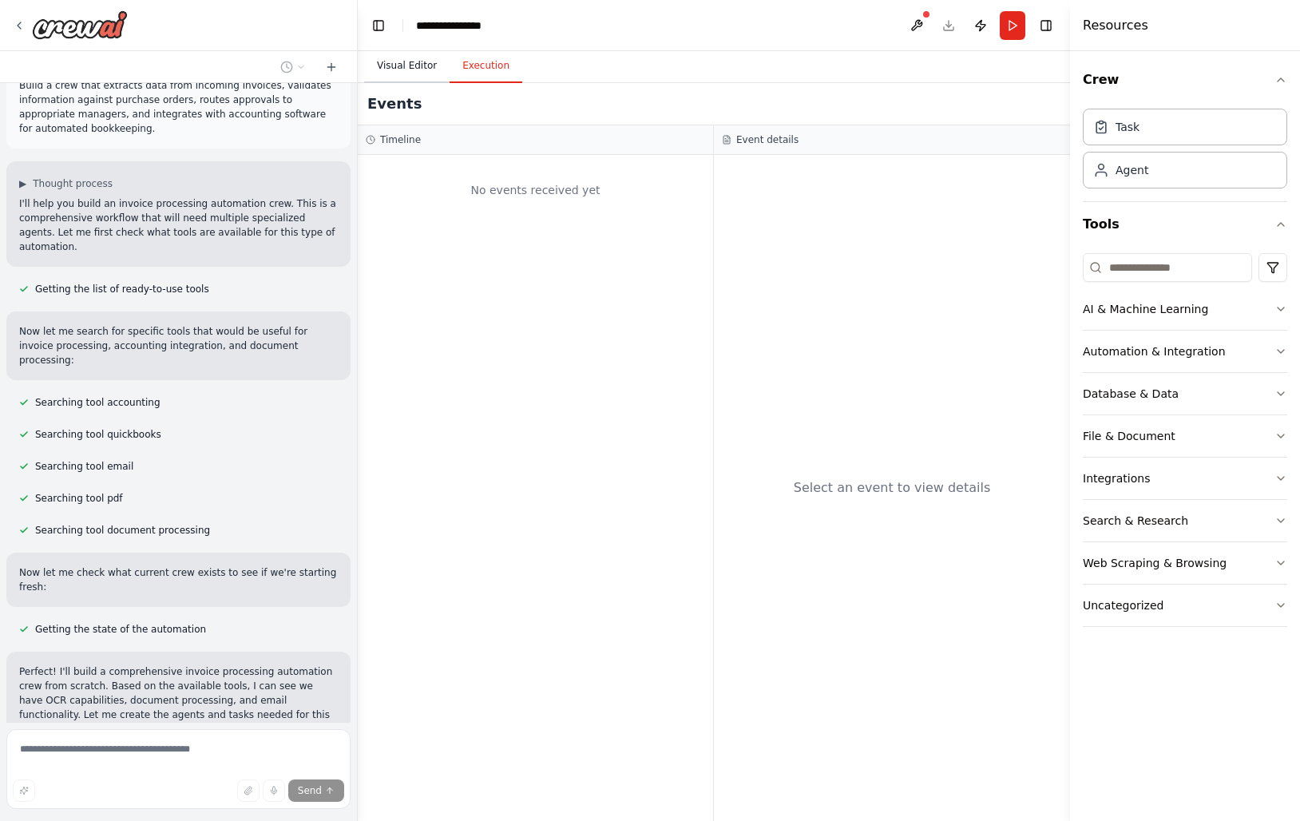
click at [418, 69] on button "Visual Editor" at bounding box center [406, 66] width 85 height 34
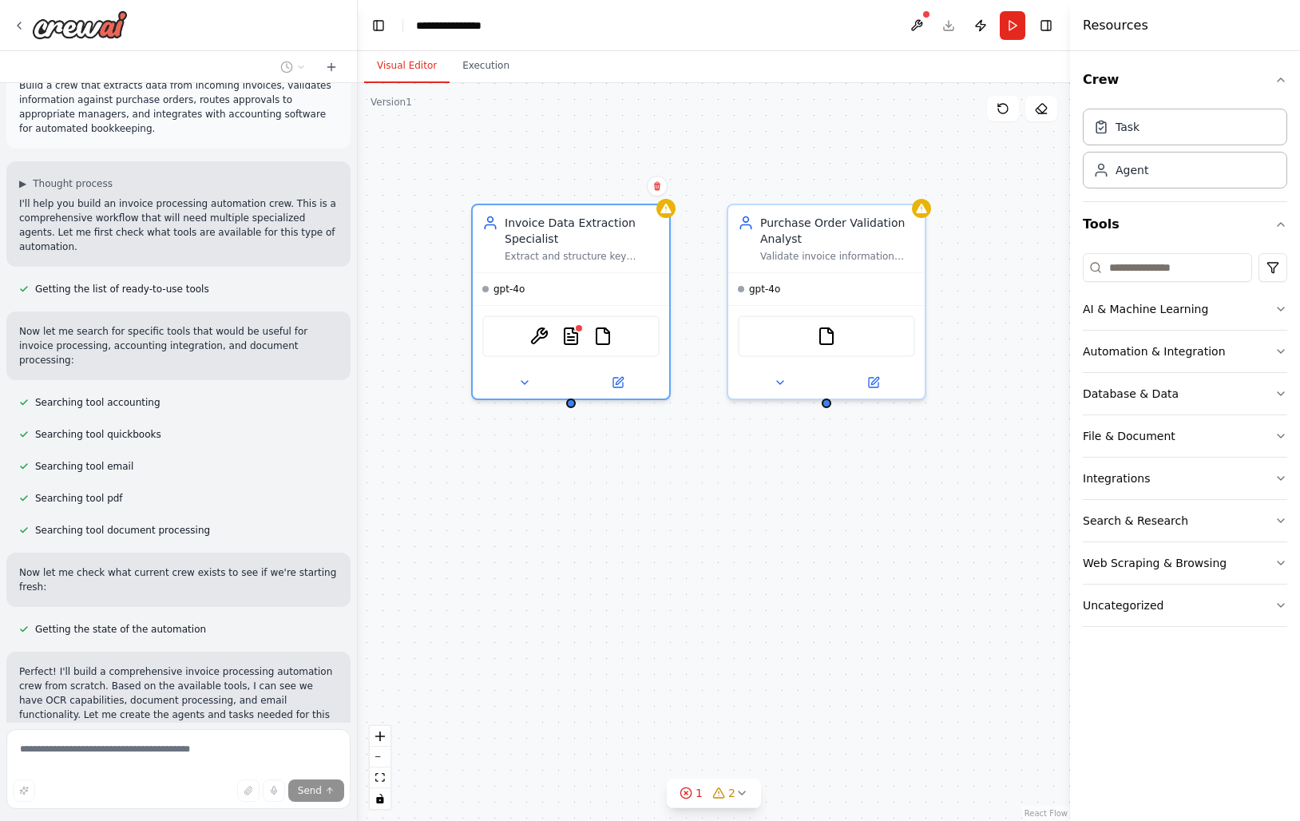
drag, startPoint x: 715, startPoint y: 521, endPoint x: 509, endPoint y: 561, distance: 209.8
click at [509, 561] on div "Invoice Data Extraction Specialist Extract and structure key information from i…" at bounding box center [714, 452] width 712 height 738
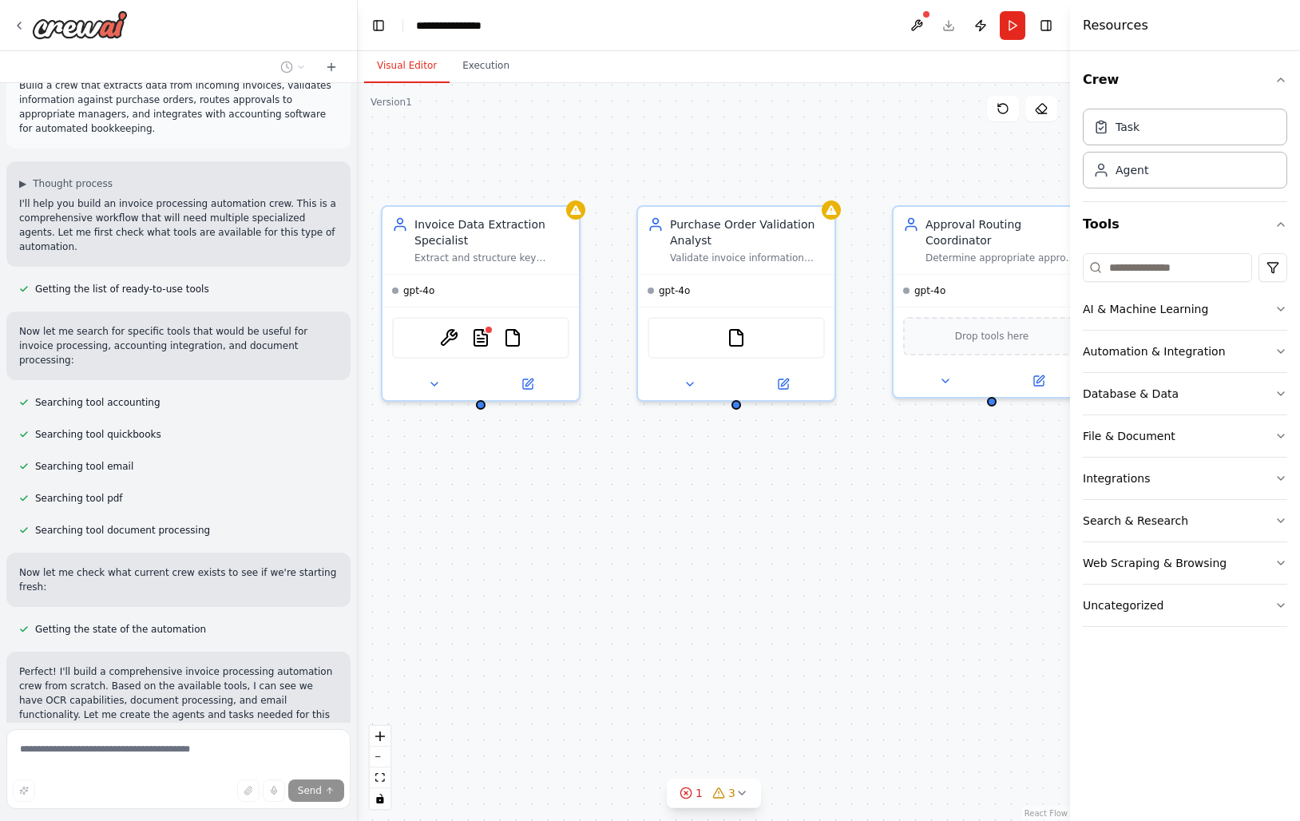
drag, startPoint x: 617, startPoint y: 560, endPoint x: 527, endPoint y: 561, distance: 90.2
click at [527, 561] on div "Invoice Data Extraction Specialist Extract and structure key information from i…" at bounding box center [714, 452] width 712 height 738
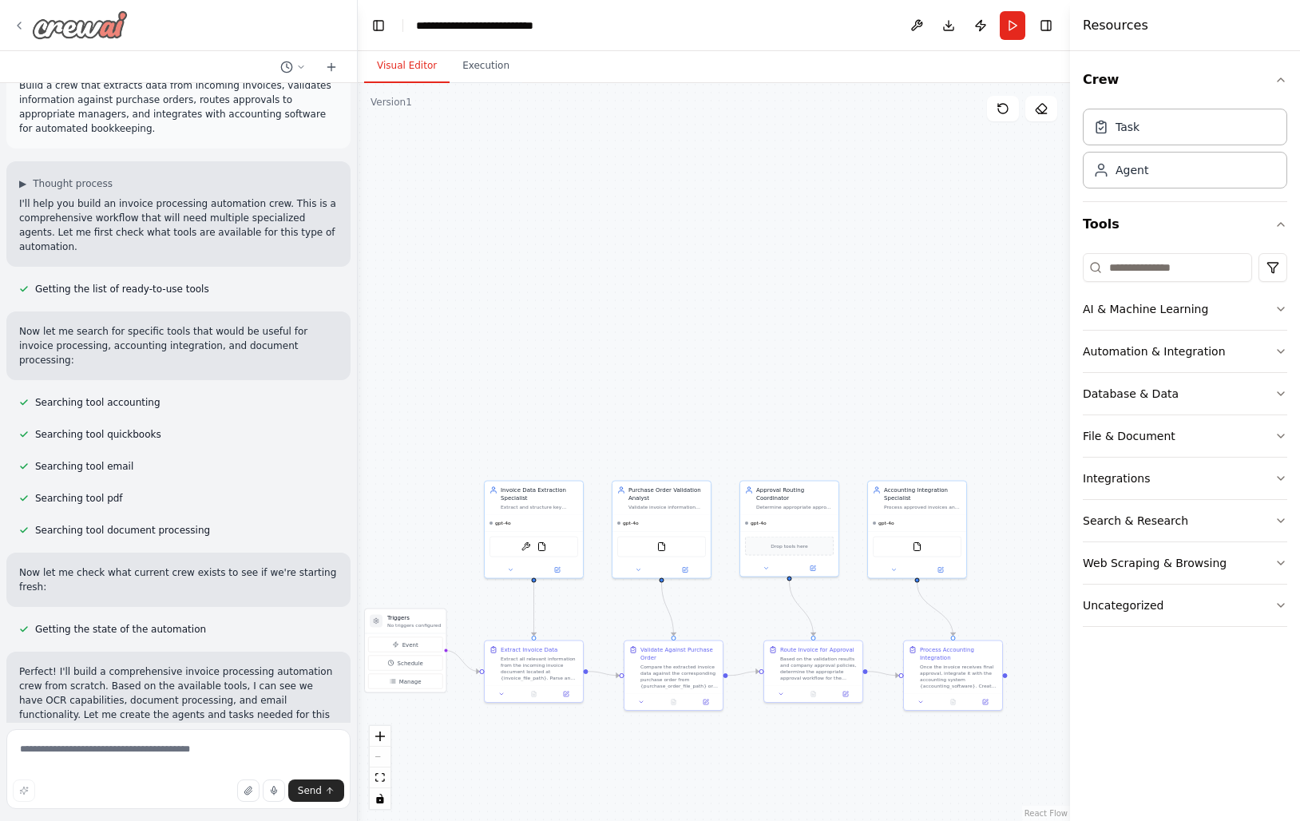
click at [17, 23] on icon at bounding box center [19, 25] width 13 height 13
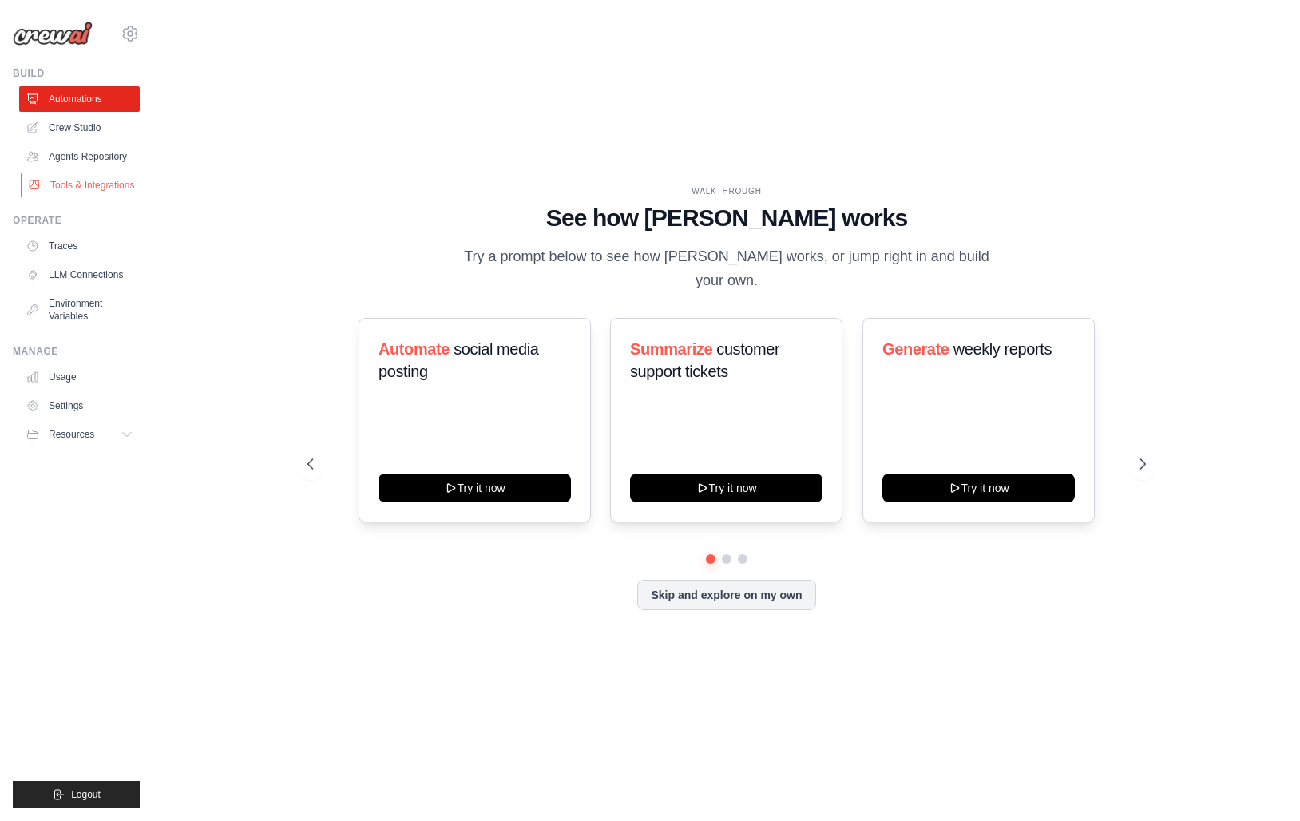
click at [84, 185] on link "Tools & Integrations" at bounding box center [81, 185] width 121 height 26
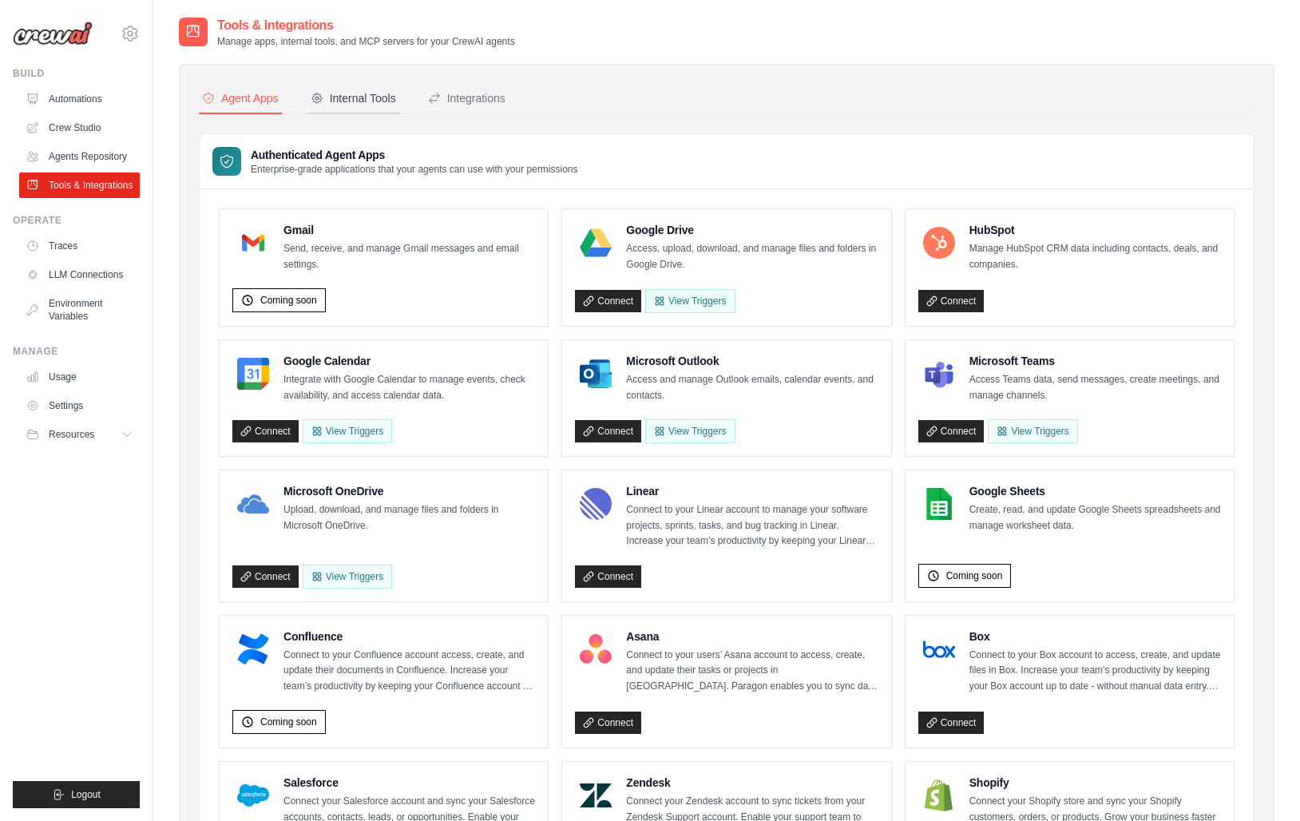
click at [358, 89] on button "Internal Tools" at bounding box center [353, 99] width 92 height 30
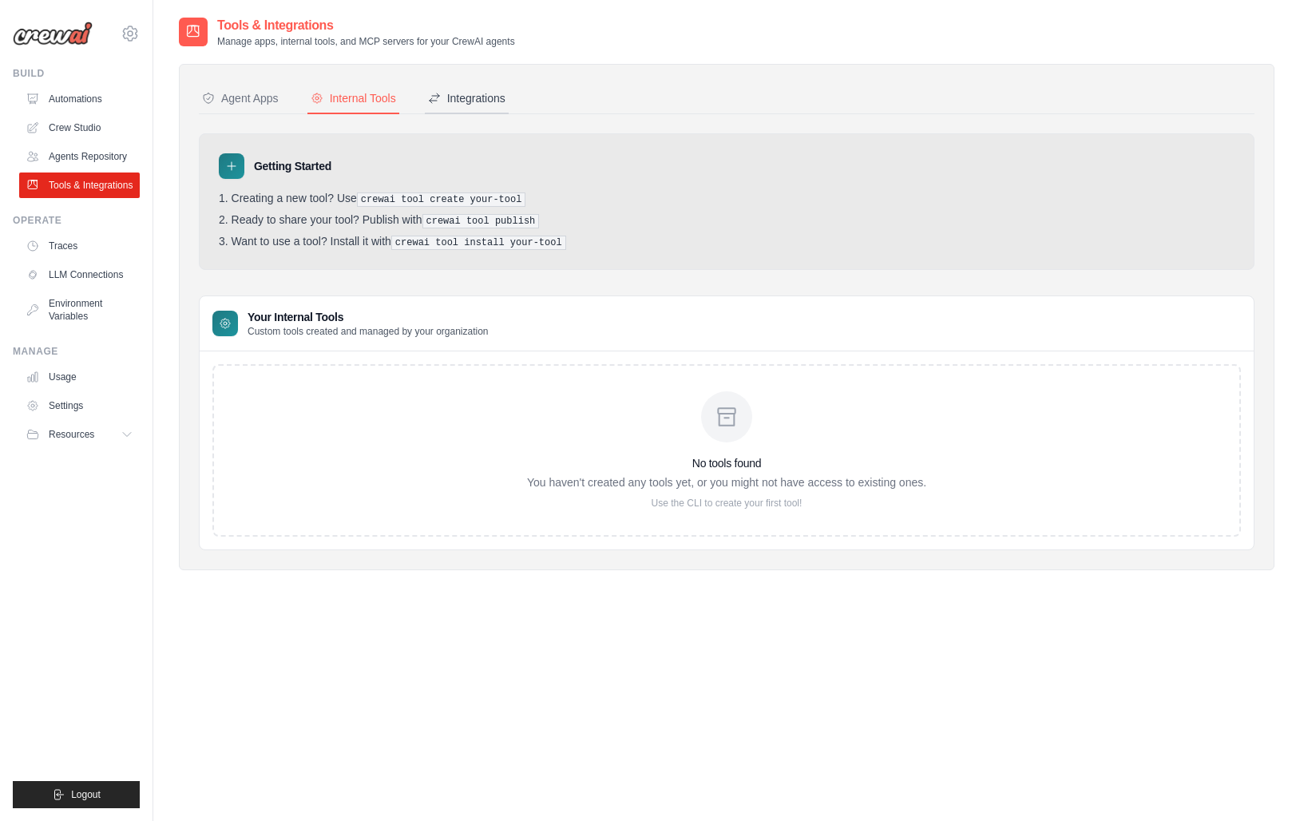
click at [482, 97] on div "Integrations" at bounding box center [466, 98] width 77 height 16
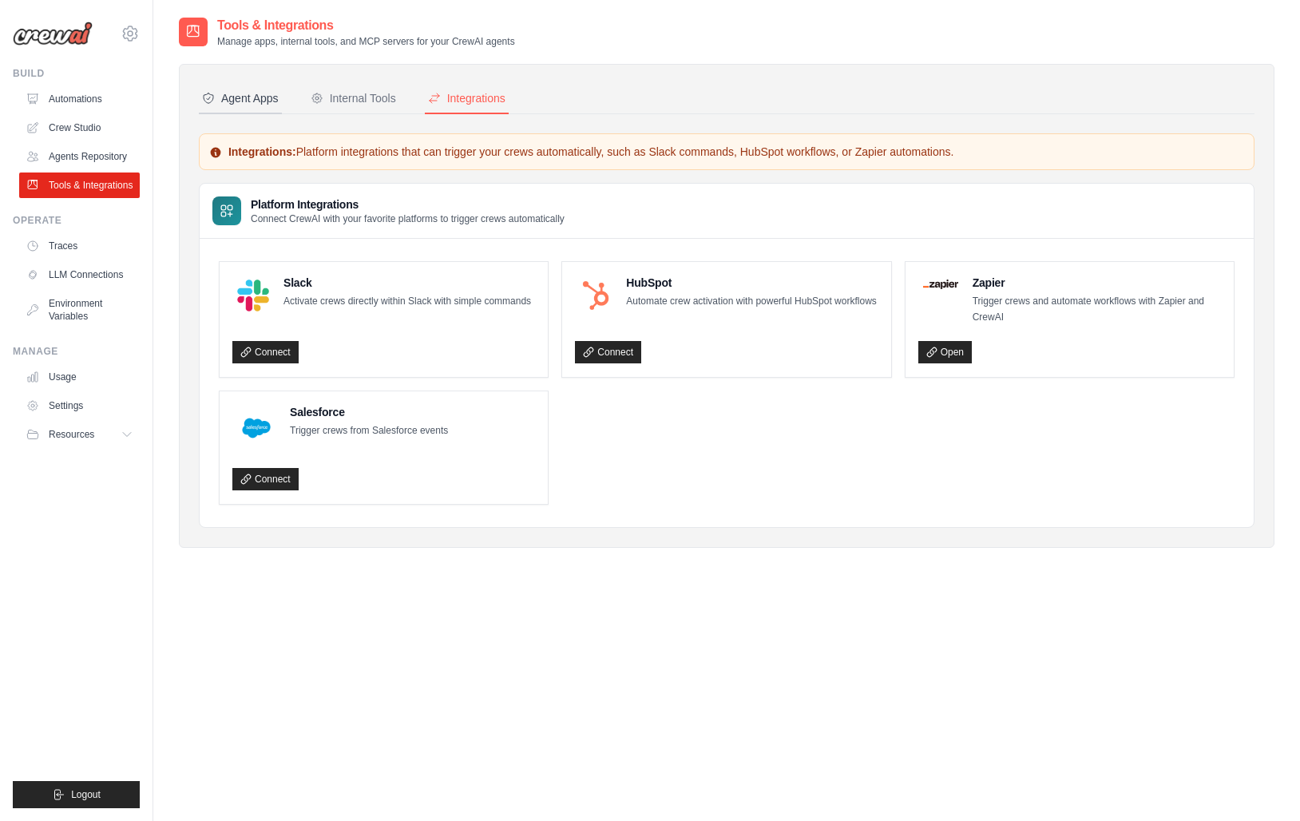
click at [251, 96] on div "Agent Apps" at bounding box center [240, 98] width 77 height 16
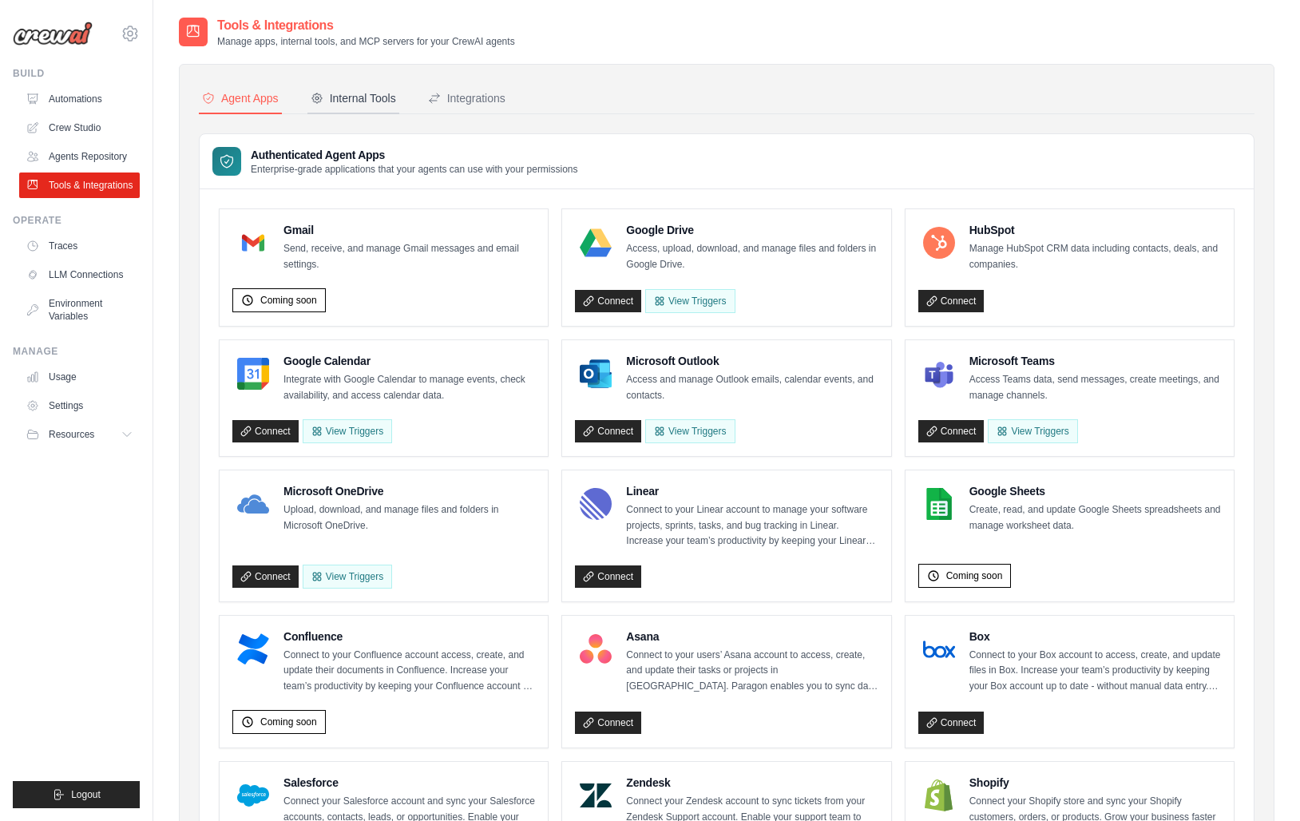
click at [372, 96] on div "Internal Tools" at bounding box center [353, 98] width 85 height 16
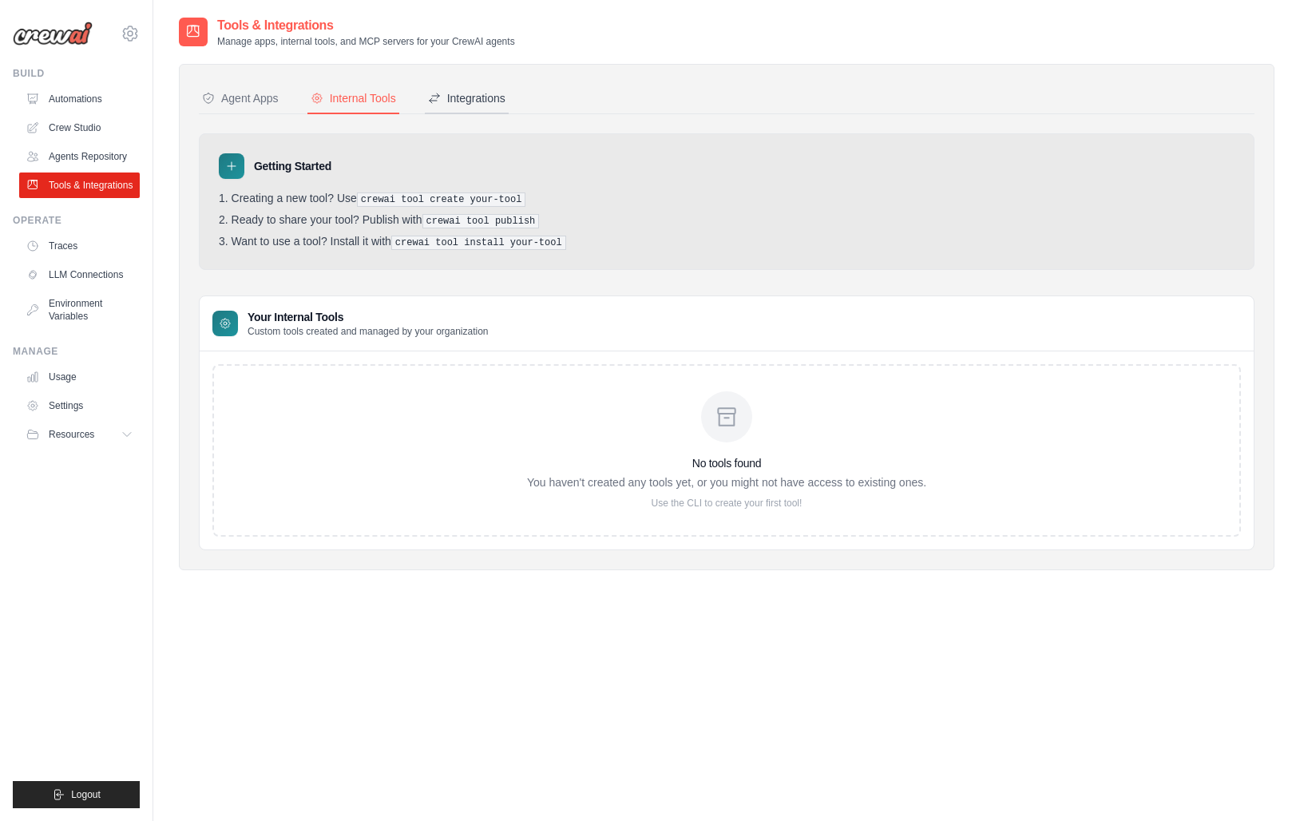
click at [460, 97] on div "Integrations" at bounding box center [466, 98] width 77 height 16
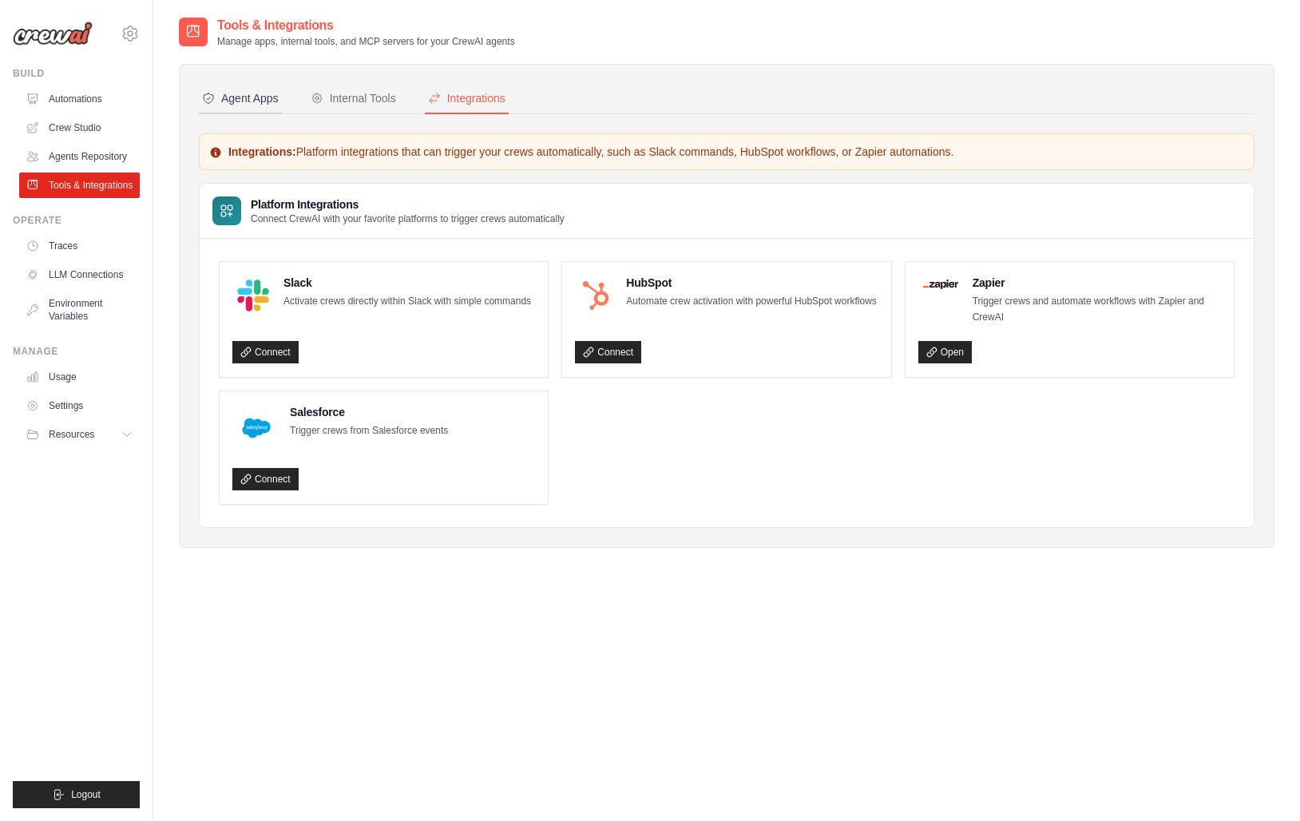
click at [261, 98] on div "Agent Apps" at bounding box center [240, 98] width 77 height 16
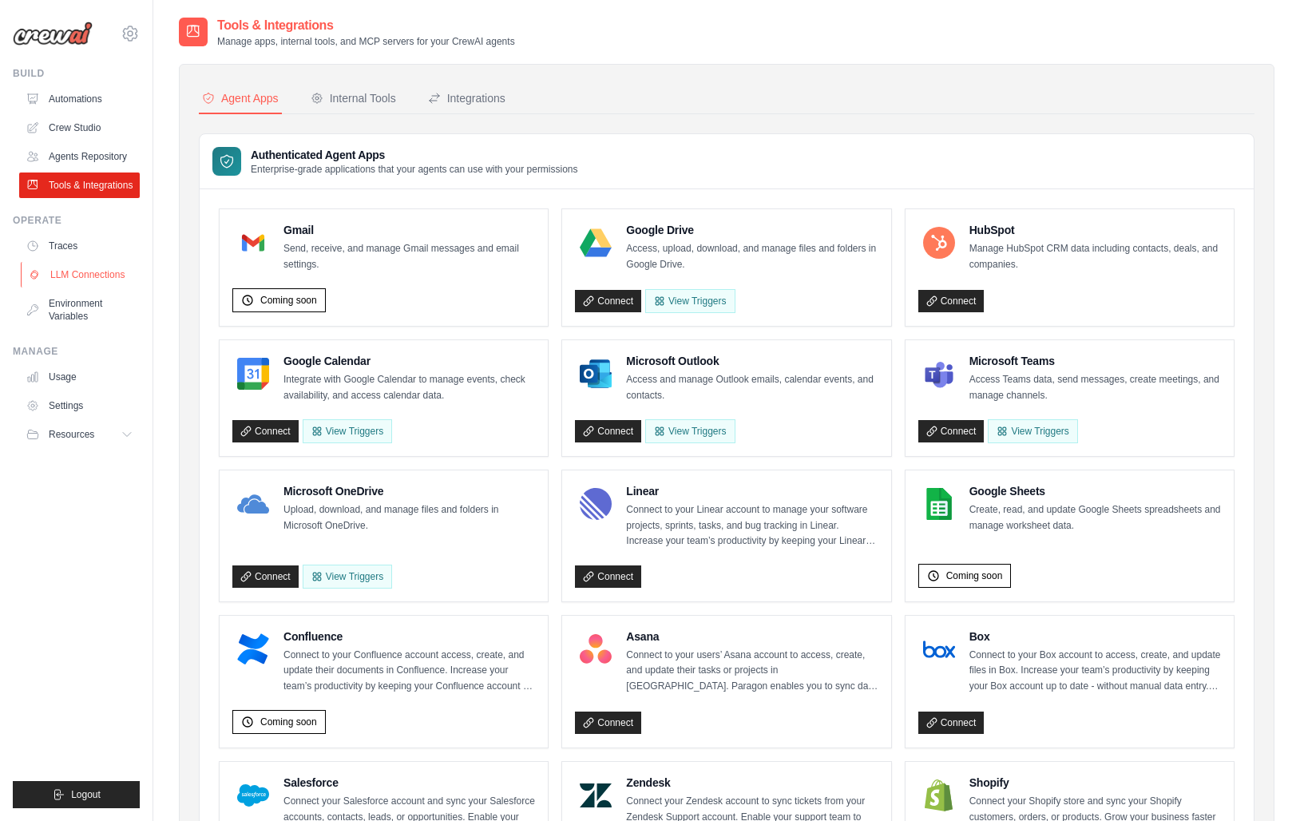
click at [92, 277] on link "LLM Connections" at bounding box center [81, 275] width 121 height 26
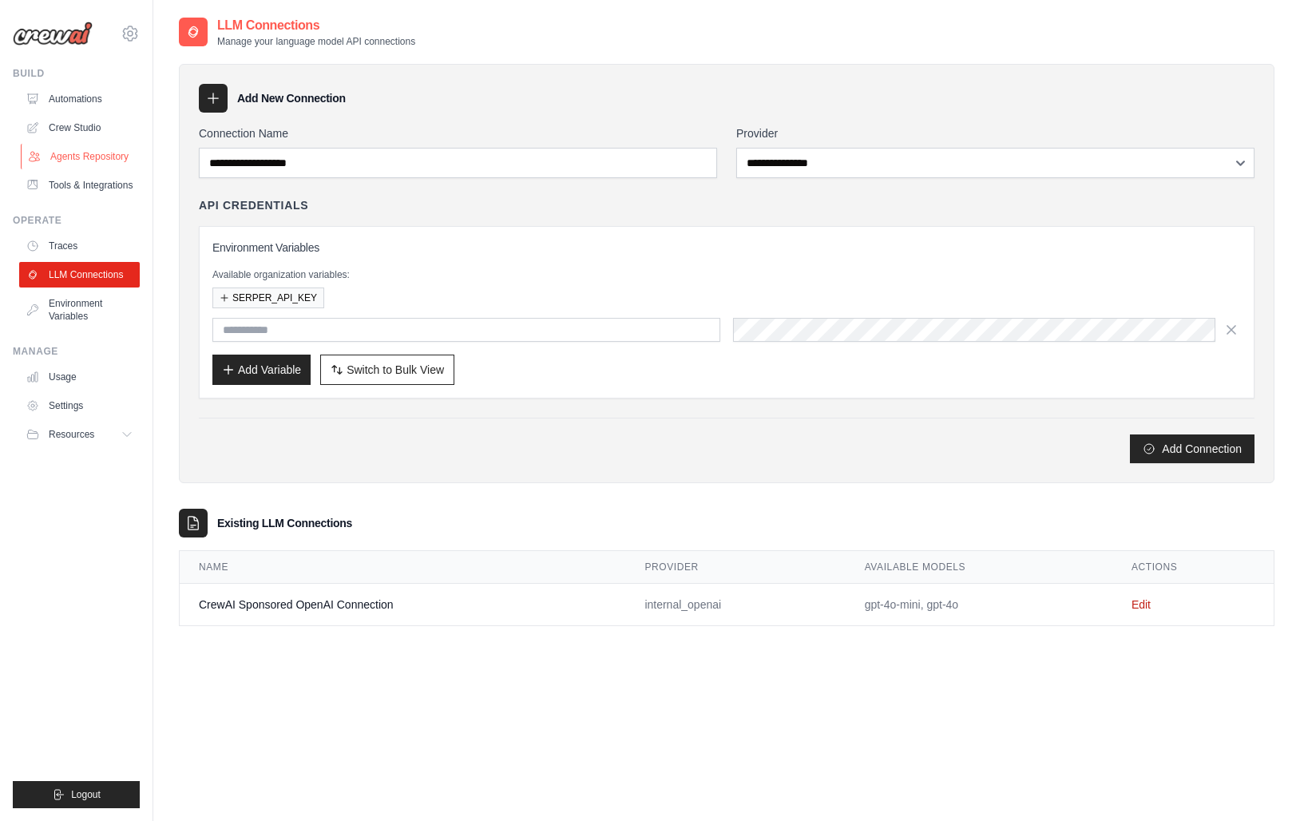
click at [80, 153] on link "Agents Repository" at bounding box center [81, 157] width 121 height 26
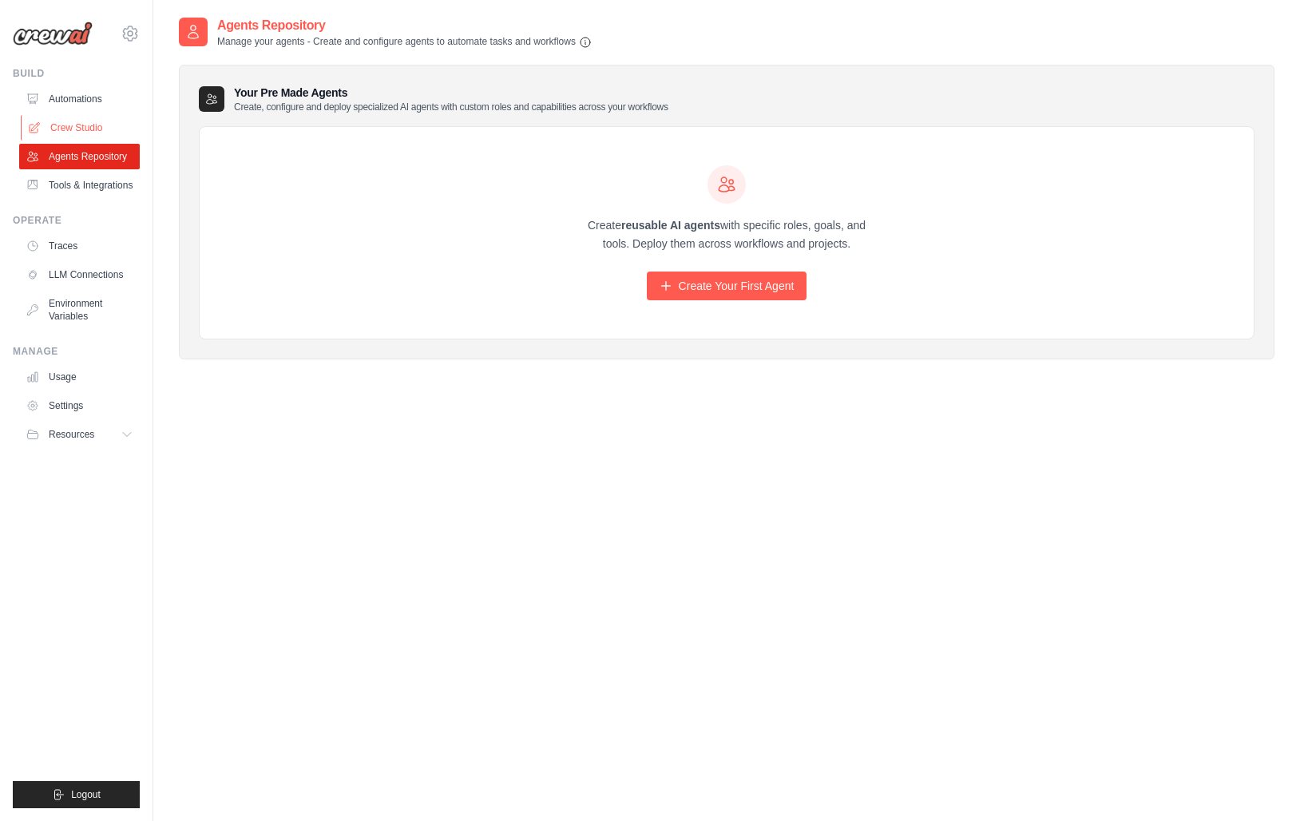
click at [83, 126] on link "Crew Studio" at bounding box center [81, 128] width 121 height 26
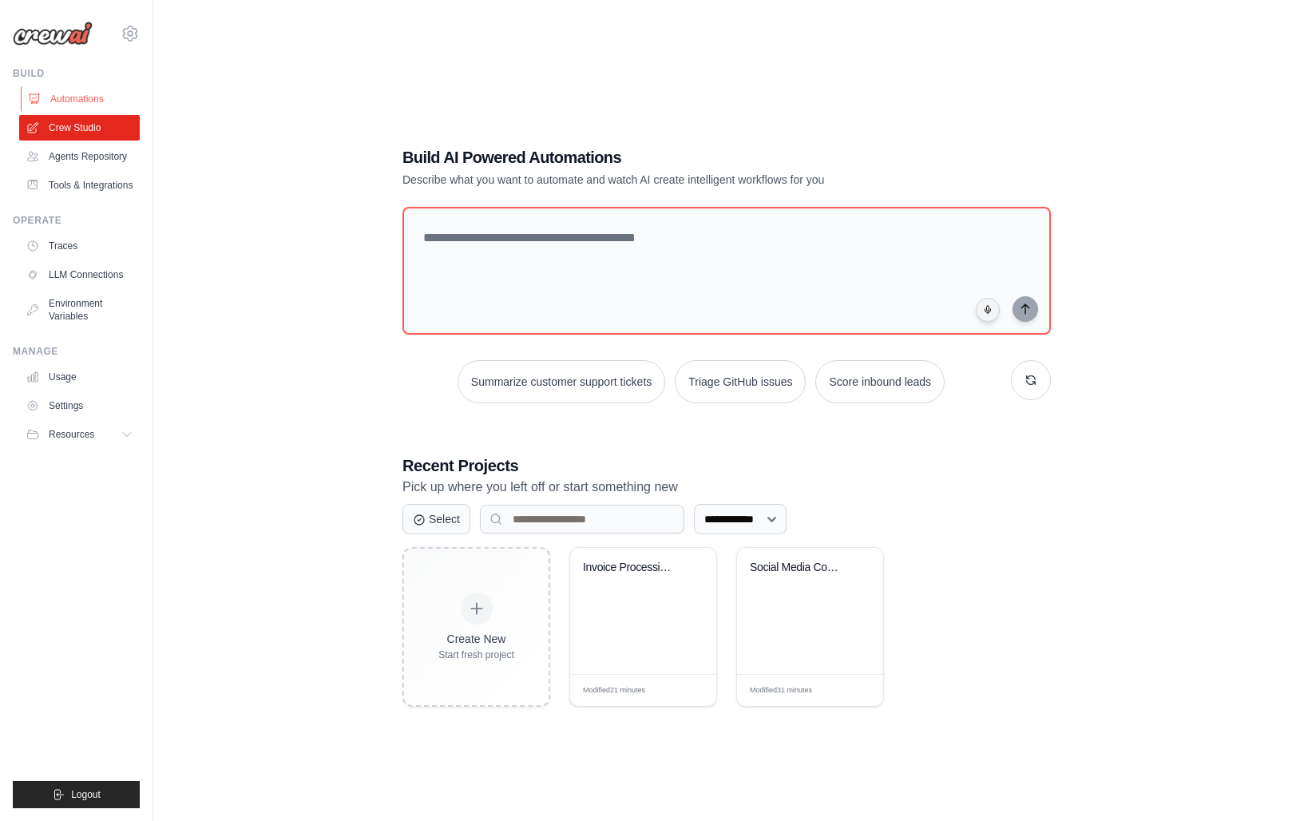
click at [81, 101] on link "Automations" at bounding box center [81, 99] width 121 height 26
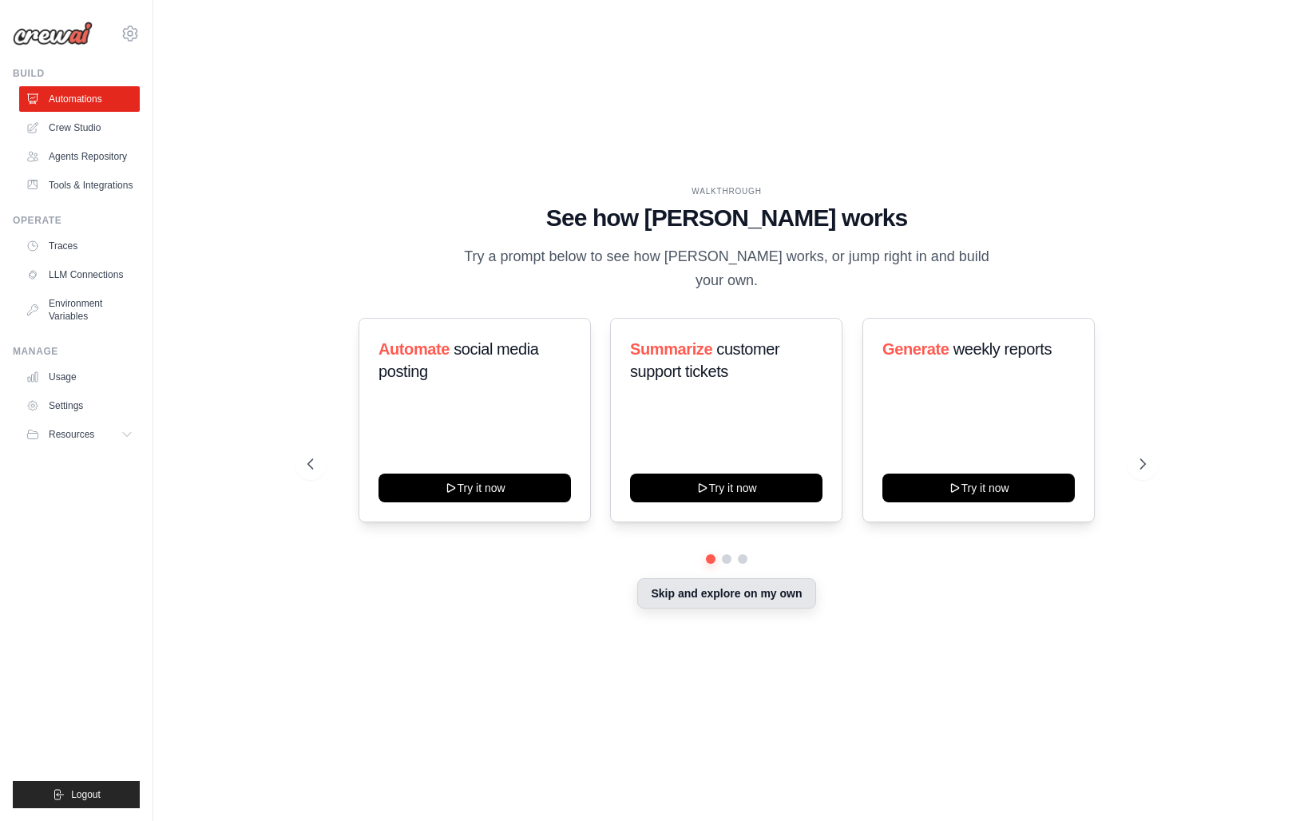
click at [711, 591] on button "Skip and explore on my own" at bounding box center [726, 593] width 178 height 30
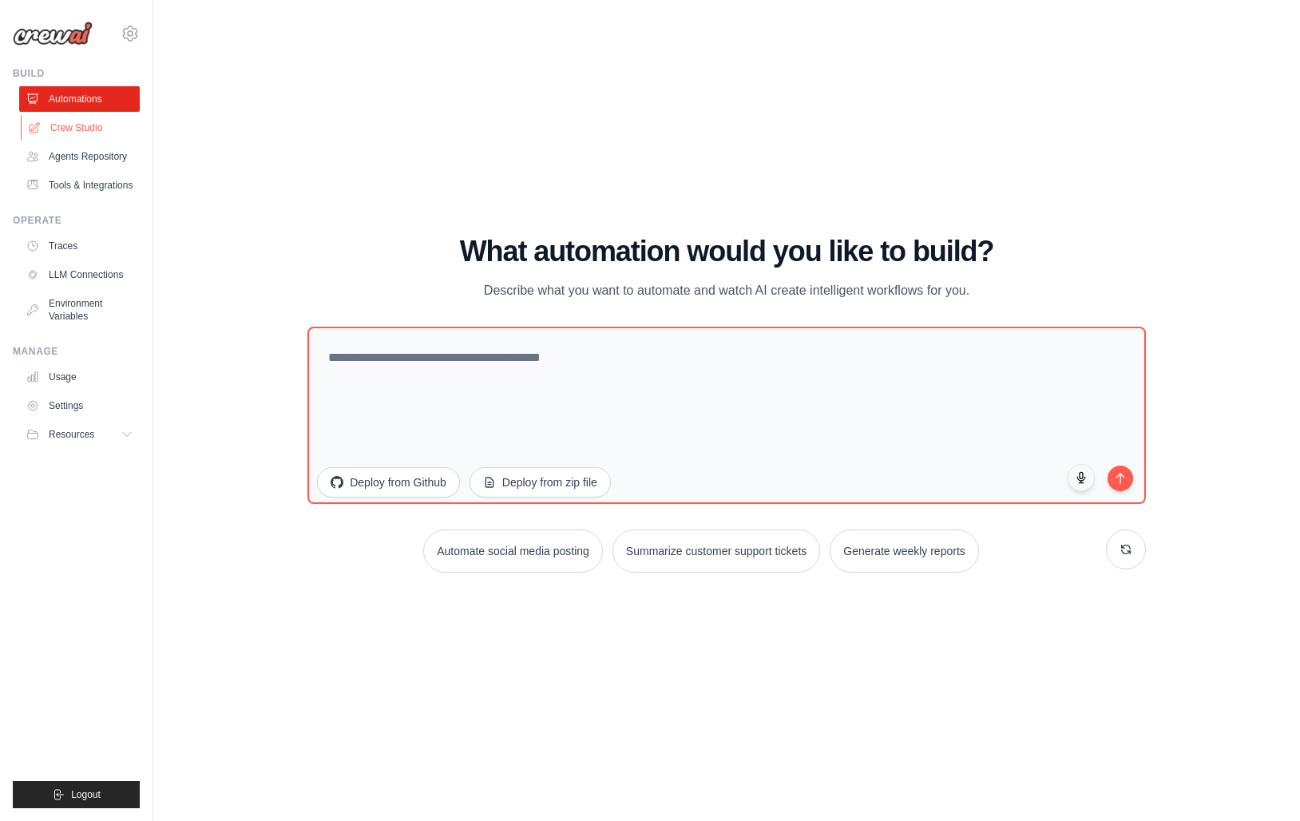
click at [82, 133] on link "Crew Studio" at bounding box center [81, 128] width 121 height 26
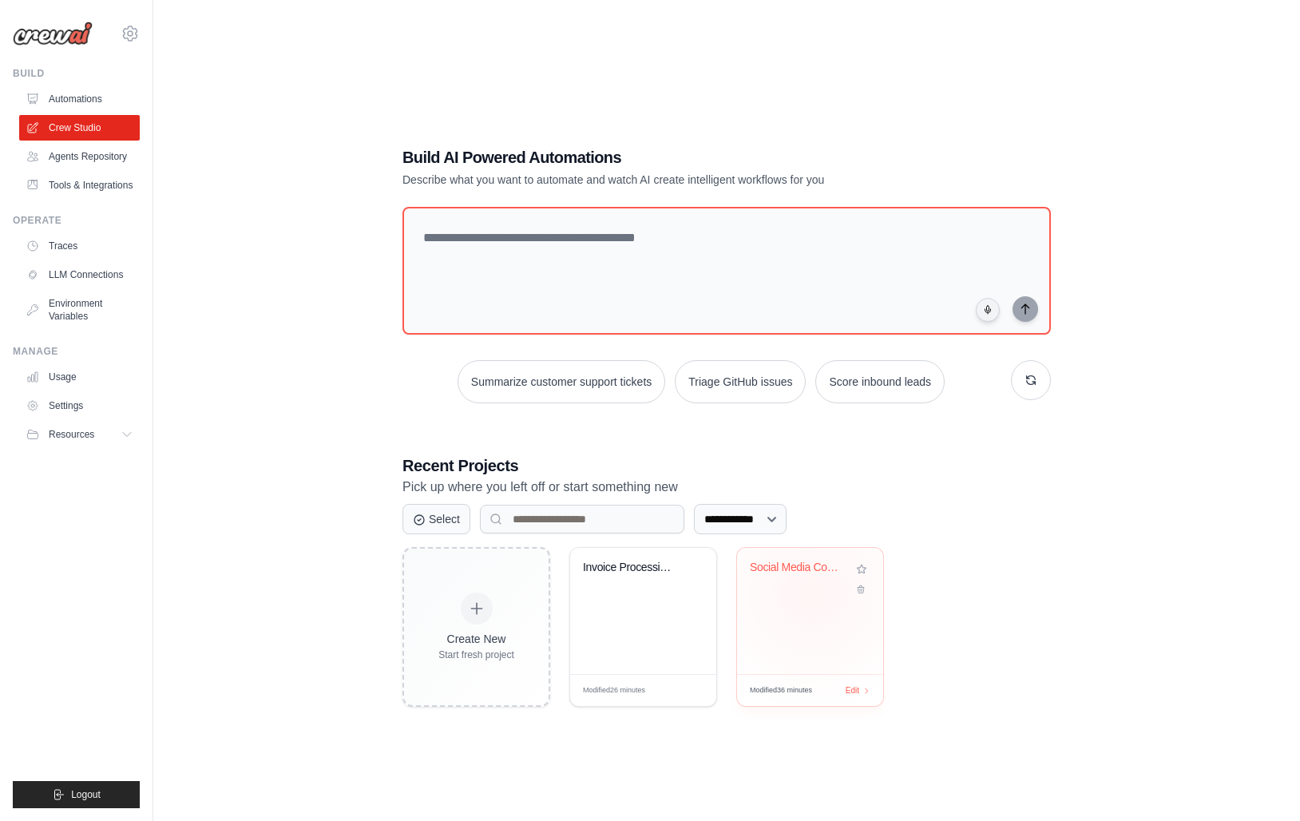
click at [812, 593] on div "Social Media Content Automation Hub" at bounding box center [810, 578] width 121 height 37
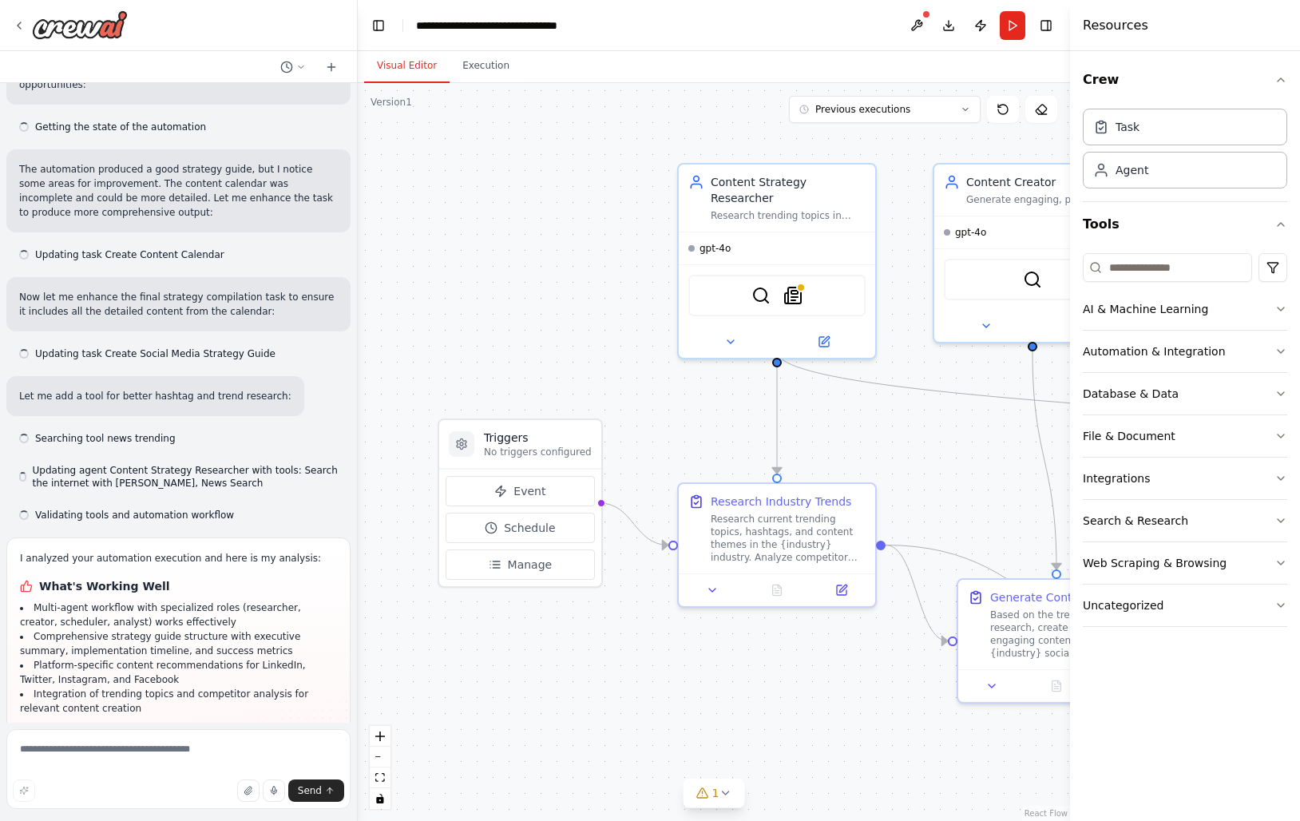
scroll to position [2146, 0]
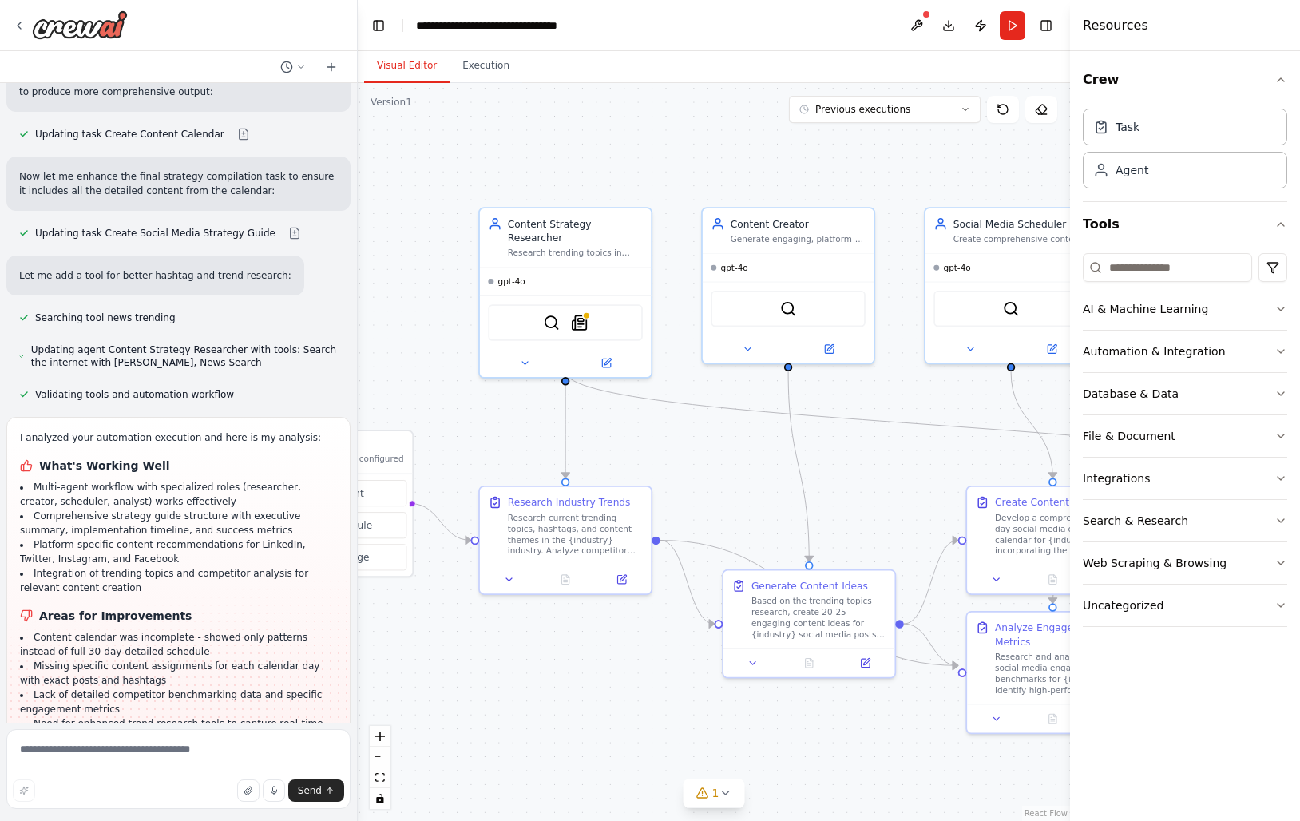
drag, startPoint x: 699, startPoint y: 459, endPoint x: 500, endPoint y: 445, distance: 200.1
click at [500, 445] on div ".deletable-edge-delete-btn { width: 20px; height: 20px; border: 0px solid #ffff…" at bounding box center [714, 452] width 712 height 738
click at [584, 244] on div "Research trending topics in {industry} and analyze competitor content strategie…" at bounding box center [571, 249] width 135 height 11
click at [541, 526] on div "Research current trending topics, hashtags, and content themes in the {industry…" at bounding box center [571, 531] width 135 height 45
click at [567, 244] on div "Content Strategy Researcher Research trending topics in {industry} and analyze …" at bounding box center [561, 234] width 171 height 58
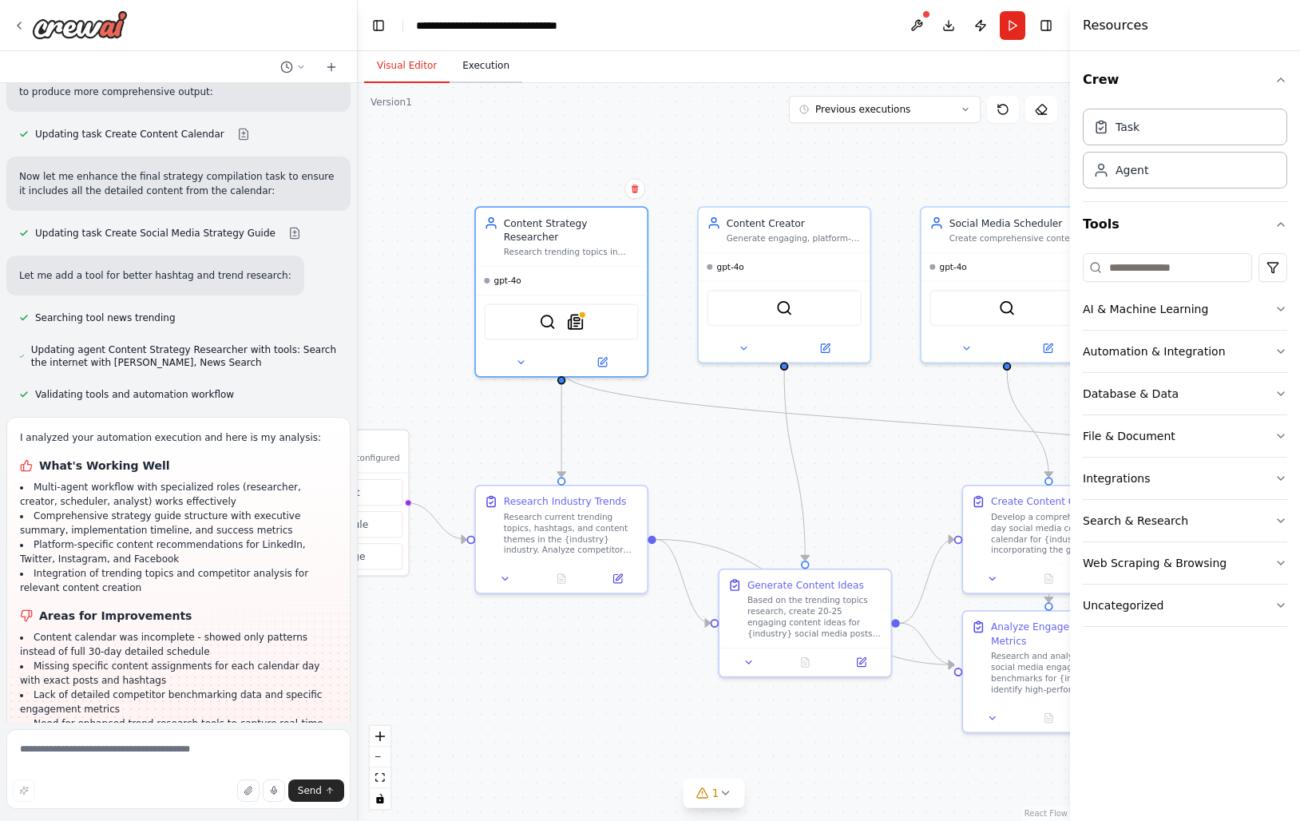
click at [481, 61] on button "Execution" at bounding box center [485, 66] width 73 height 34
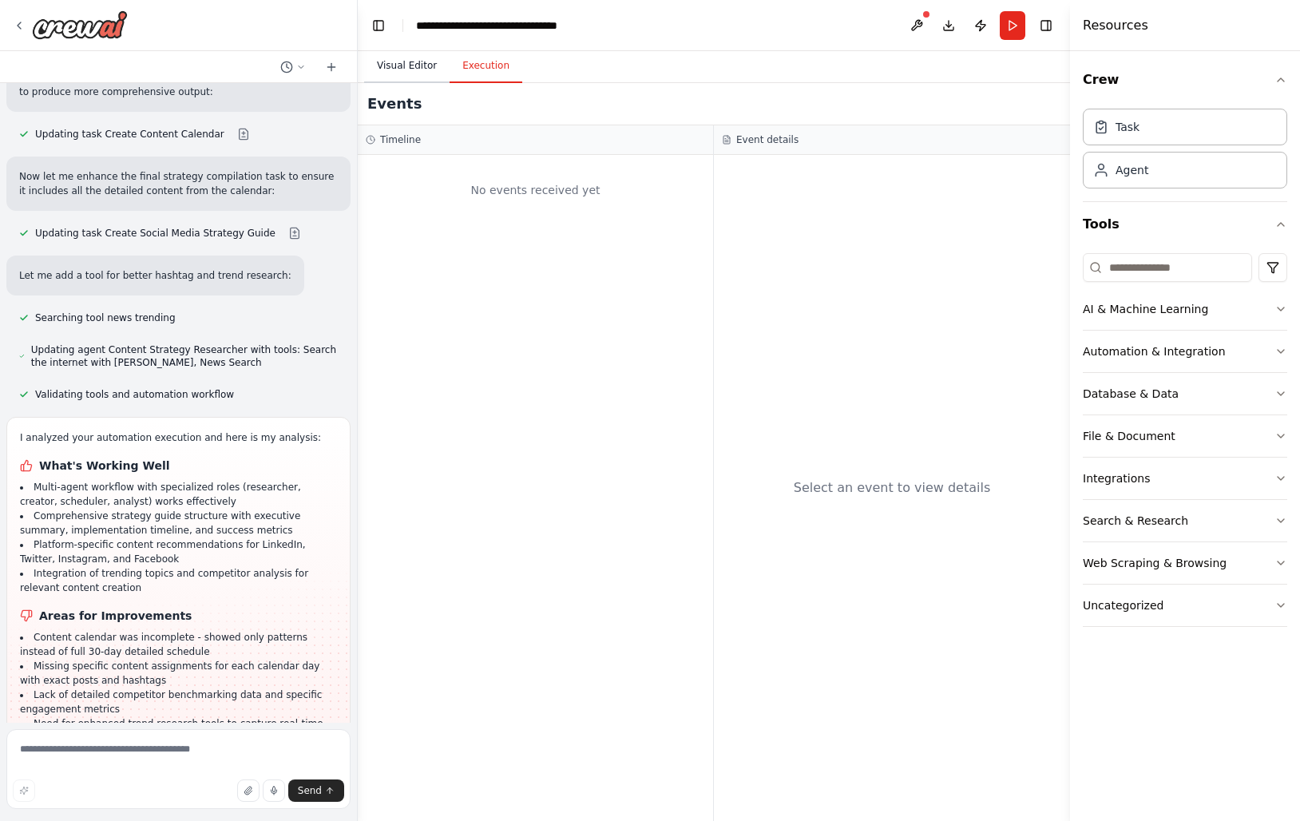
click at [418, 71] on button "Visual Editor" at bounding box center [406, 66] width 85 height 34
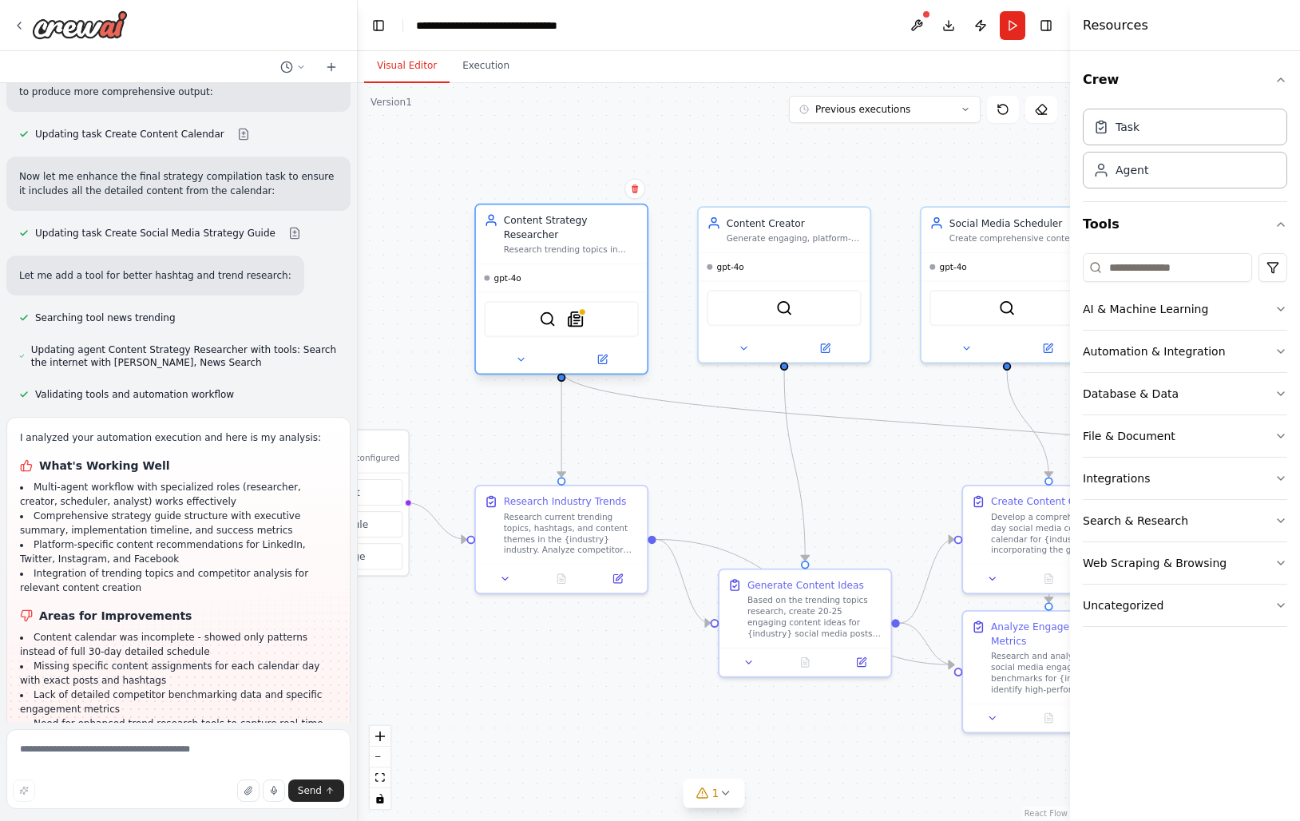
click at [588, 265] on div "gpt-4o" at bounding box center [561, 278] width 171 height 28
click at [607, 354] on icon at bounding box center [601, 359] width 11 height 11
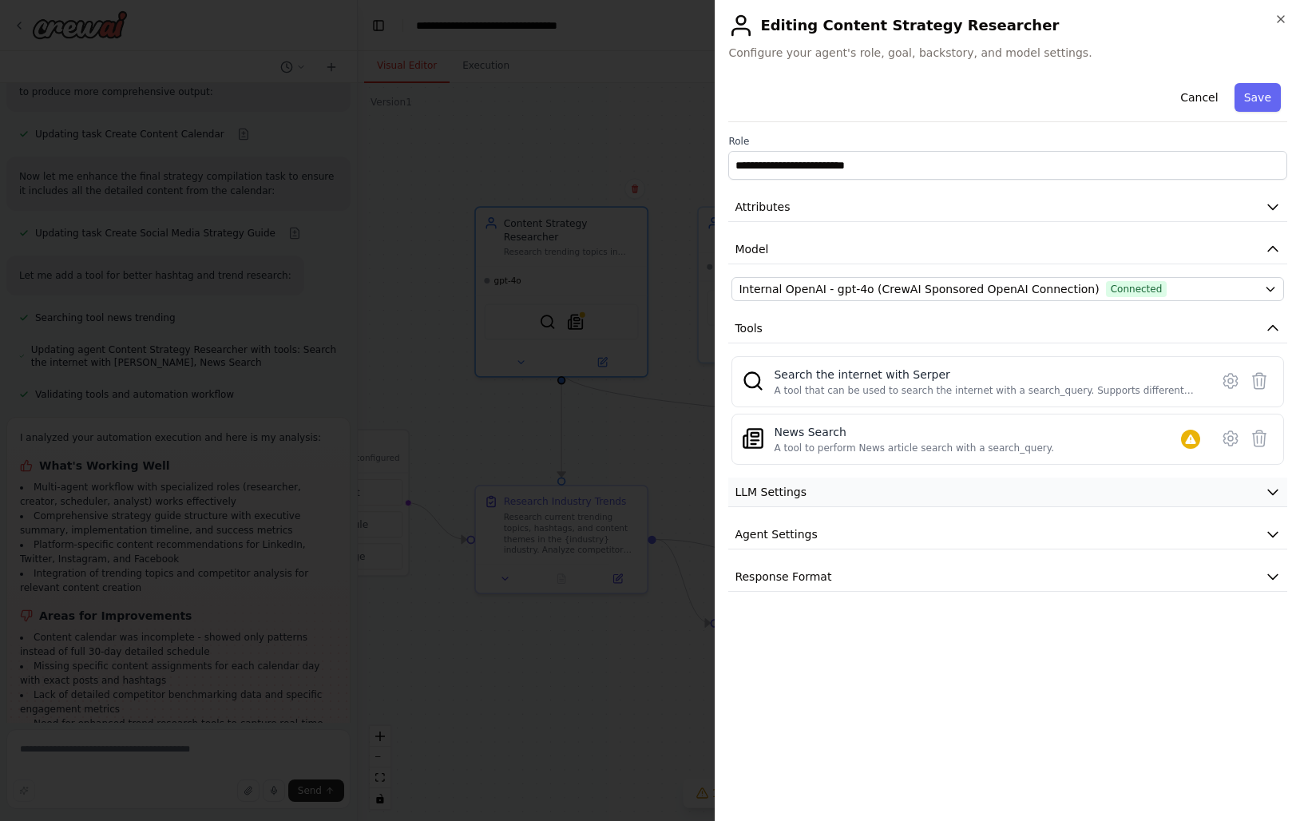
click at [800, 497] on span "LLM Settings" at bounding box center [771, 492] width 72 height 16
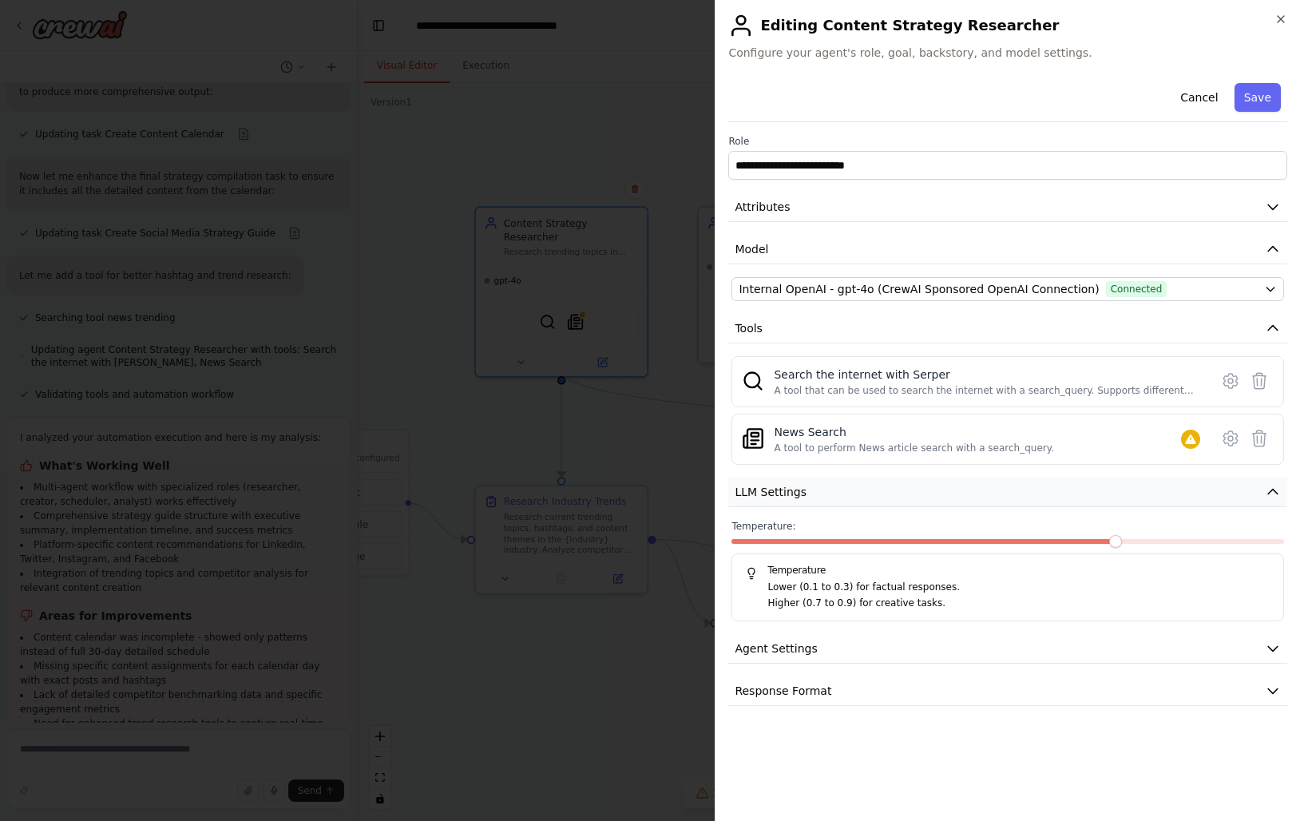
click at [800, 497] on span "LLM Settings" at bounding box center [771, 492] width 72 height 16
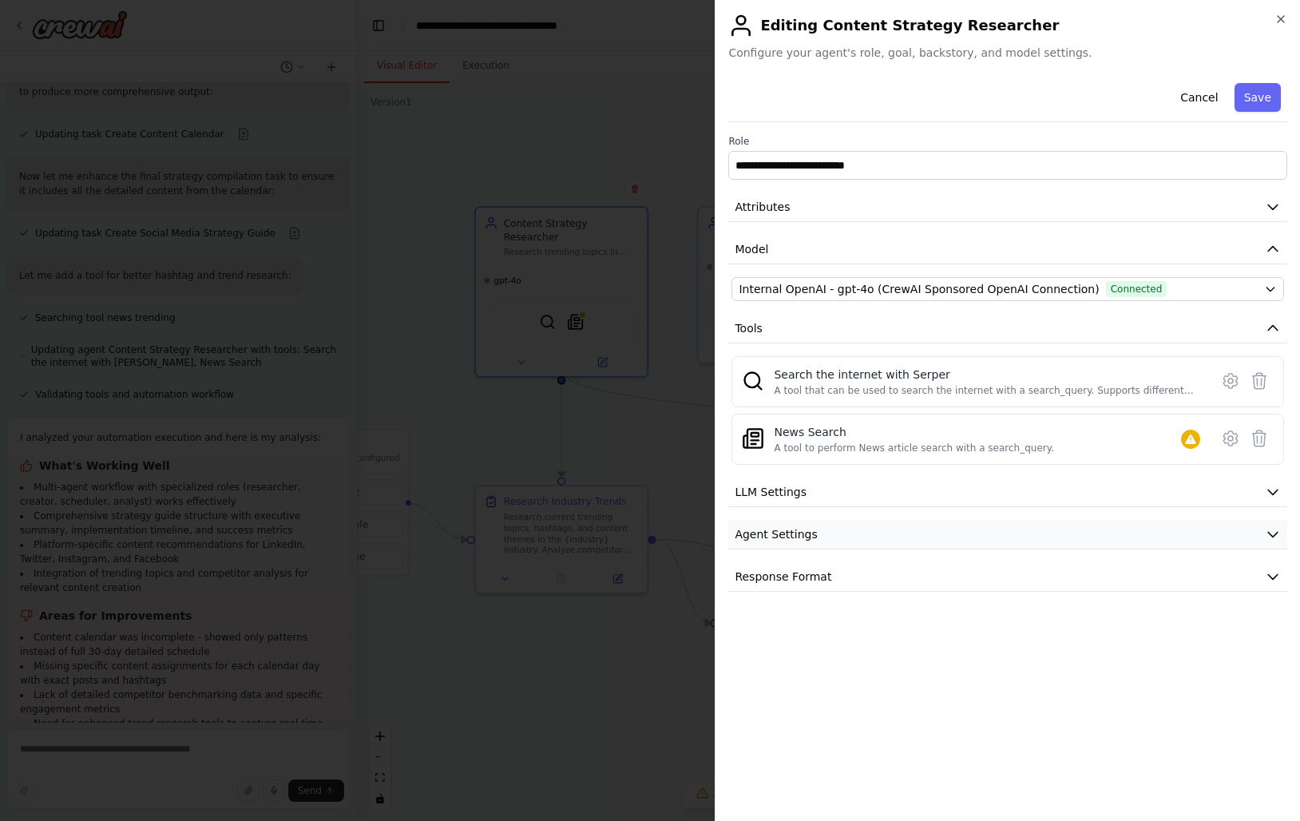
click at [798, 526] on span "Agent Settings" at bounding box center [776, 534] width 82 height 16
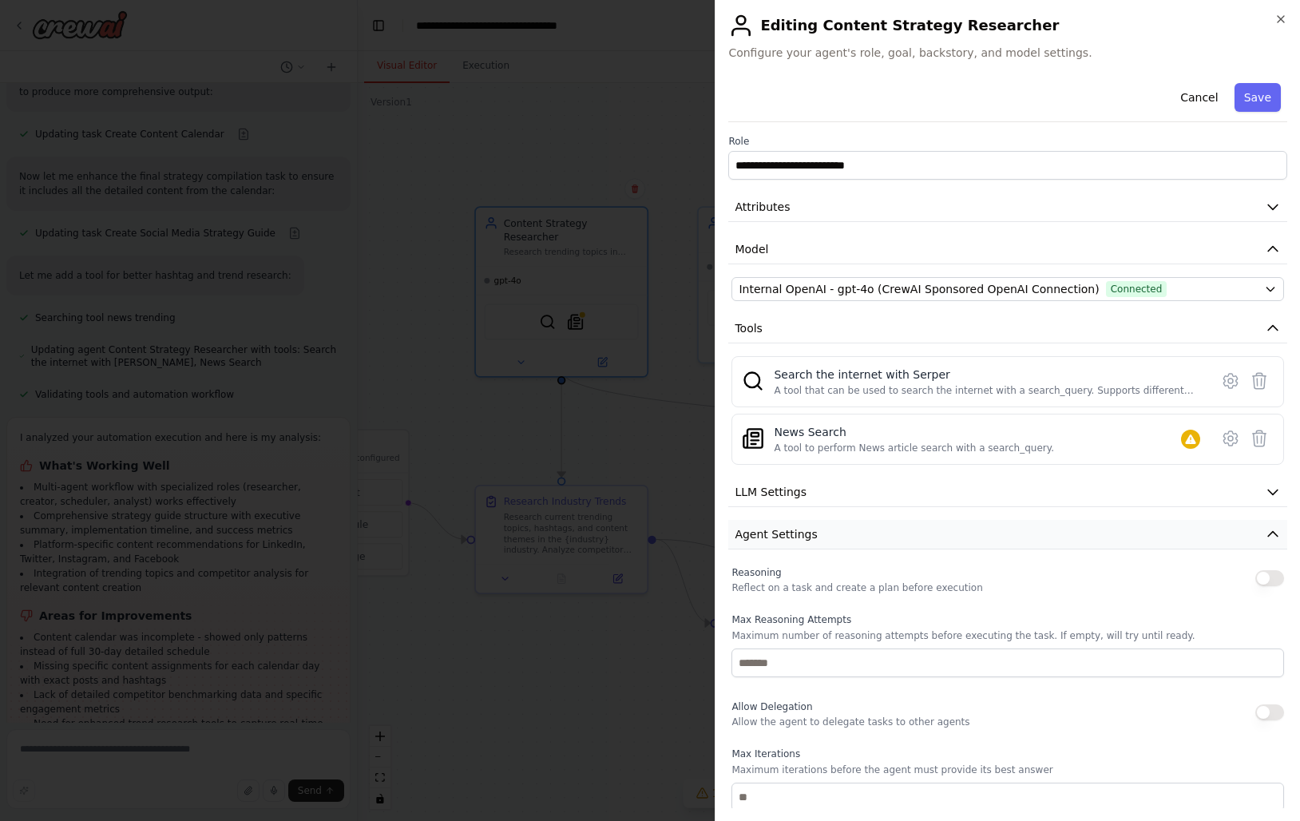
click at [798, 526] on span "Agent Settings" at bounding box center [776, 534] width 82 height 16
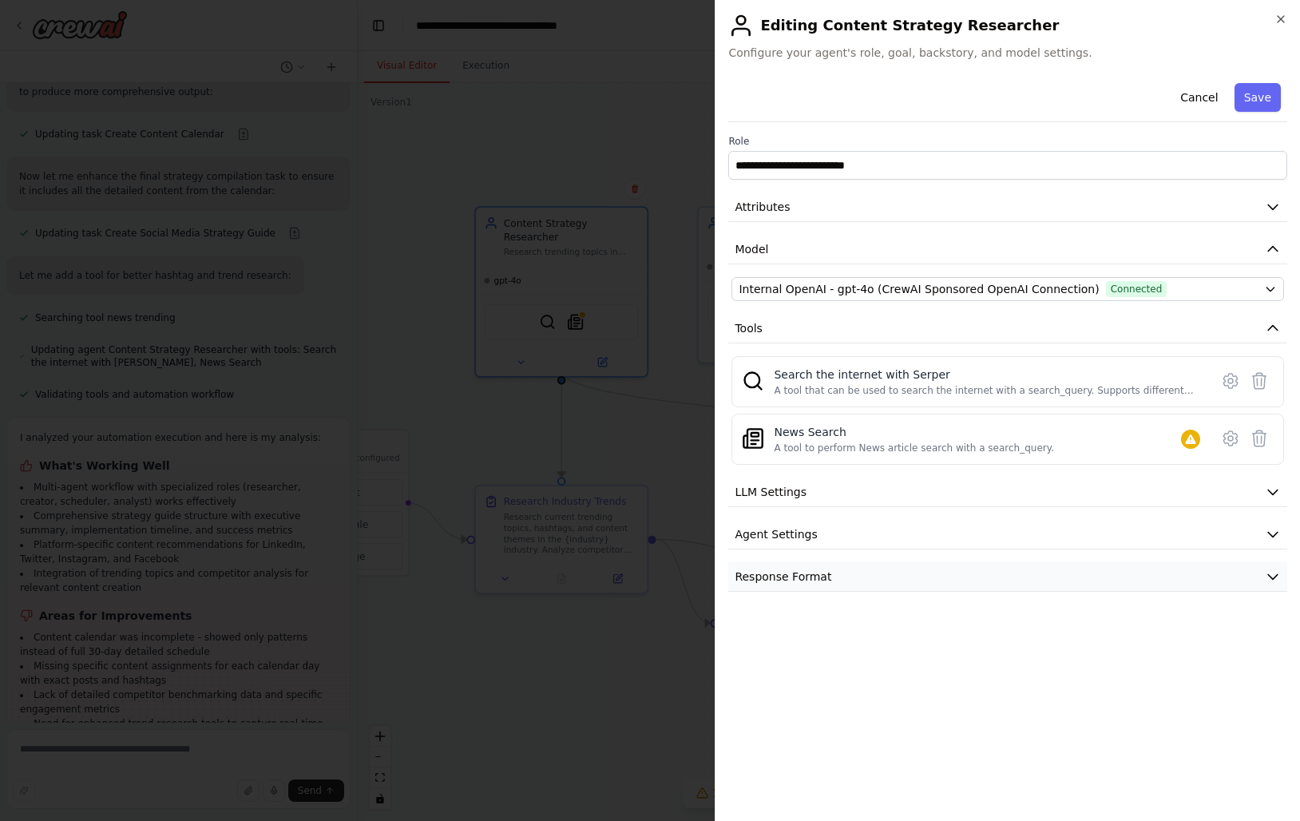
click at [798, 564] on button "Response Format" at bounding box center [1007, 577] width 559 height 30
click at [790, 202] on button "Attributes" at bounding box center [1007, 207] width 559 height 30
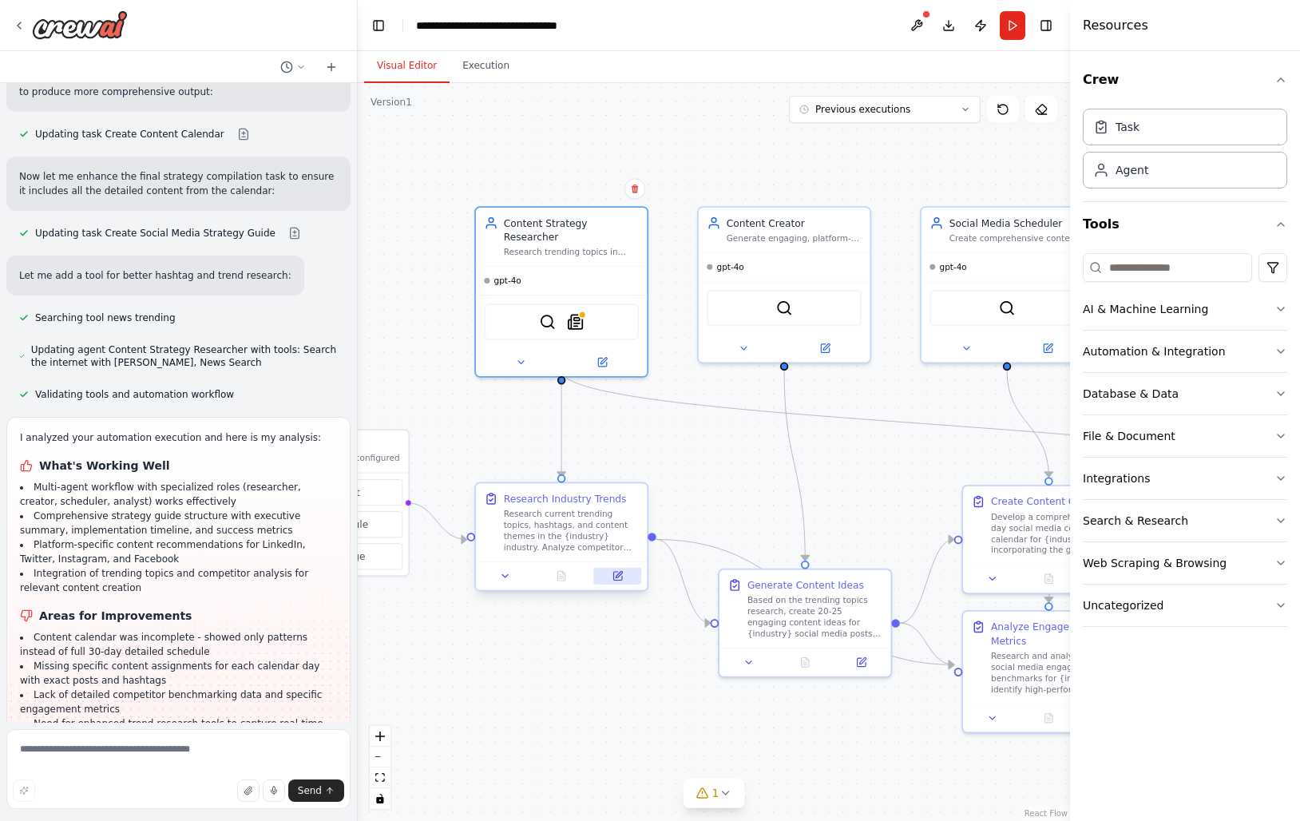
click at [619, 573] on icon at bounding box center [619, 574] width 6 height 6
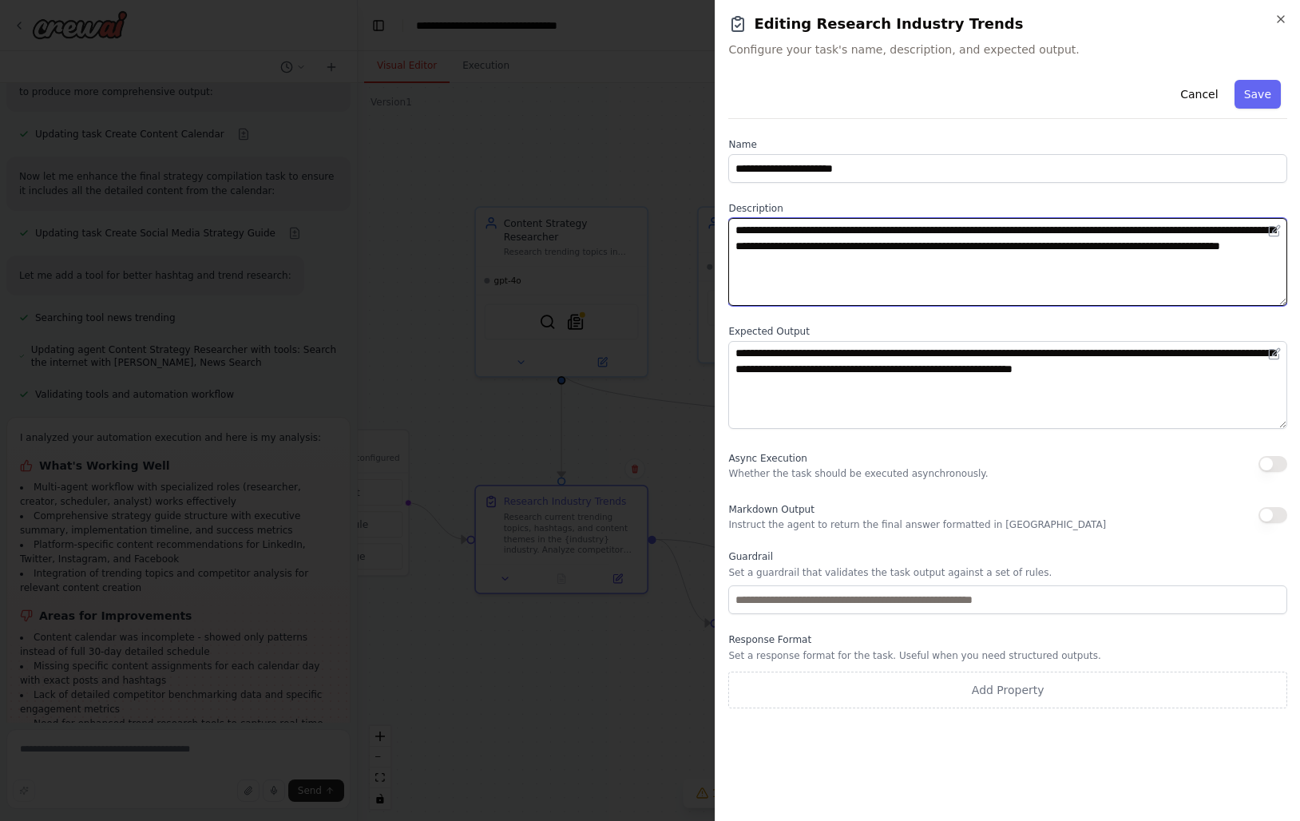
drag, startPoint x: 751, startPoint y: 240, endPoint x: 1062, endPoint y: 281, distance: 313.3
click at [1062, 281] on textarea "**********" at bounding box center [1007, 262] width 559 height 88
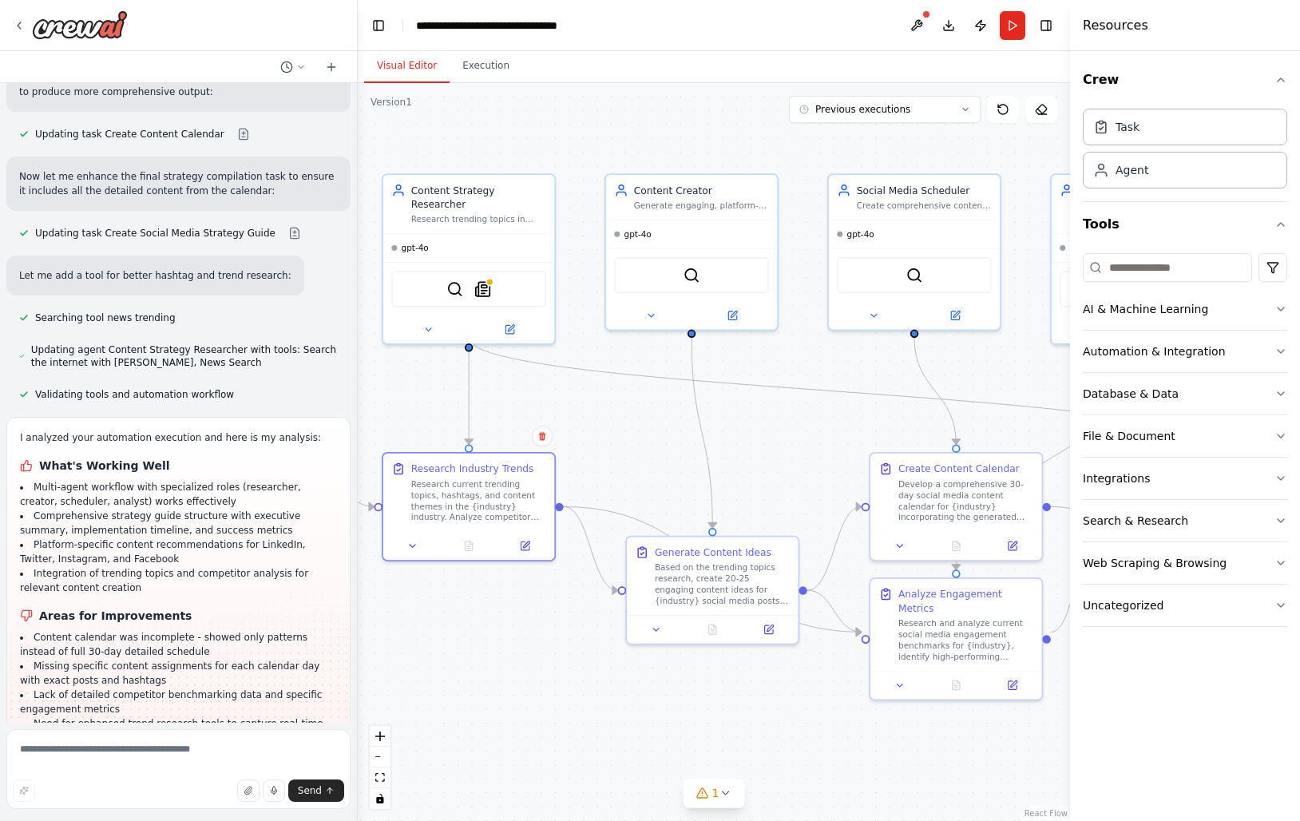
drag, startPoint x: 668, startPoint y: 437, endPoint x: 576, endPoint y: 404, distance: 98.2
click at [576, 404] on div ".deletable-edge-delete-btn { width: 20px; height: 20px; border: 0px solid #ffff…" at bounding box center [714, 452] width 712 height 738
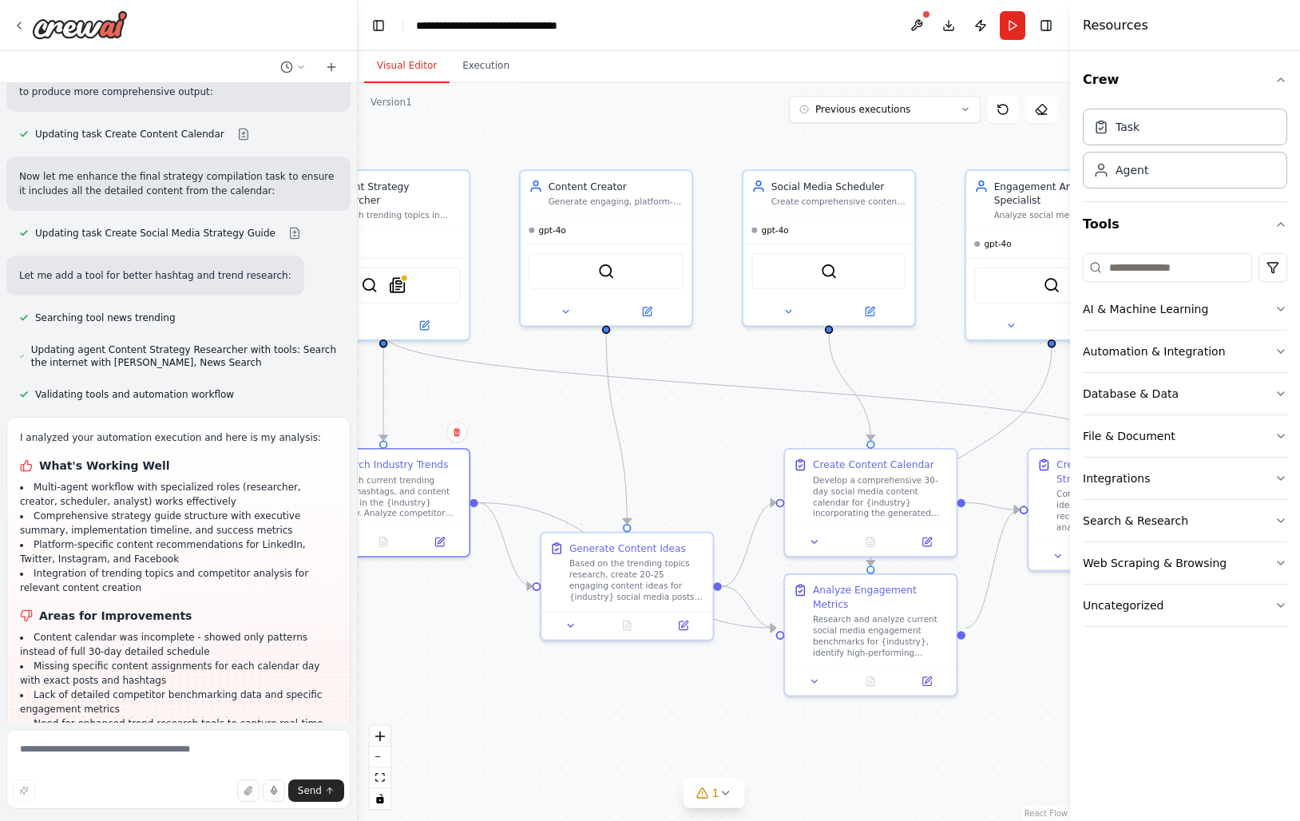
drag, startPoint x: 827, startPoint y: 370, endPoint x: 741, endPoint y: 366, distance: 86.3
click at [741, 366] on div ".deletable-edge-delete-btn { width: 20px; height: 20px; border: 0px solid #ffff…" at bounding box center [714, 452] width 712 height 738
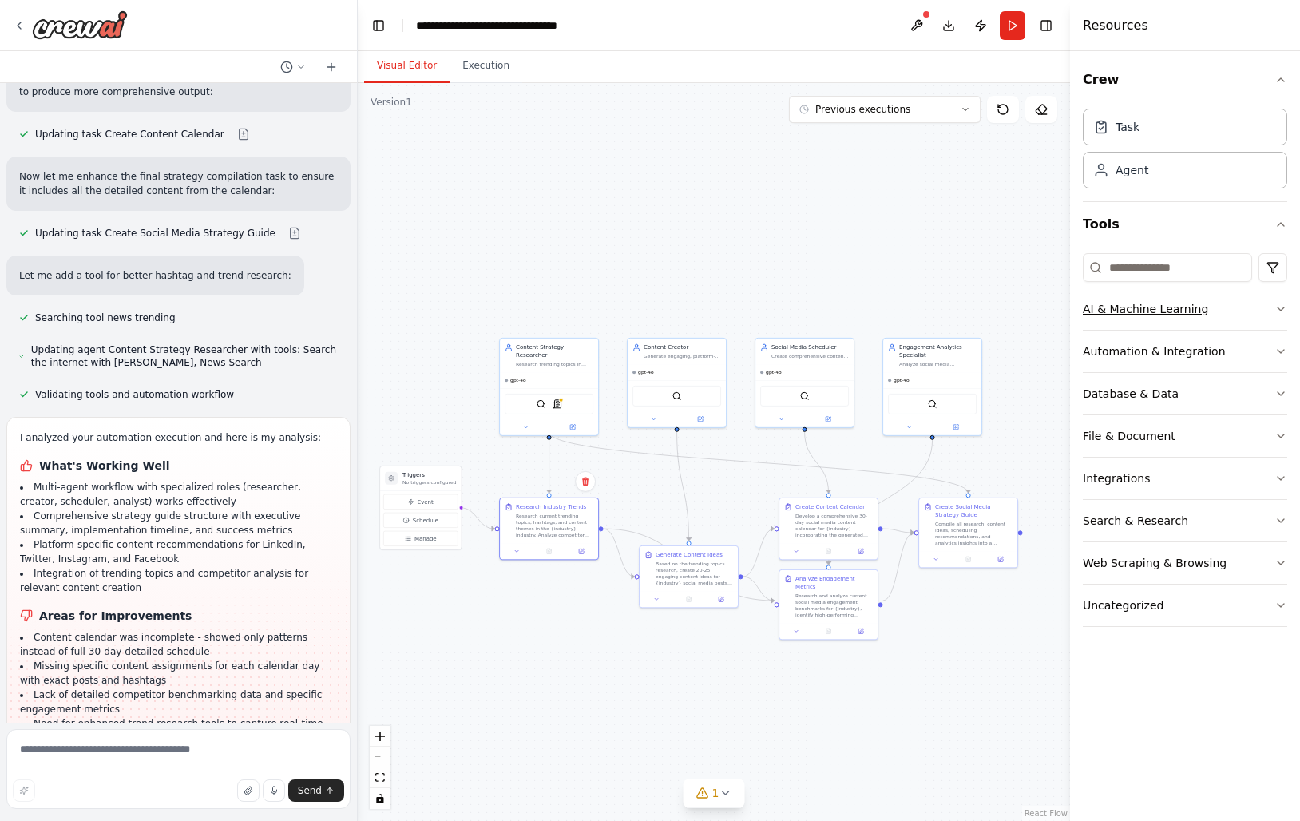
click at [1276, 311] on icon "button" at bounding box center [1280, 309] width 13 height 13
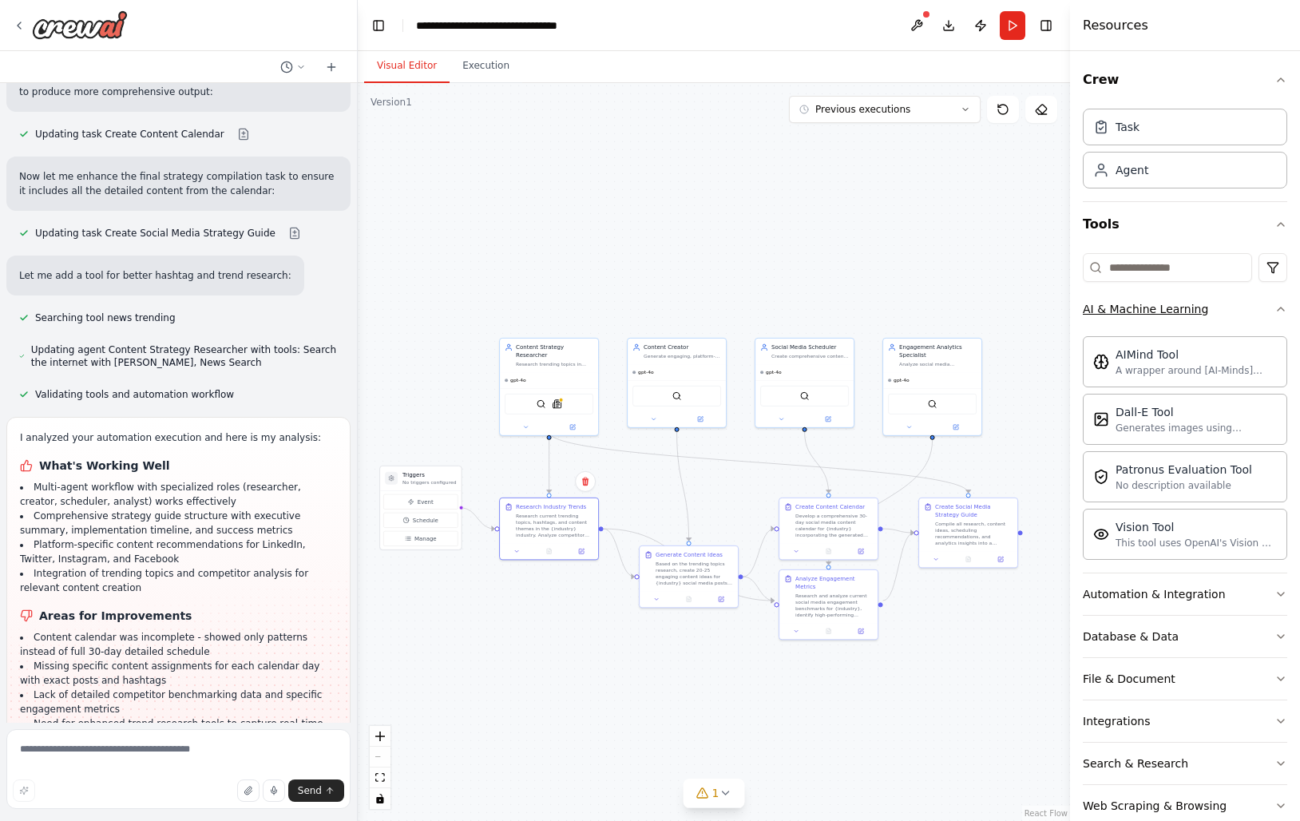
click at [1280, 308] on icon "button" at bounding box center [1280, 308] width 6 height 3
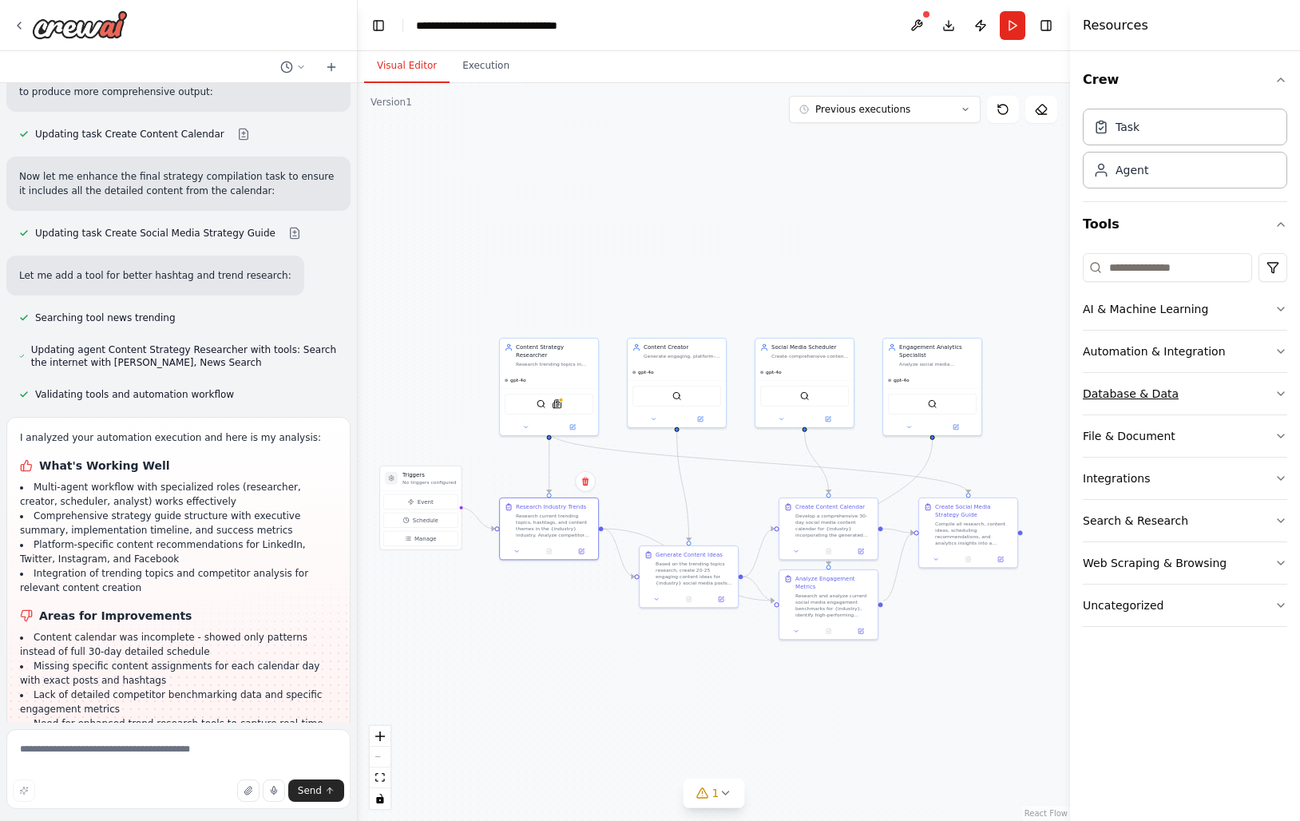
click at [1223, 386] on button "Database & Data" at bounding box center [1185, 394] width 204 height 42
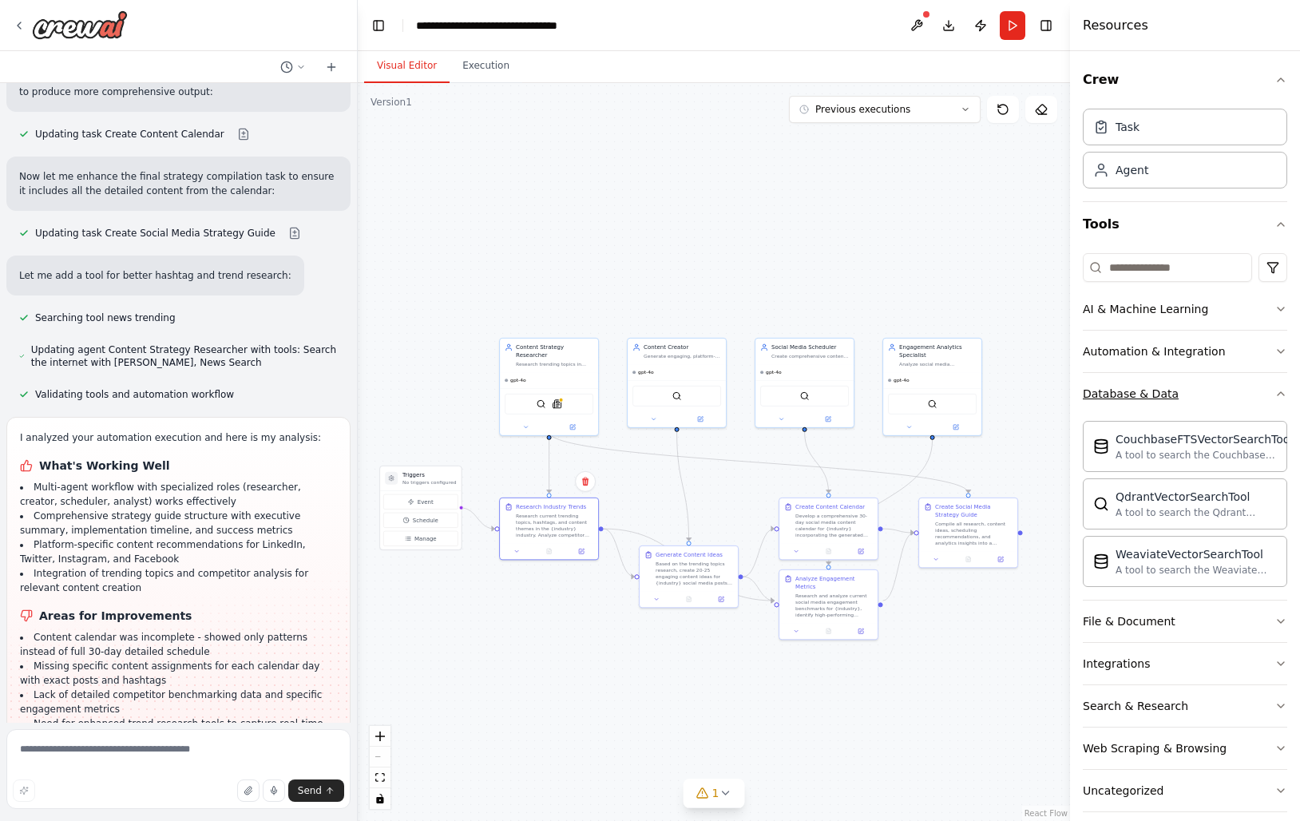
click at [1223, 386] on button "Database & Data" at bounding box center [1185, 394] width 204 height 42
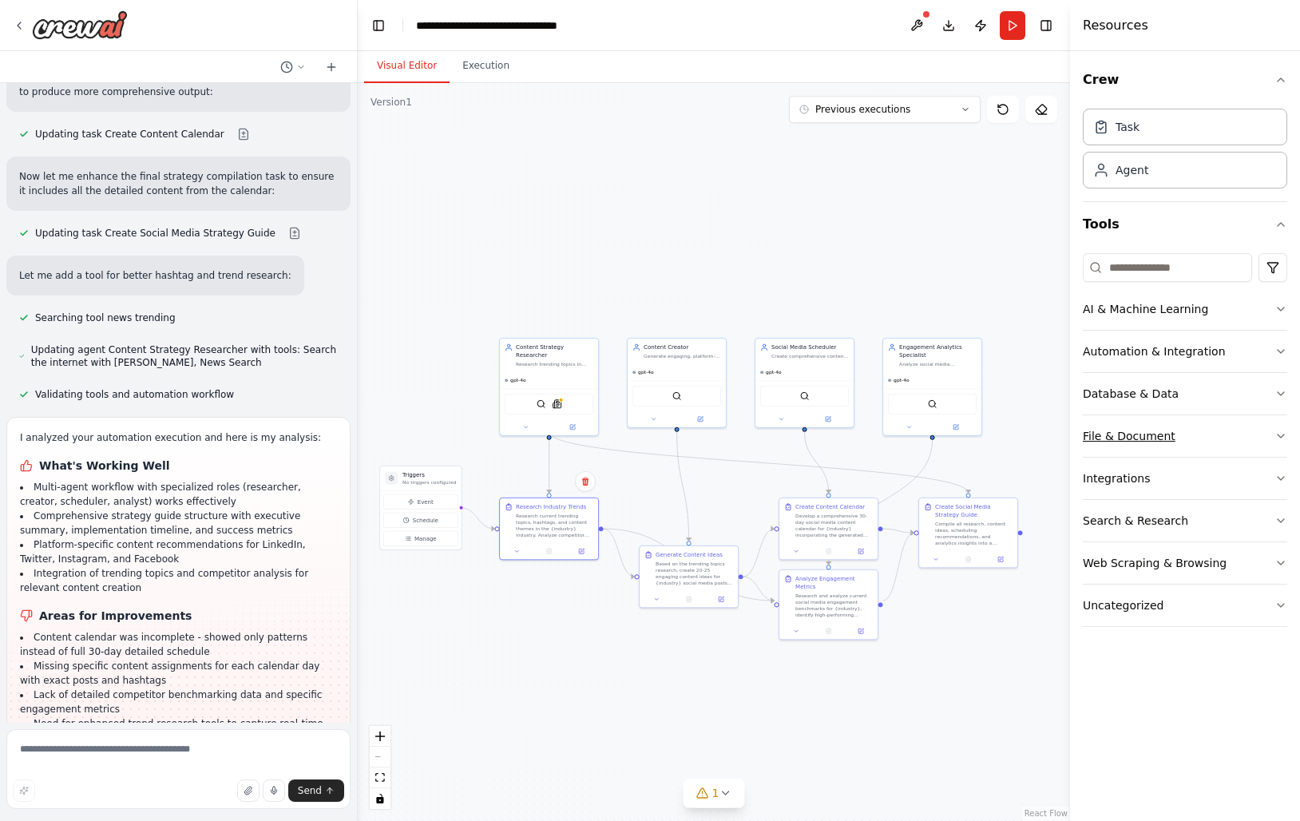
click at [1179, 426] on button "File & Document" at bounding box center [1185, 436] width 204 height 42
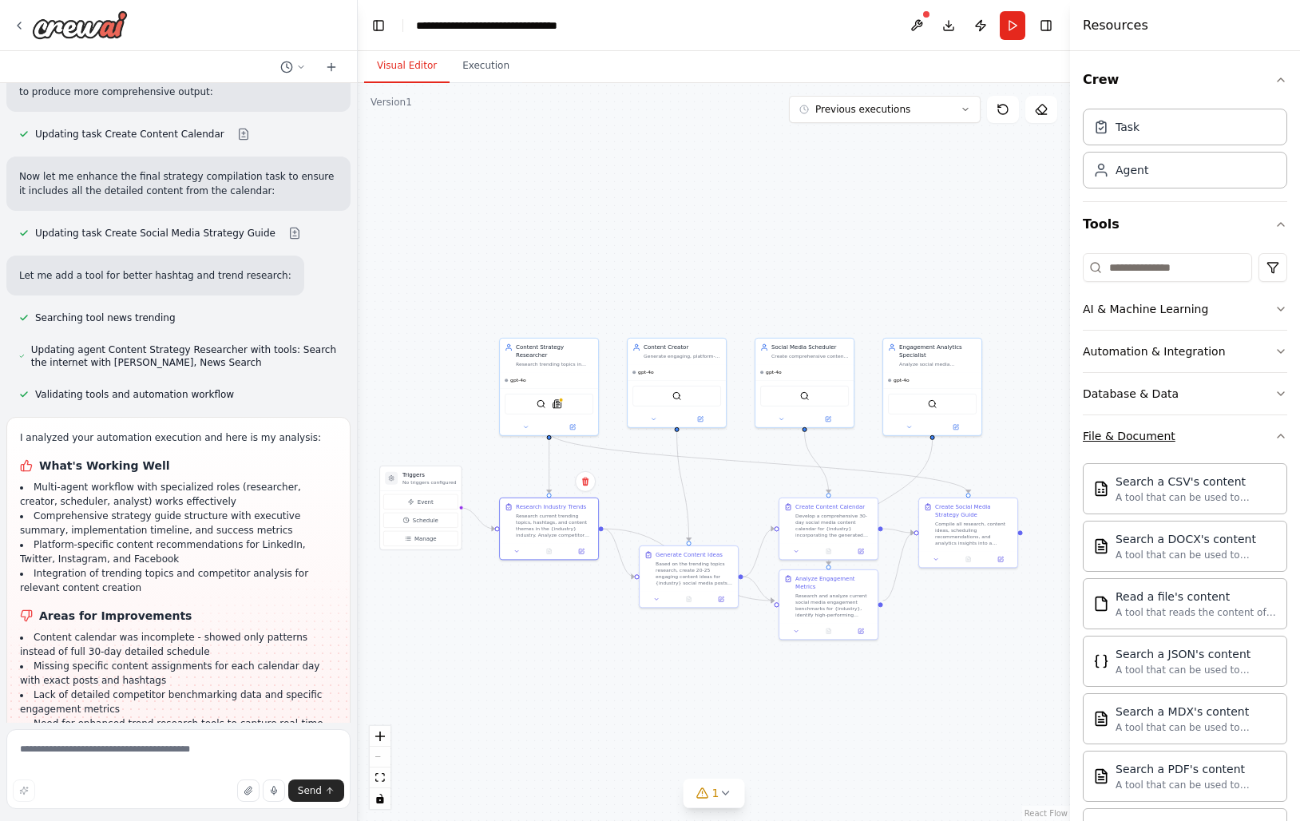
click at [1179, 425] on button "File & Document" at bounding box center [1185, 436] width 204 height 42
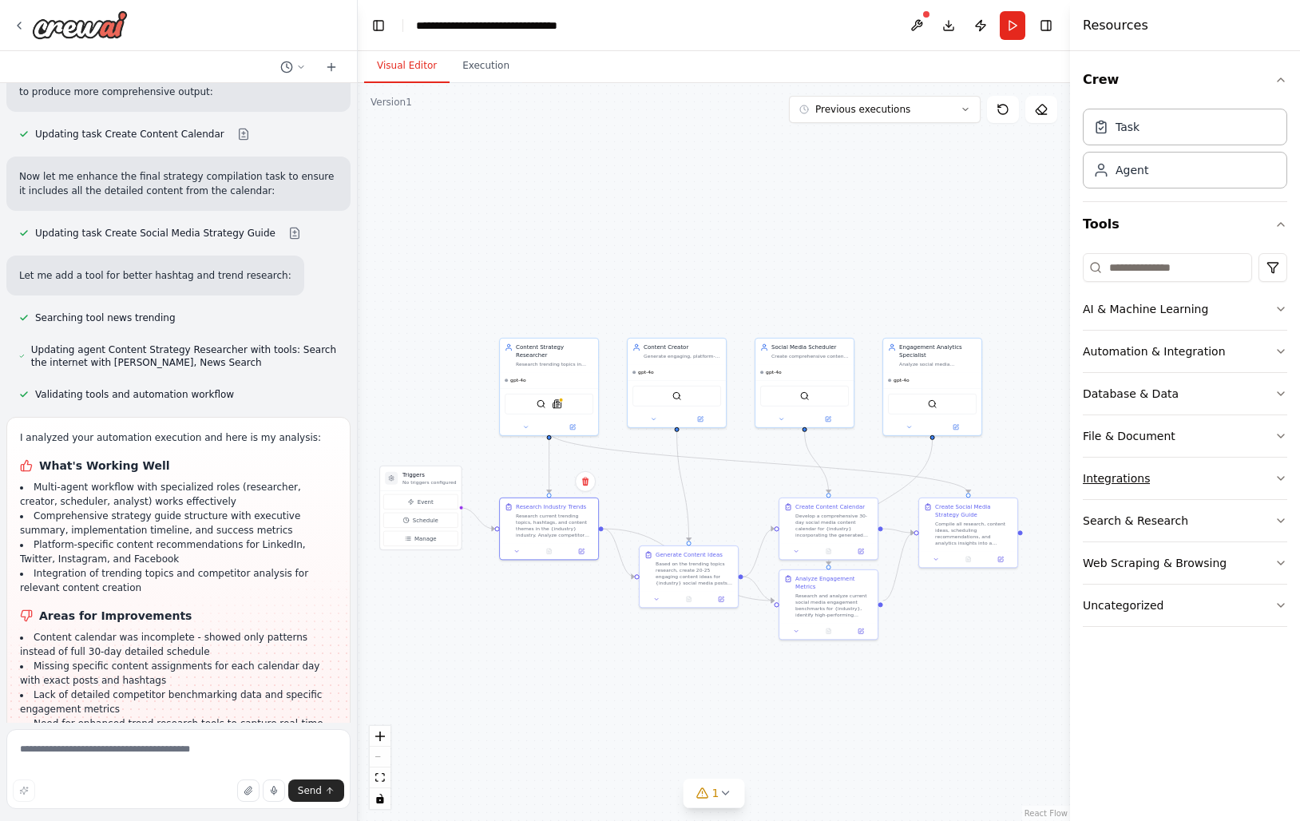
click at [1178, 477] on button "Integrations" at bounding box center [1185, 478] width 204 height 42
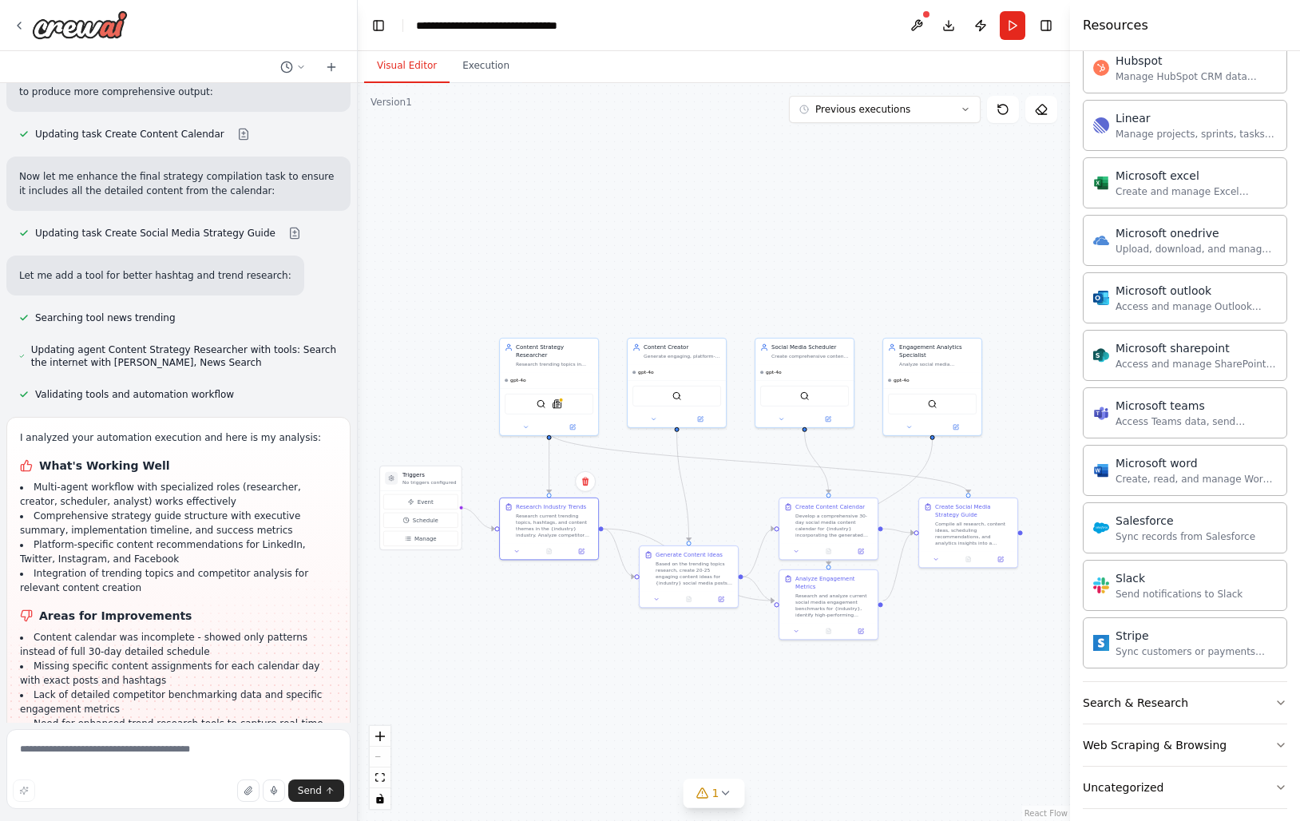
scroll to position [764, 0]
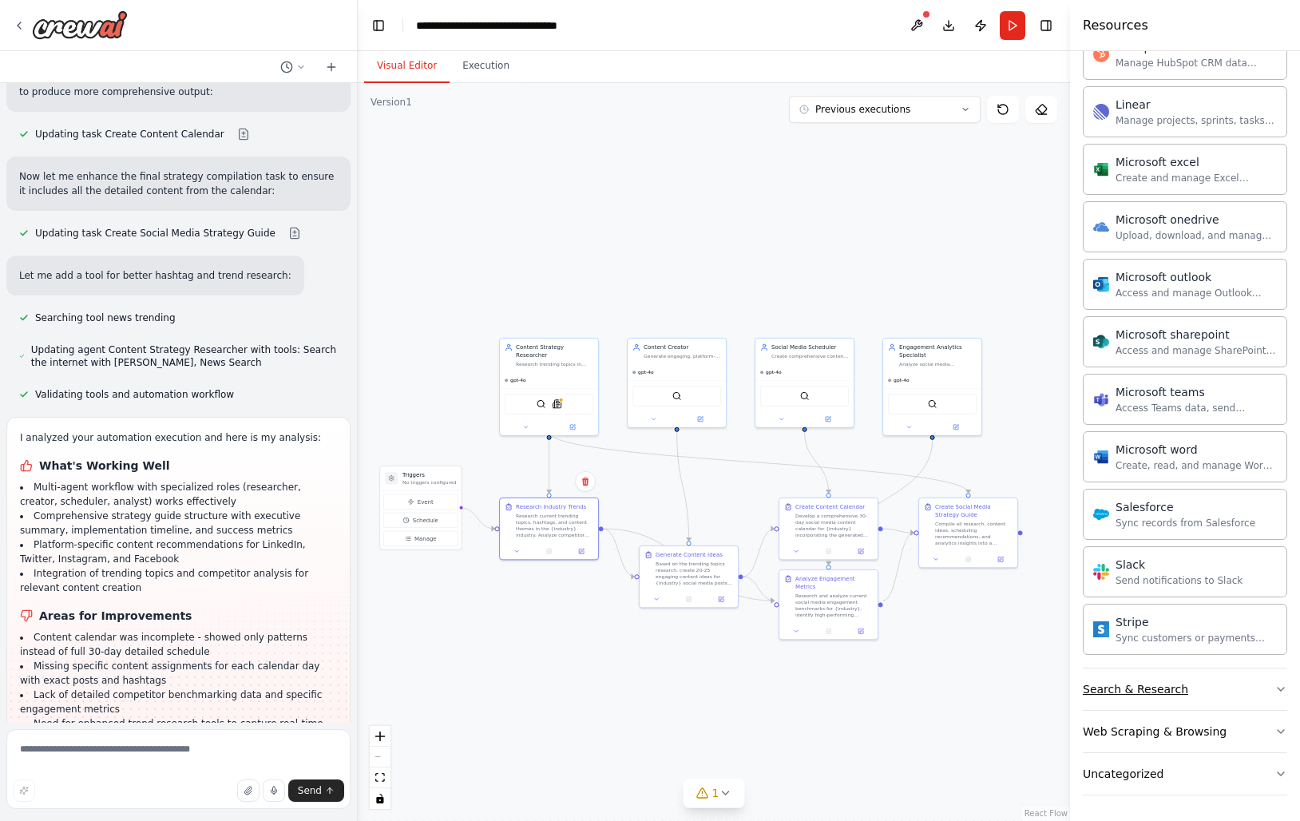
click at [1164, 681] on div "Search & Research" at bounding box center [1135, 689] width 105 height 16
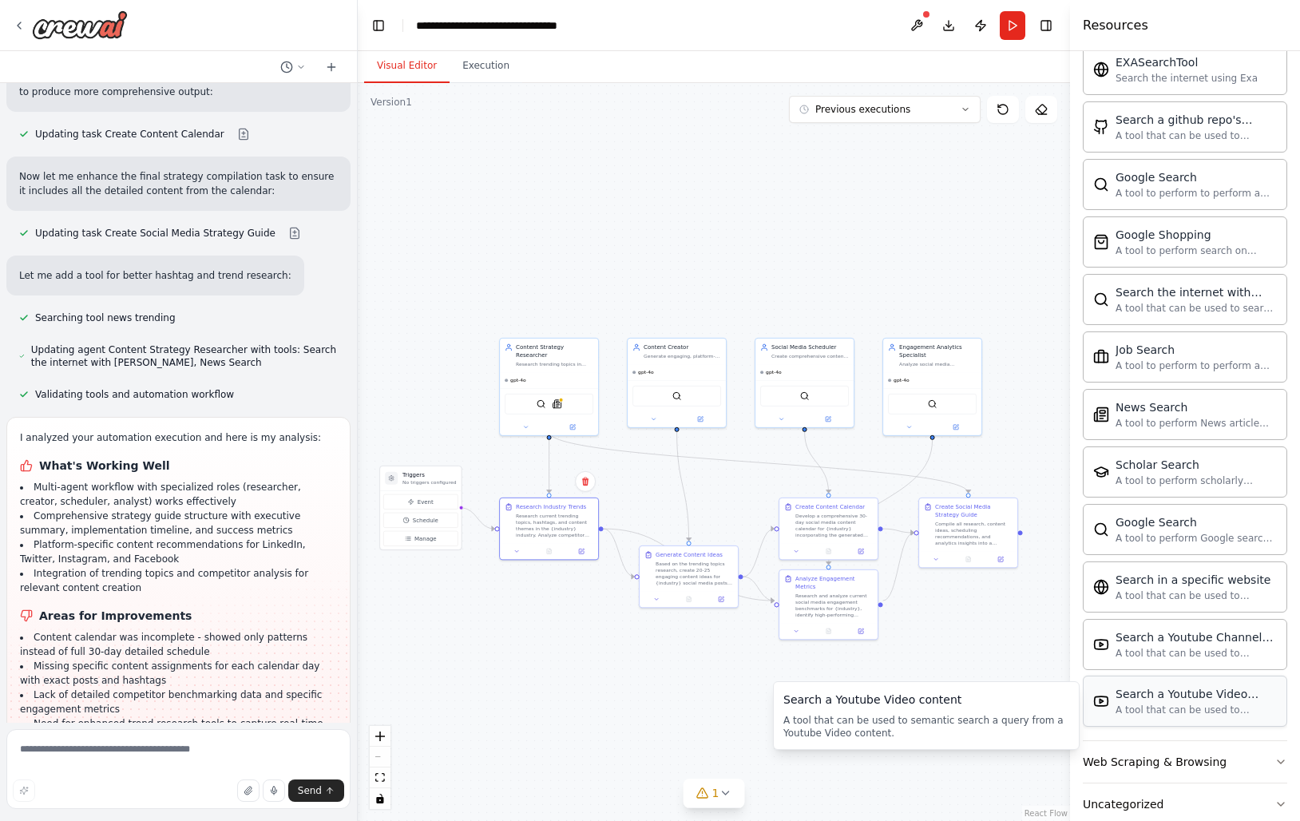
scroll to position [1582, 0]
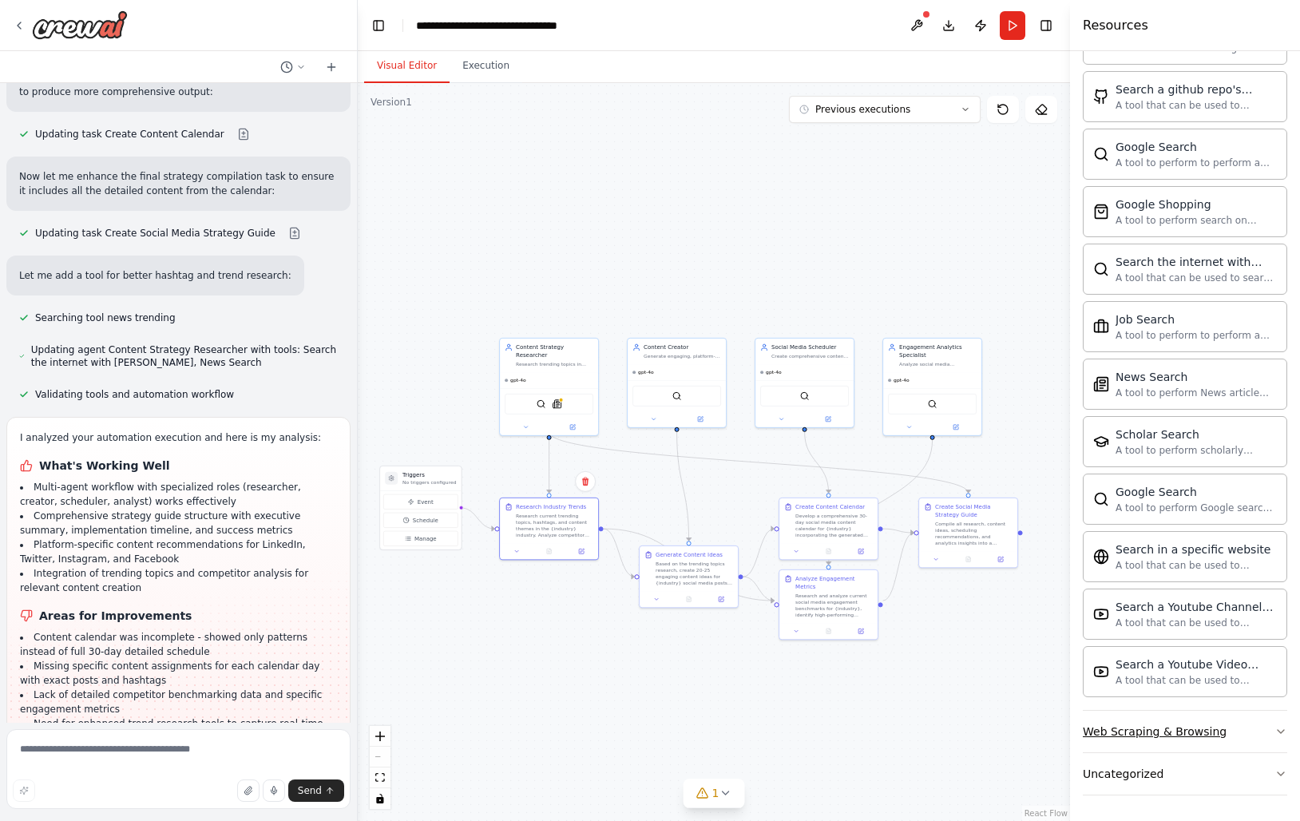
click at [1170, 735] on div "Web Scraping & Browsing" at bounding box center [1155, 731] width 144 height 16
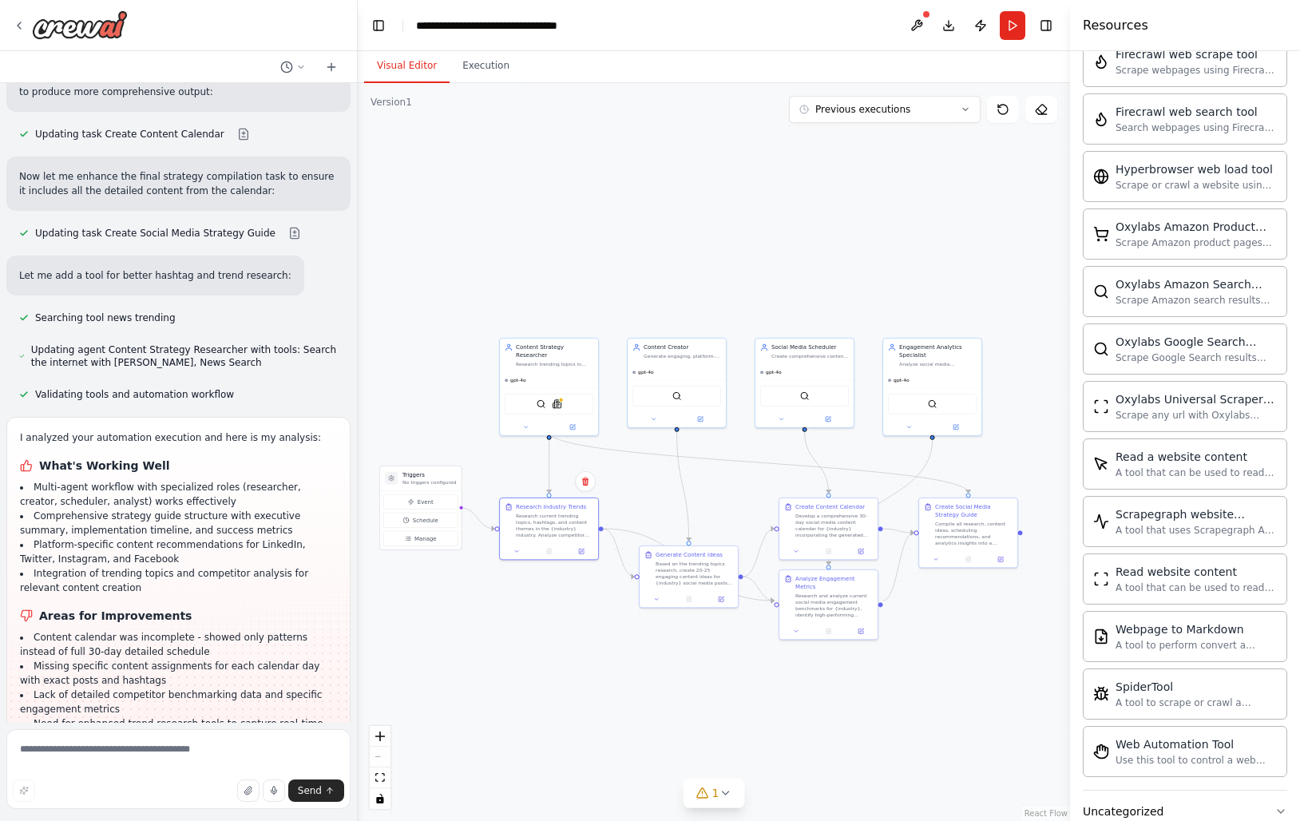
scroll to position [2457, 0]
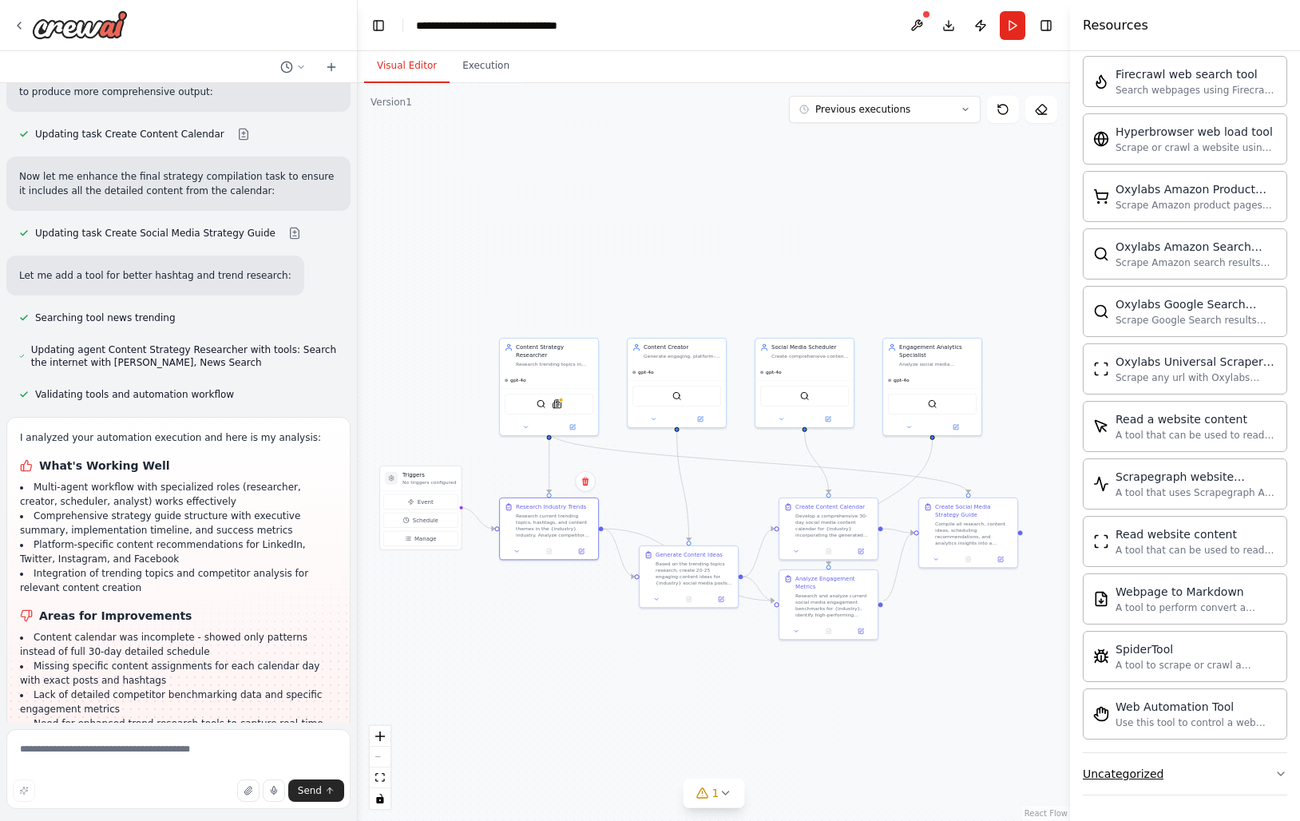
click at [1150, 775] on div "Uncategorized" at bounding box center [1123, 774] width 81 height 16
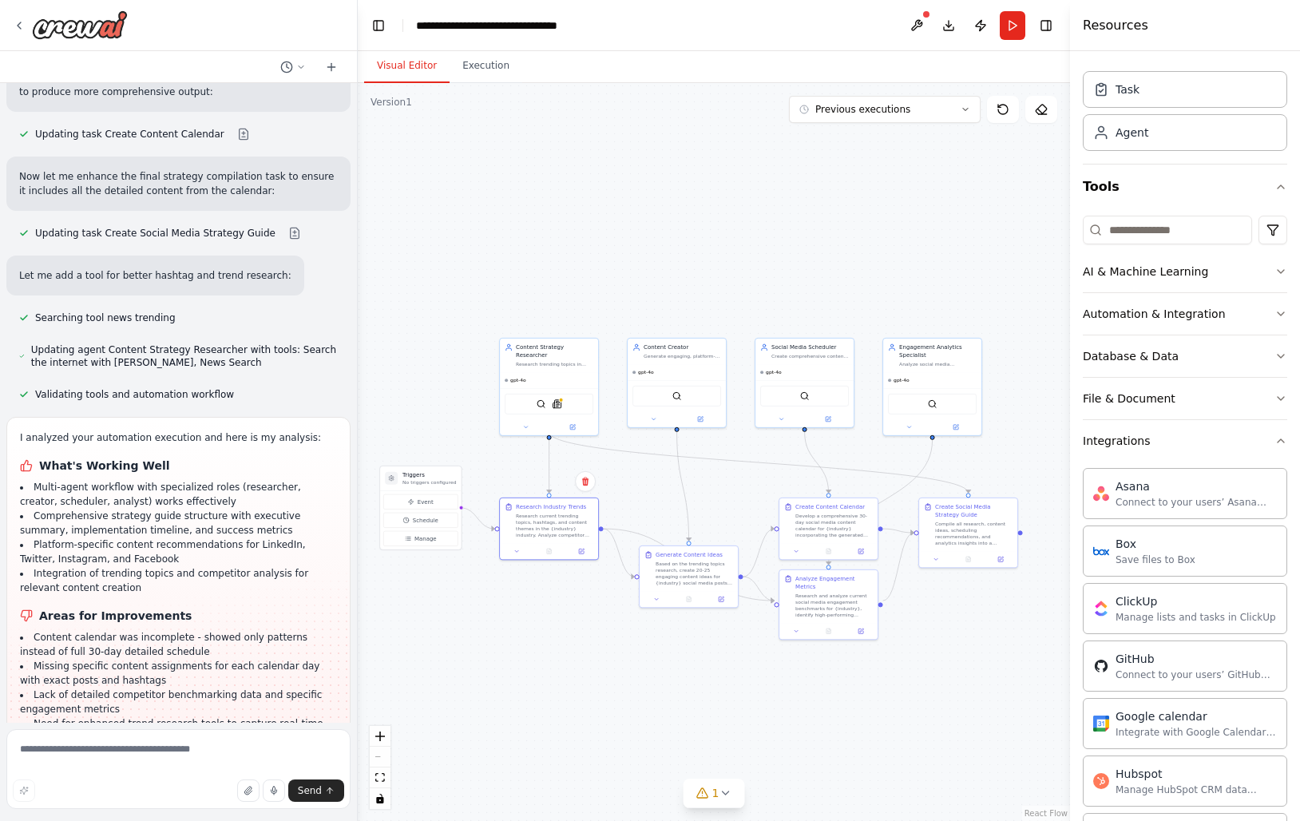
scroll to position [0, 0]
